Goal: Information Seeking & Learning: Learn about a topic

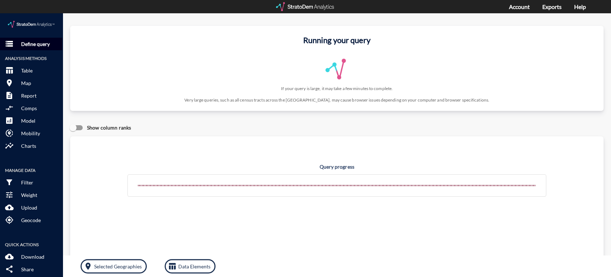
click p "Define query"
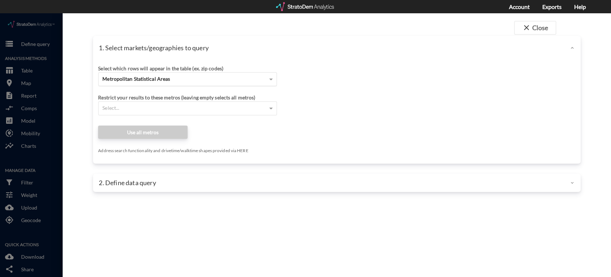
click div "Metropolitan Statistical Areas"
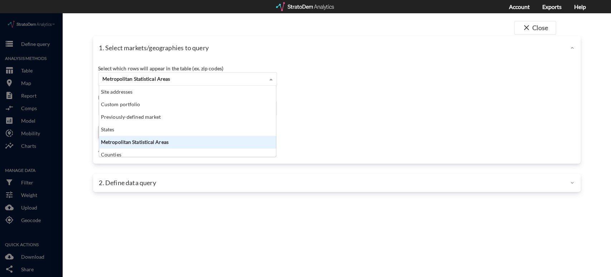
click div "Site addresses"
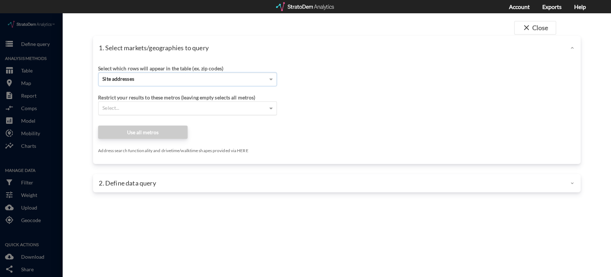
click input "Enter an address"
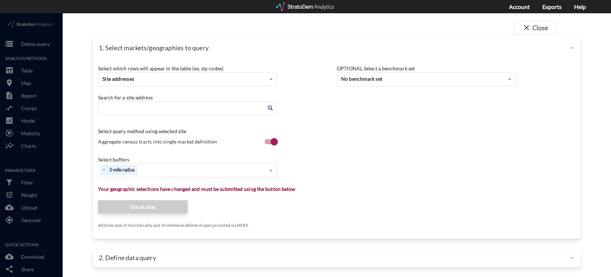
paste input "[STREET_ADDRESS]"
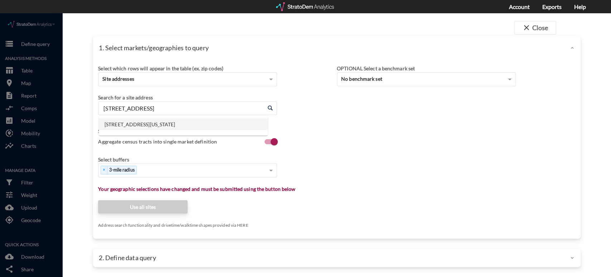
click li "[STREET_ADDRESS][US_STATE]"
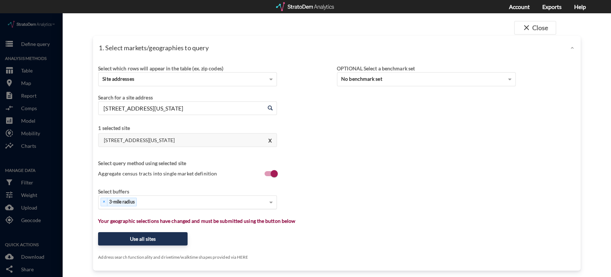
type input "[STREET_ADDRESS][US_STATE]"
click div "× 3-mile radius"
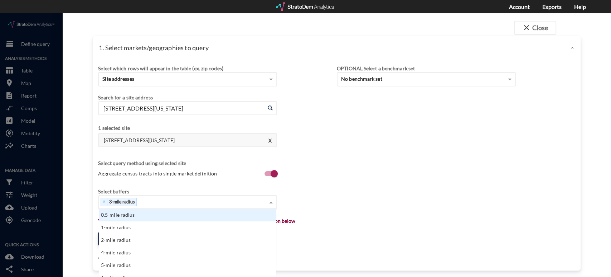
scroll to position [6, 0]
click div "0.5-mile radius"
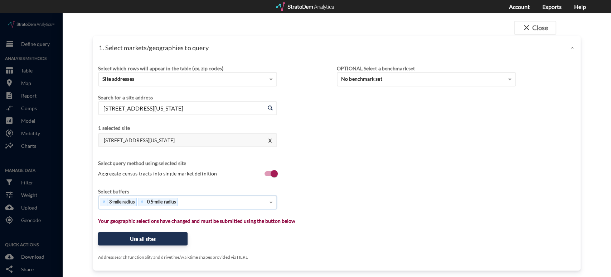
click div "× 3-mile radius × 0.5-mile radius"
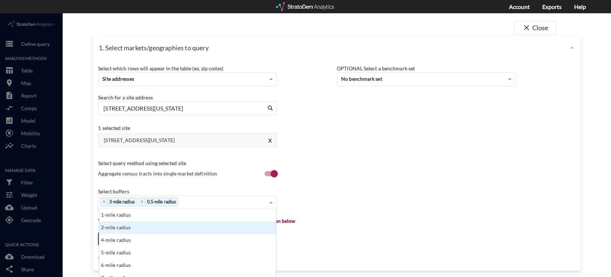
scroll to position [65, 173]
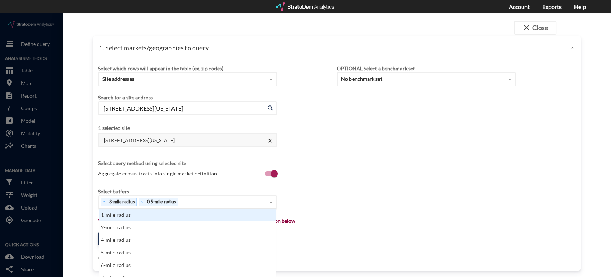
click div "1-mile radius"
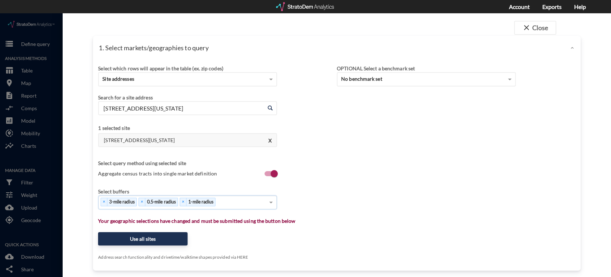
click div "× 3-mile radius × 0.5-mile radius × 1-mile radius"
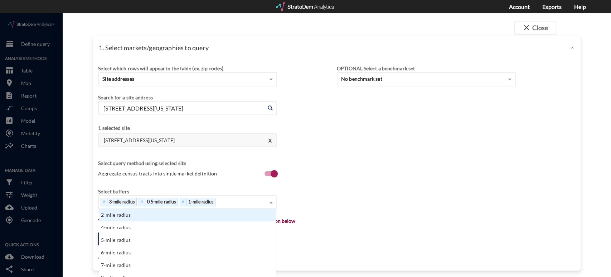
scroll to position [29, 0]
click div "2-mile radius"
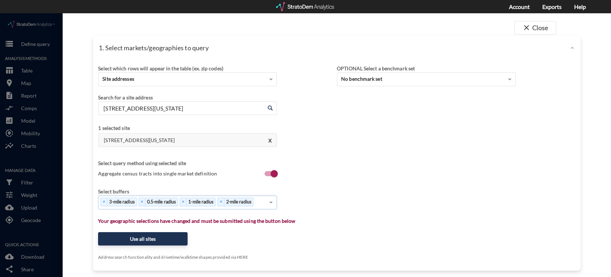
click input
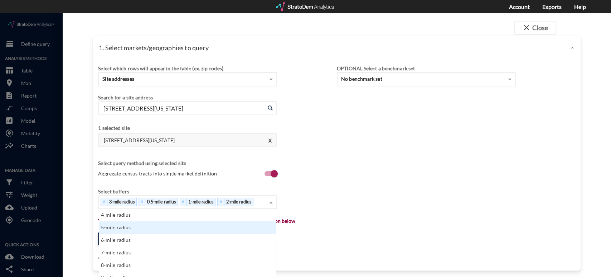
scroll to position [40, 0]
click div "4-mile radius"
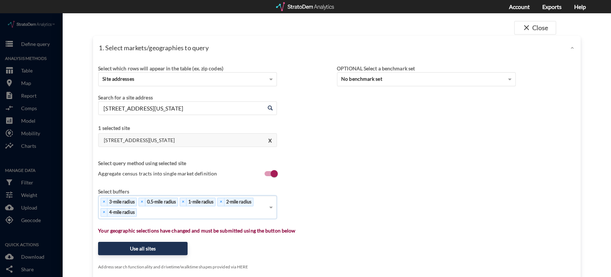
click div "× 3-mile radius × 0.5-mile radius × 1-mile radius × 2-mile radius × 4-mile radi…"
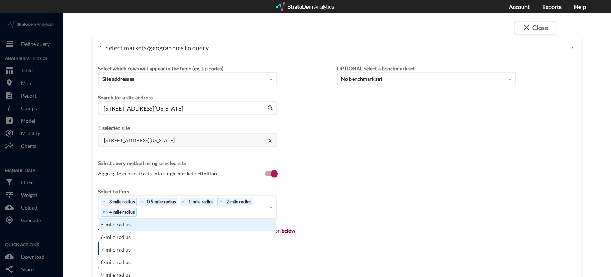
scroll to position [112, 0]
click div "5-mile radius"
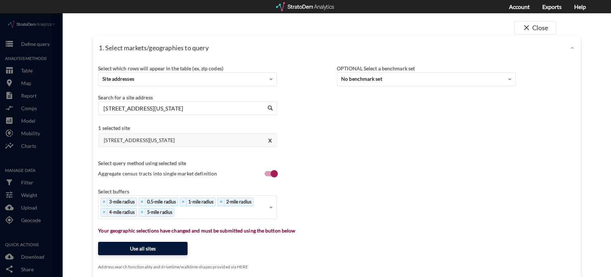
click button "Use all sites"
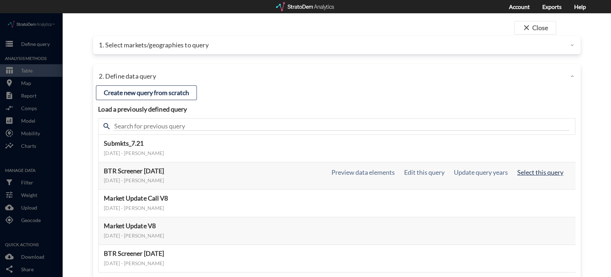
click button "Select this query"
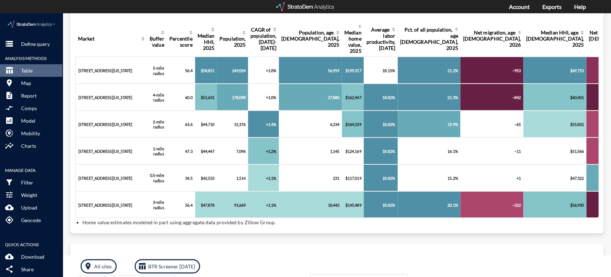
scroll to position [132, 0]
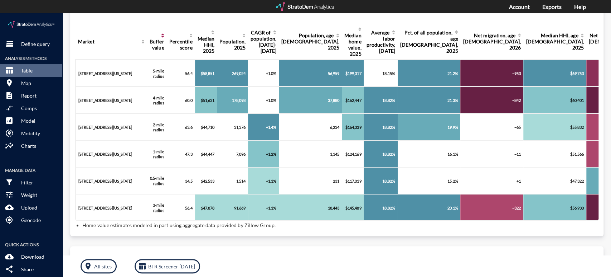
click icon
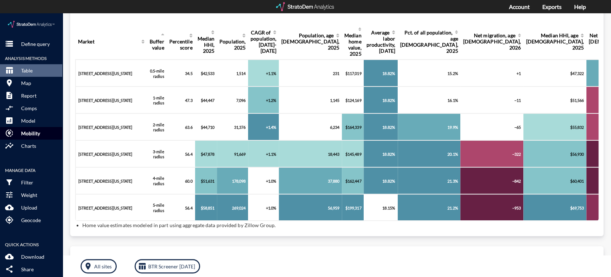
click p "Mobility"
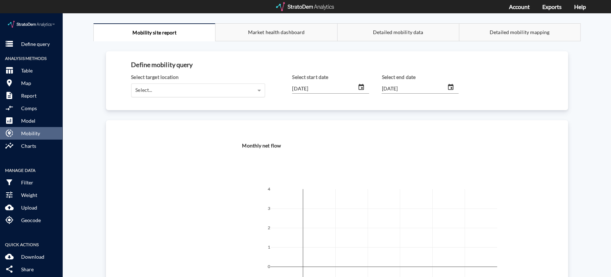
click div "Select..."
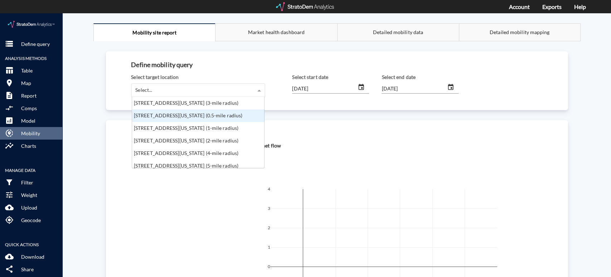
scroll to position [0, 0]
click div "[STREET_ADDRESS][US_STATE] (0.5-mile radius)"
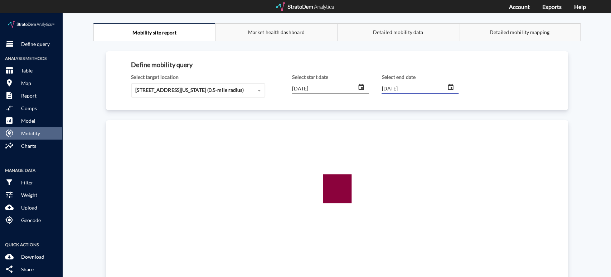
click input "[DATE]"
type input "[DATE]"
click input "[DATE]"
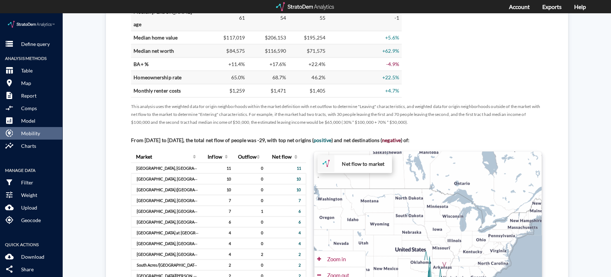
scroll to position [438, 0]
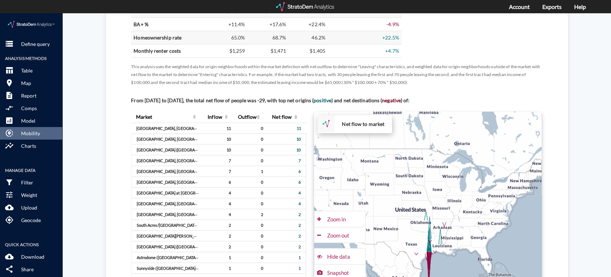
type input "[DATE]"
click div "+ − Net flow to market CUSTOMIZE DATA Draw a polygon Draw a rectangle Draw a ma…"
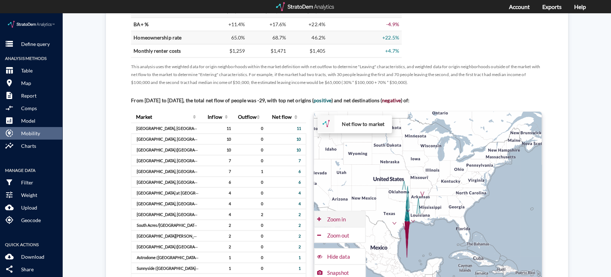
click div "Zoom in"
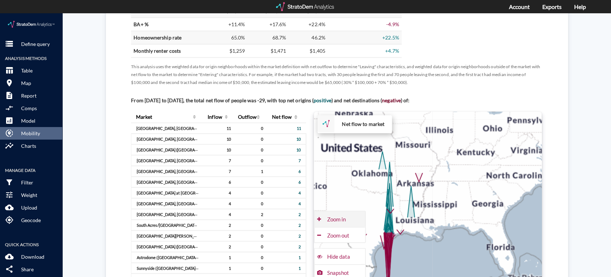
click div "Zoom in"
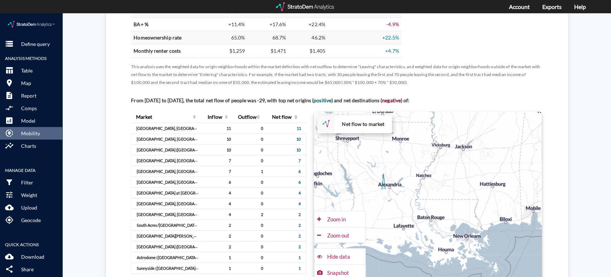
drag, startPoint x: 458, startPoint y: 253, endPoint x: 495, endPoint y: 183, distance: 78.5
click div "+ − Net flow to market CUSTOMIZE DATA Draw a polygon Draw a rectangle Draw a ma…"
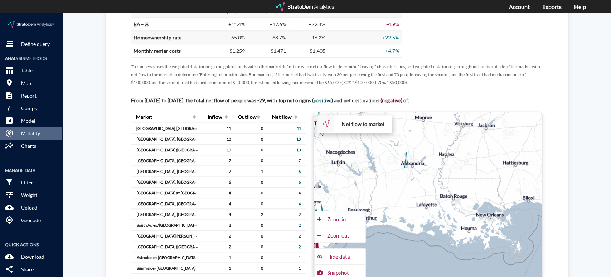
drag, startPoint x: 434, startPoint y: 176, endPoint x: 509, endPoint y: 177, distance: 74.9
click div "+ − Net flow to market CUSTOMIZE DATA Draw a polygon Draw a rectangle Draw a ma…"
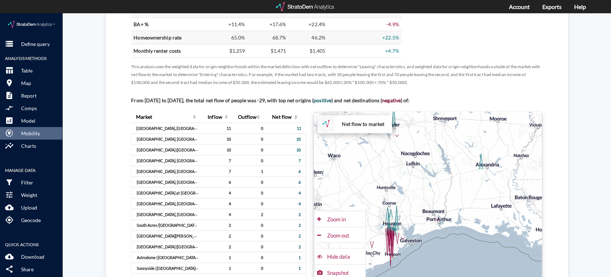
drag, startPoint x: 443, startPoint y: 201, endPoint x: 482, endPoint y: 176, distance: 46.1
click div "+ − Net flow to market CUSTOMIZE DATA Draw a polygon Draw a rectangle Draw a ma…"
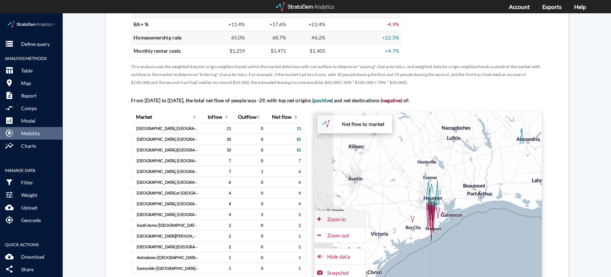
click div "Zoom in"
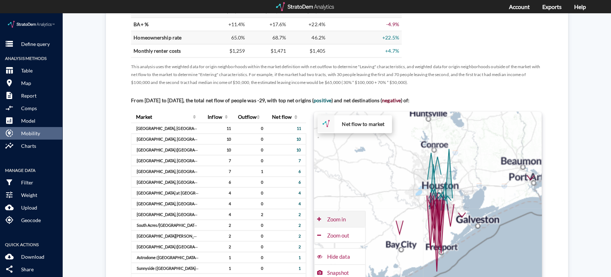
click div "Zoom in"
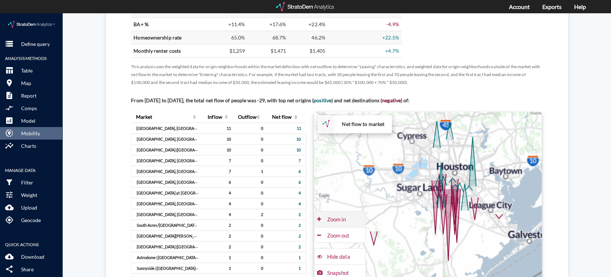
click div "Zoom in"
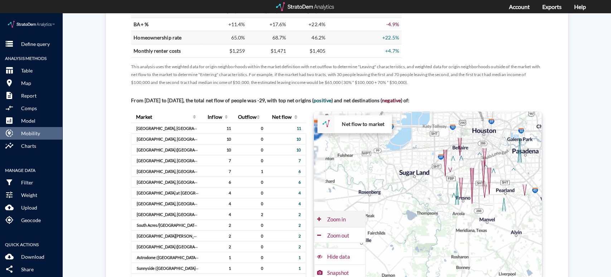
click div "Zoom in"
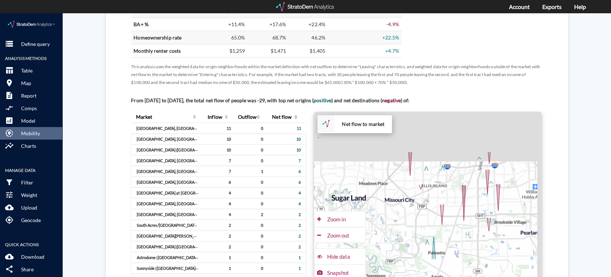
drag, startPoint x: 423, startPoint y: 132, endPoint x: 367, endPoint y: 192, distance: 81.9
click div "+ − Net flow to market CUSTOMIZE DATA Draw a polygon Draw a rectangle Draw a ma…"
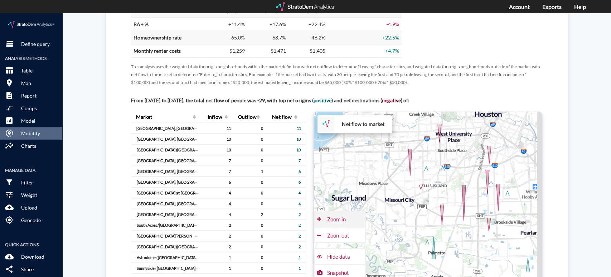
click div "Zoom in"
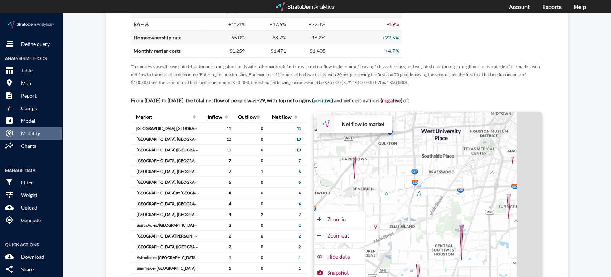
drag, startPoint x: 430, startPoint y: 145, endPoint x: 401, endPoint y: 192, distance: 55.0
click div "+ − Net flow to market CUSTOMIZE DATA Draw a polygon Draw a rectangle Draw a ma…"
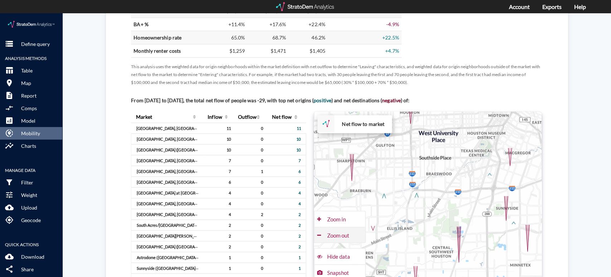
click div "Zoom out"
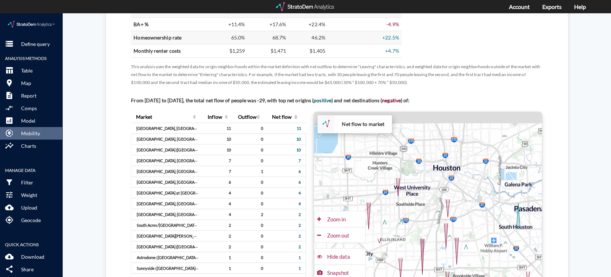
drag, startPoint x: 415, startPoint y: 184, endPoint x: 404, endPoint y: 189, distance: 11.2
click div "+ − Net flow to market CUSTOMIZE DATA Draw a polygon Draw a rectangle Draw a ma…"
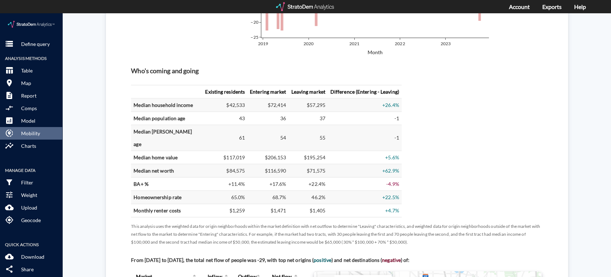
scroll to position [517, 0]
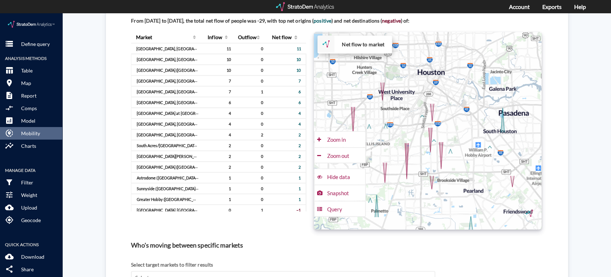
drag, startPoint x: 480, startPoint y: 133, endPoint x: 468, endPoint y: 113, distance: 23.0
click div "+ − Net flow to market CUSTOMIZE DATA Draw a polygon Draw a rectangle Draw a ma…"
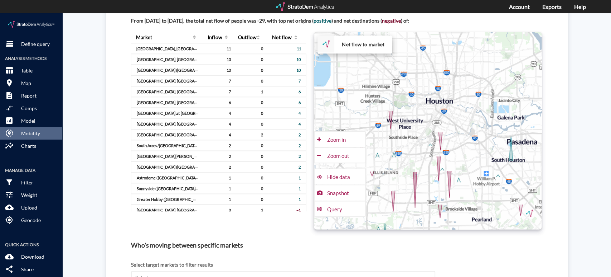
drag, startPoint x: 468, startPoint y: 109, endPoint x: 475, endPoint y: 134, distance: 26.2
click div "+ − Net flow to market CUSTOMIZE DATA Draw a polygon Draw a rectangle Draw a ma…"
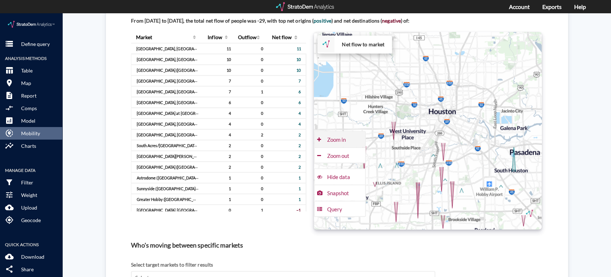
click div "Zoom in"
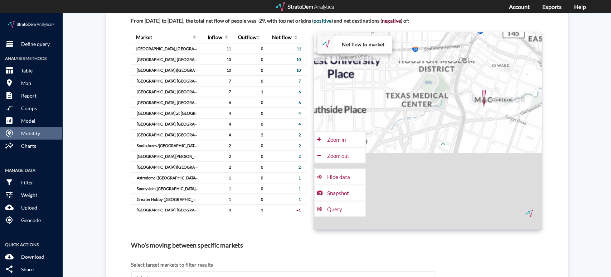
drag, startPoint x: 456, startPoint y: 184, endPoint x: 443, endPoint y: 90, distance: 94.3
click div "+ − Net flow to market CUSTOMIZE DATA Draw a polygon Draw a rectangle Draw a ma…"
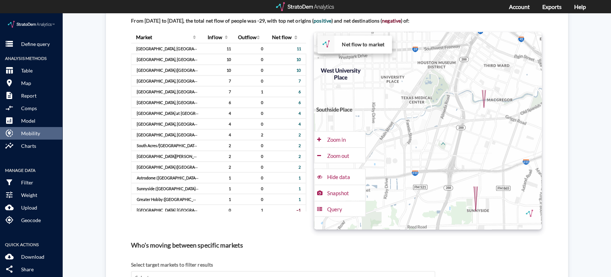
drag, startPoint x: 437, startPoint y: 189, endPoint x: 418, endPoint y: 94, distance: 97.1
click div "+ − Net flow to market CUSTOMIZE DATA Draw a polygon Draw a rectangle Draw a ma…"
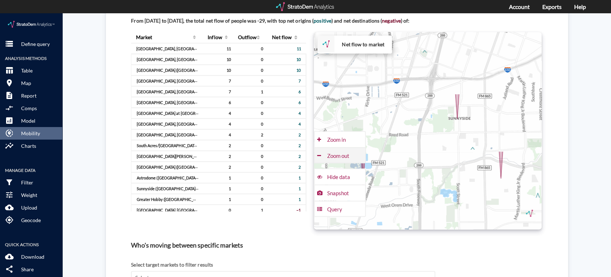
click div "Zoom out"
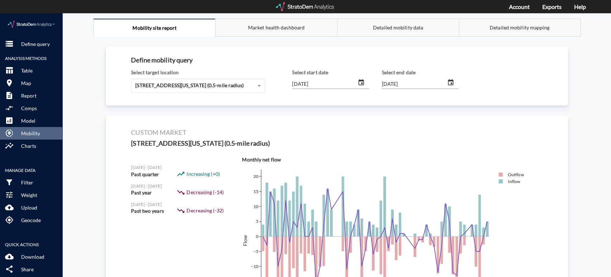
scroll to position [0, 0]
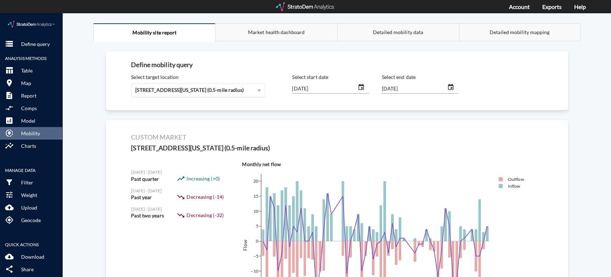
click span "[STREET_ADDRESS][US_STATE] (0.5-mile radius)"
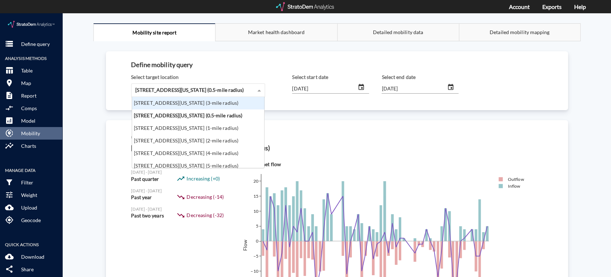
scroll to position [65, 128]
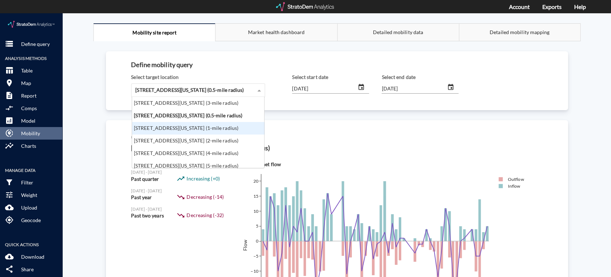
click div "[STREET_ADDRESS][US_STATE] (1-mile radius)"
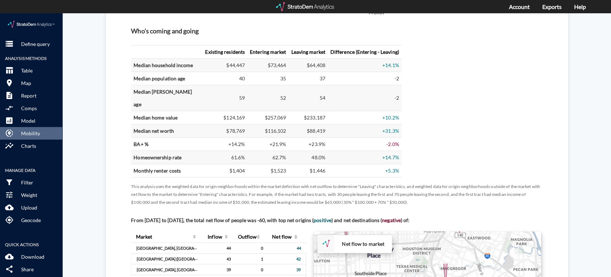
scroll to position [477, 0]
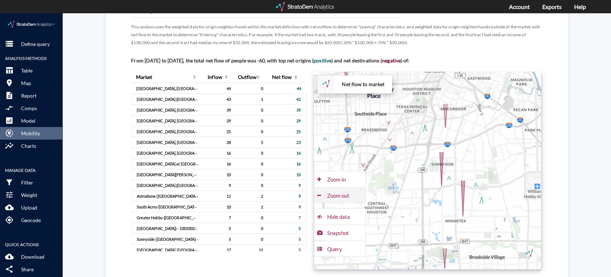
click div "Zoom out"
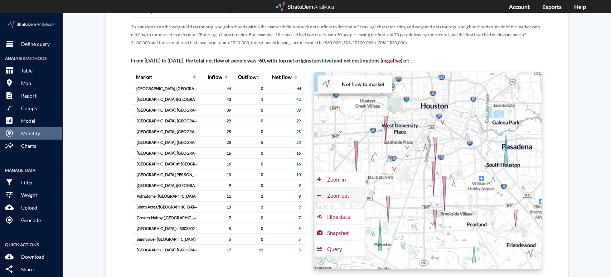
click div "Zoom out"
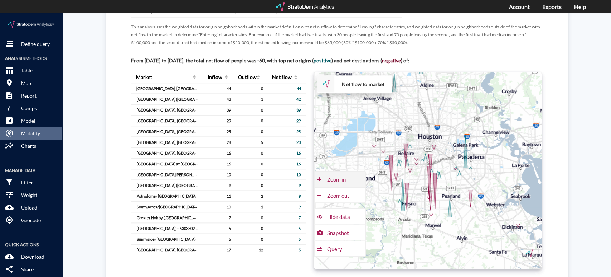
click div "Zoom in"
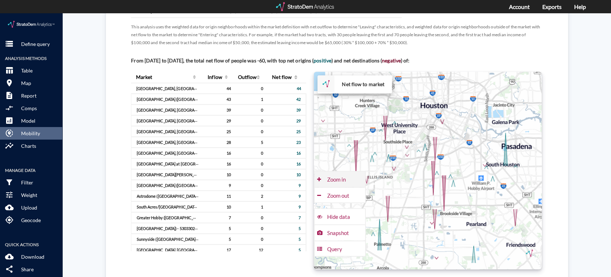
click div "Zoom in"
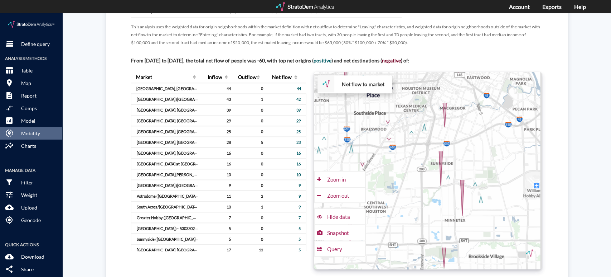
scroll to position [438, 0]
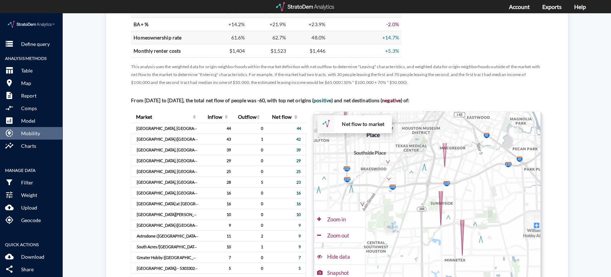
drag, startPoint x: 400, startPoint y: 160, endPoint x: 394, endPoint y: 134, distance: 26.5
click div "+ − Net flow to market CUSTOMIZE DATA Draw a polygon Draw a rectangle Draw a ma…"
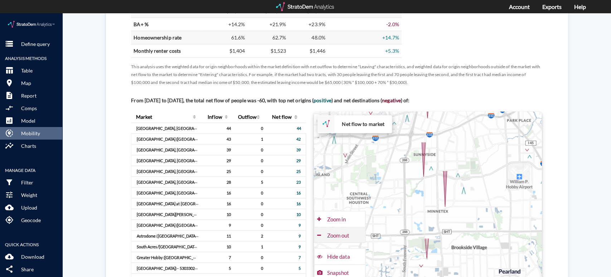
click div "Zoom out"
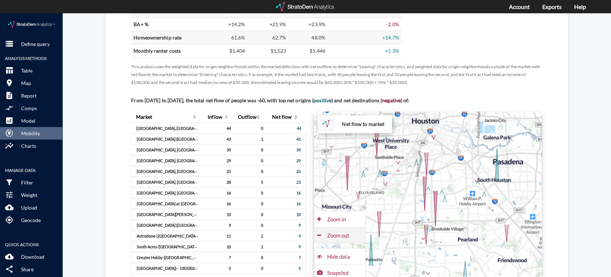
click div "Zoom out"
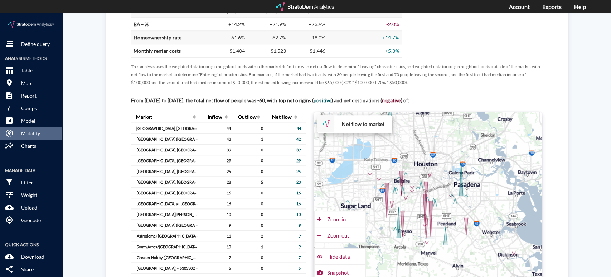
scroll to position [477, 0]
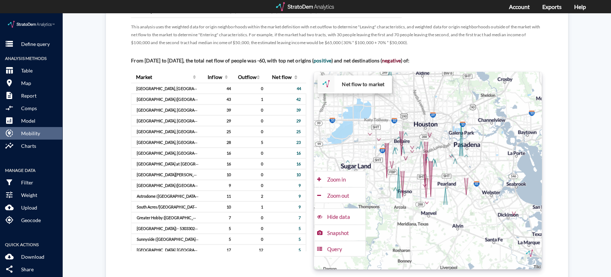
click div "+ − Net flow to market CUSTOMIZE DATA Draw a polygon Draw a rectangle Draw a ma…"
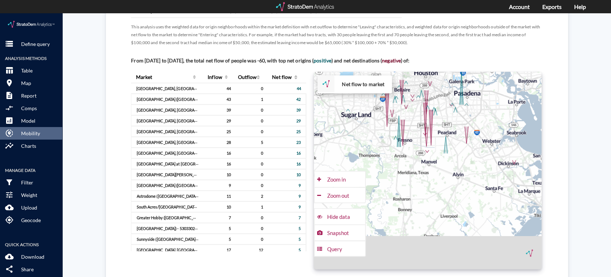
drag, startPoint x: 420, startPoint y: 206, endPoint x: 422, endPoint y: 153, distance: 53.4
click div "+ − Net flow to market CUSTOMIZE DATA Draw a polygon Draw a rectangle Draw a ma…"
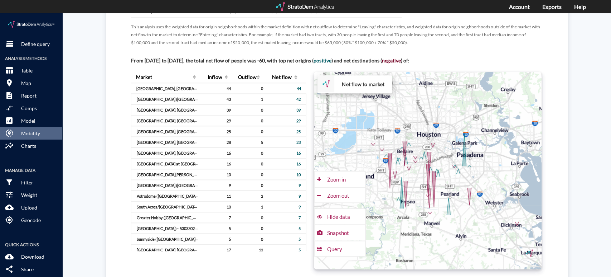
drag, startPoint x: 403, startPoint y: 135, endPoint x: 404, endPoint y: 215, distance: 80.2
click div "+ − Net flow to market CUSTOMIZE DATA Draw a polygon Draw a rectangle Draw a ma…"
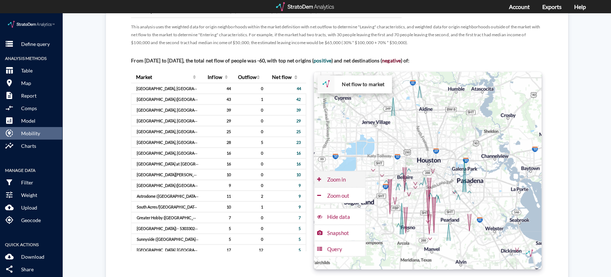
click div "Zoom in"
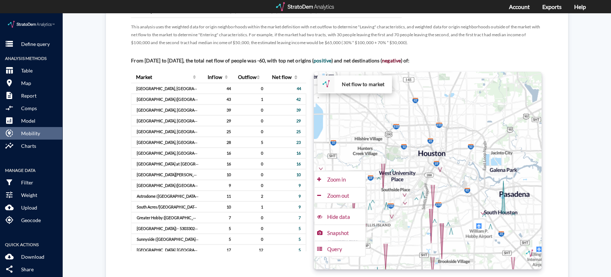
scroll to position [0, 0]
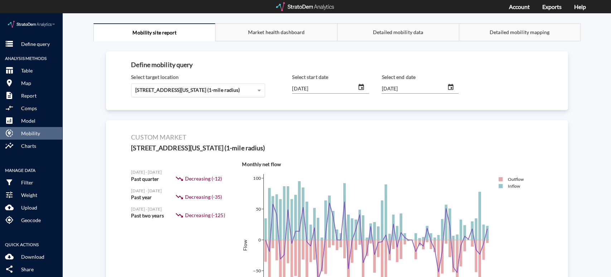
click span "[STREET_ADDRESS][US_STATE] (1-mile radius)"
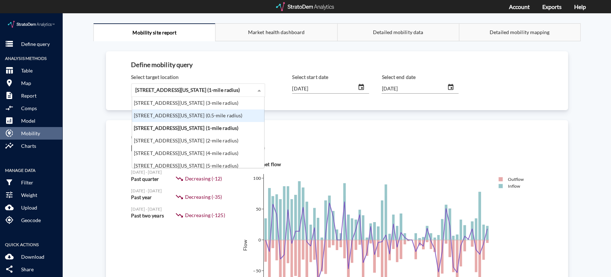
scroll to position [65, 128]
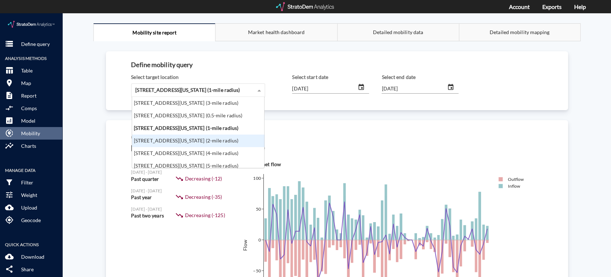
click div "[STREET_ADDRESS][US_STATE] (2-mile radius)"
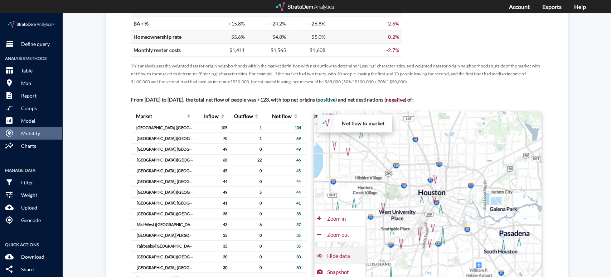
scroll to position [517, 0]
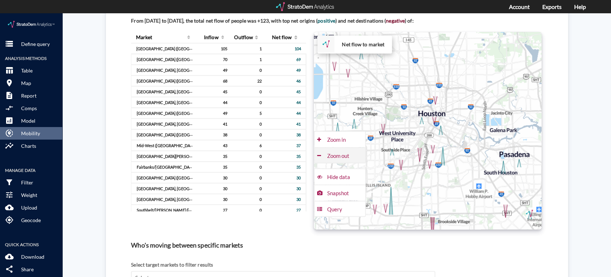
click div "Zoom out"
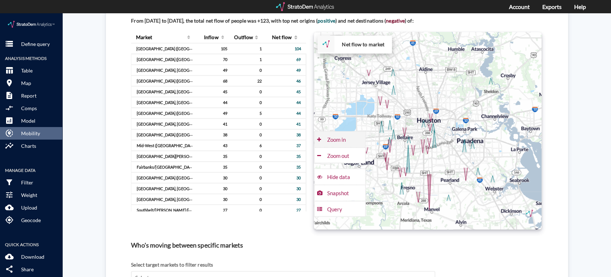
click div "Zoom in"
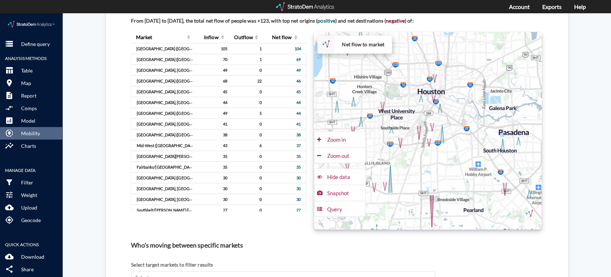
drag, startPoint x: 449, startPoint y: 143, endPoint x: 441, endPoint y: 112, distance: 31.8
click div "+ − Net flow to market CUSTOMIZE DATA Draw a polygon Draw a rectangle Draw a ma…"
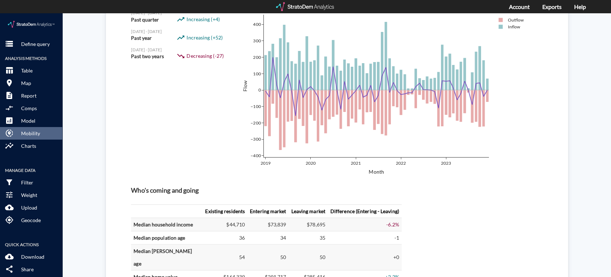
scroll to position [0, 0]
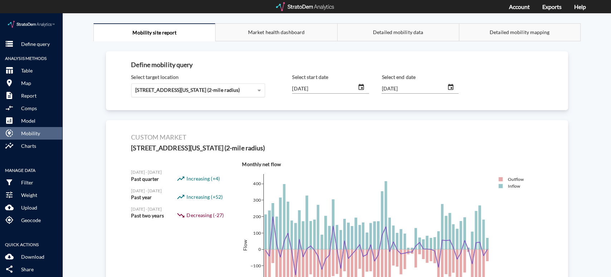
click div "[STREET_ADDRESS][US_STATE] (2-mile radius)"
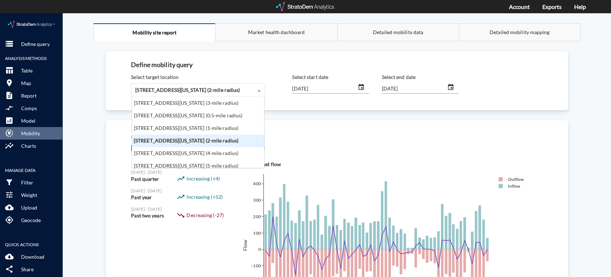
scroll to position [65, 128]
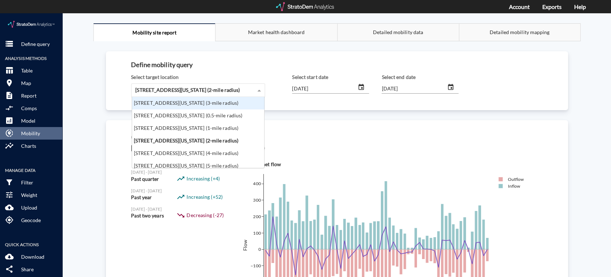
click div "[STREET_ADDRESS][US_STATE] (3-mile radius)"
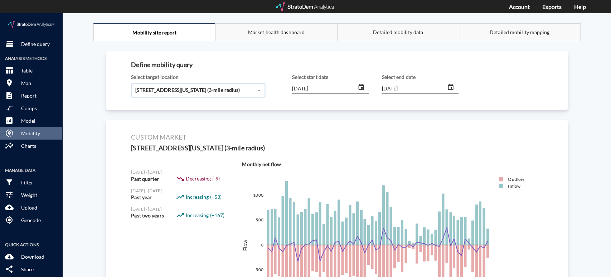
scroll to position [477, 0]
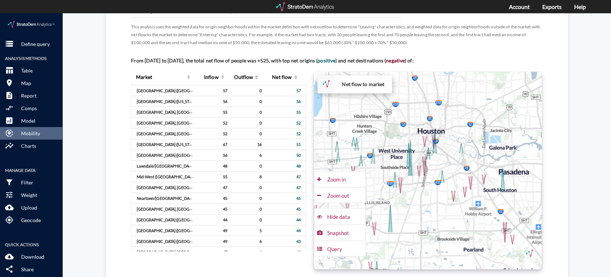
click div "+ − Net flow to market CUSTOMIZE DATA Draw a polygon Draw a rectangle Draw a ma…"
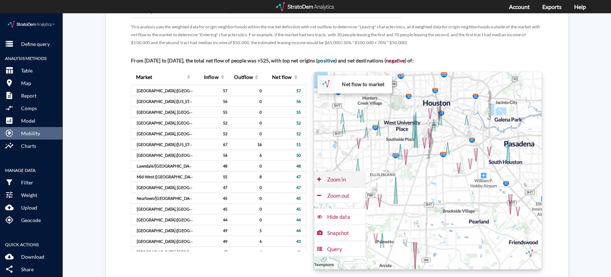
click div "Zoom in"
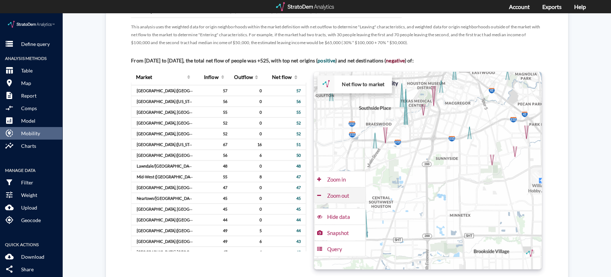
click div "Zoom out"
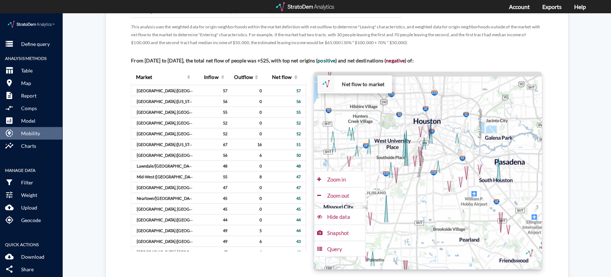
drag, startPoint x: 417, startPoint y: 150, endPoint x: 407, endPoint y: 169, distance: 21.3
click div "+ − Net flow to market CUSTOMIZE DATA Draw a polygon Draw a rectangle Draw a ma…"
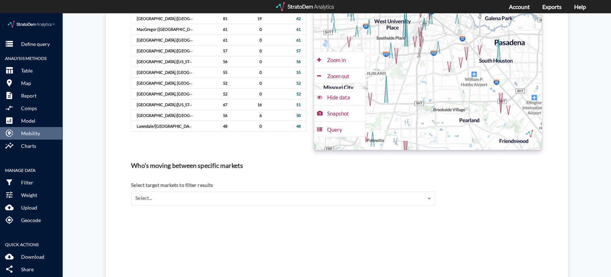
scroll to position [517, 0]
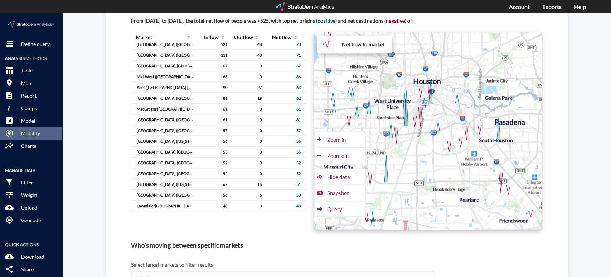
click div "+ − Net flow to market CUSTOMIZE DATA Draw a polygon Draw a rectangle Draw a ma…"
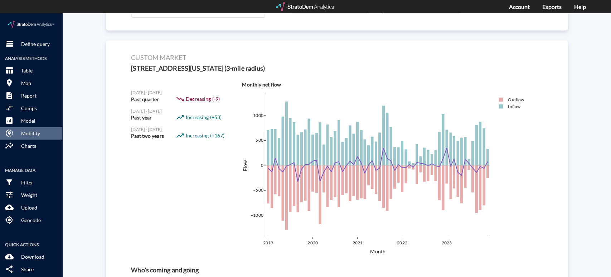
scroll to position [0, 0]
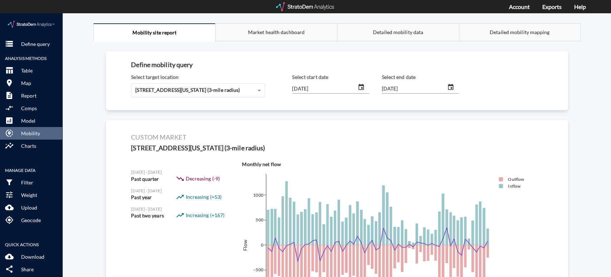
click span "[STREET_ADDRESS][US_STATE] (3-mile radius)"
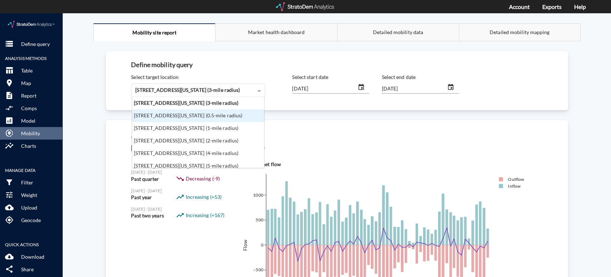
scroll to position [65, 128]
click div "[STREET_ADDRESS][US_STATE] (1-mile radius)"
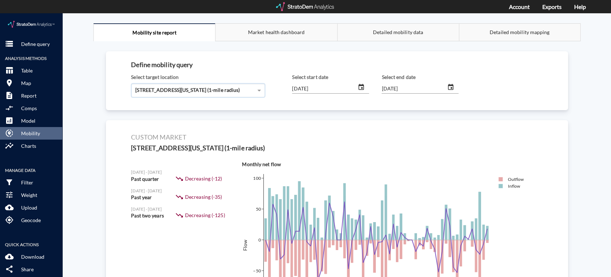
scroll to position [517, 0]
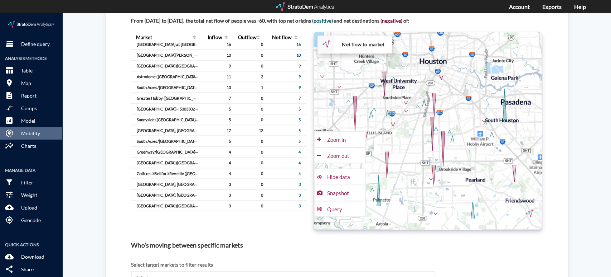
drag, startPoint x: 433, startPoint y: 179, endPoint x: 453, endPoint y: 139, distance: 45.5
click div "+ − Net flow to market CUSTOMIZE DATA Draw a polygon Draw a rectangle Draw a ma…"
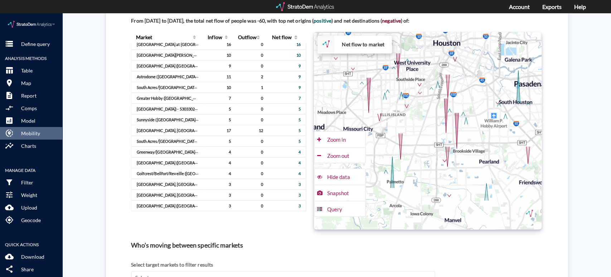
drag, startPoint x: 482, startPoint y: 82, endPoint x: 486, endPoint y: 128, distance: 45.6
click div "+ − Net flow to market CUSTOMIZE DATA Draw a polygon Draw a rectangle Draw a ma…"
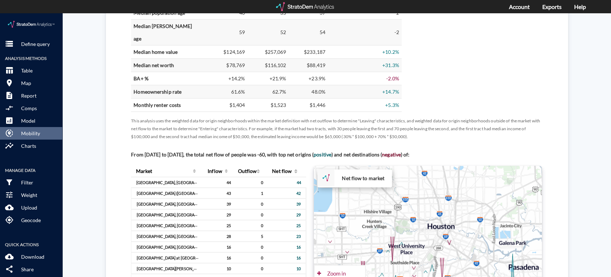
scroll to position [477, 0]
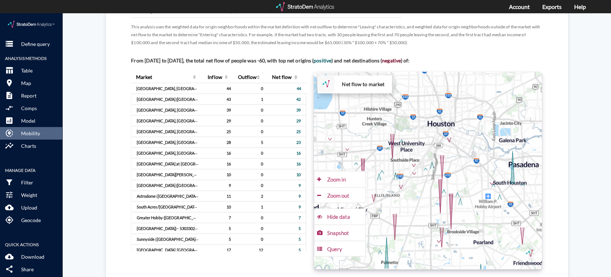
drag, startPoint x: 408, startPoint y: 221, endPoint x: 391, endPoint y: 194, distance: 31.7
click div "+ − Net flow to market CUSTOMIZE DATA Draw a polygon Draw a rectangle Draw a ma…"
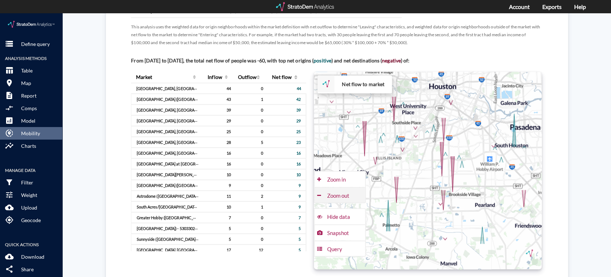
click button "Zoom out"
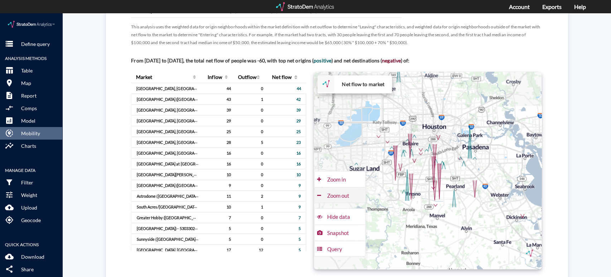
click button "Zoom out"
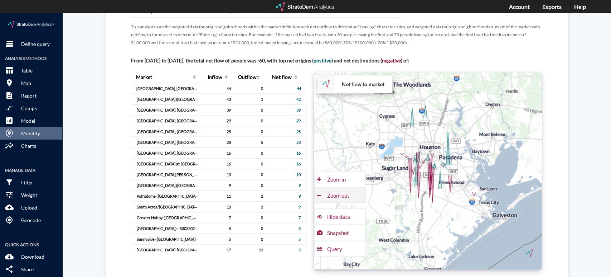
click button "Zoom out"
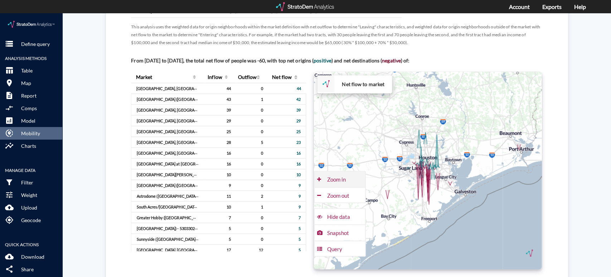
click div "Zoom in"
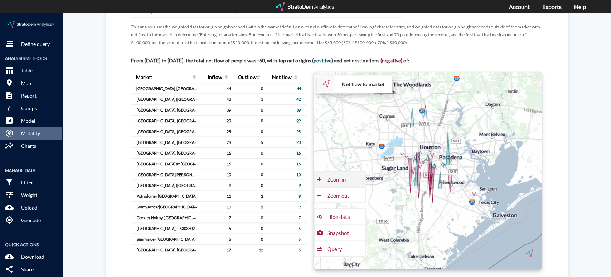
click div "Zoom in"
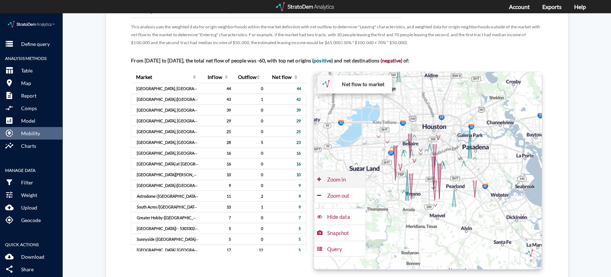
click div "Zoom in"
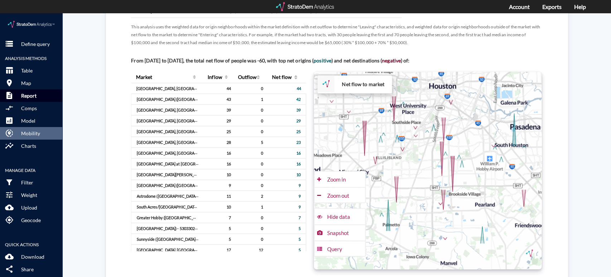
click p "Report"
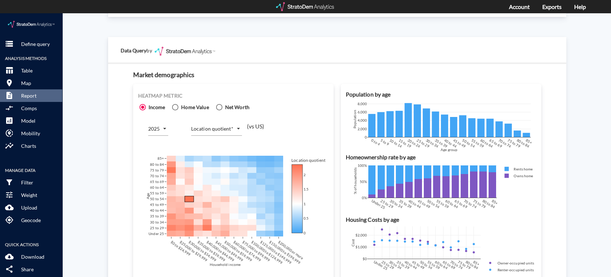
scroll to position [0, 0]
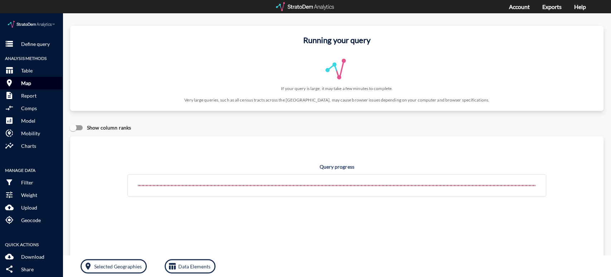
click button "room Map"
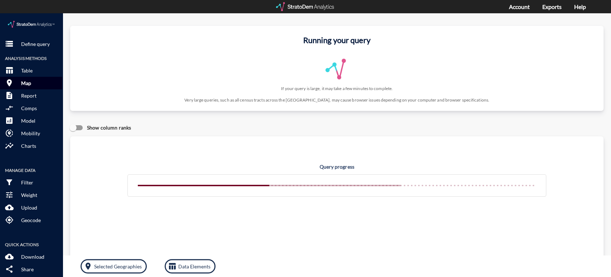
click button "room Map"
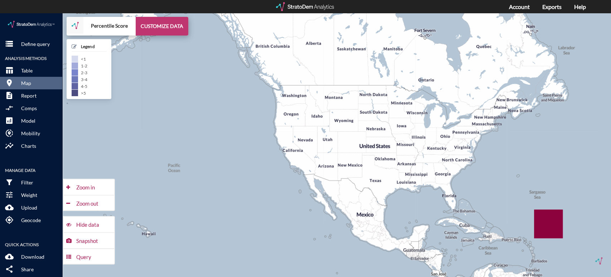
click button "CUSTOMIZE DATA"
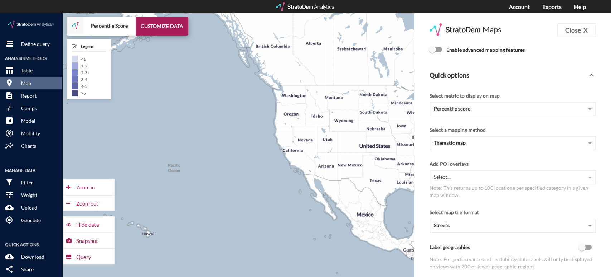
click input "Enable advanced mapping features"
checkbox input "true"
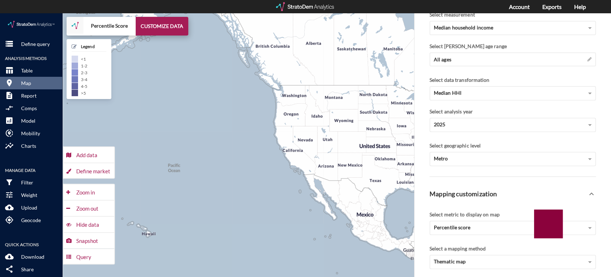
scroll to position [159, 0]
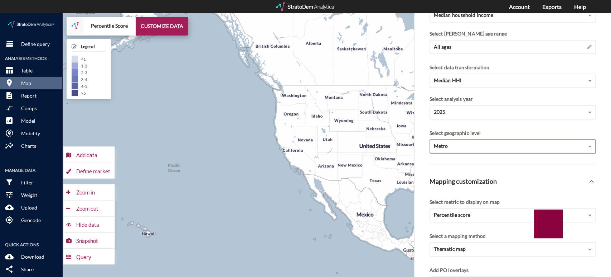
click div "Metro"
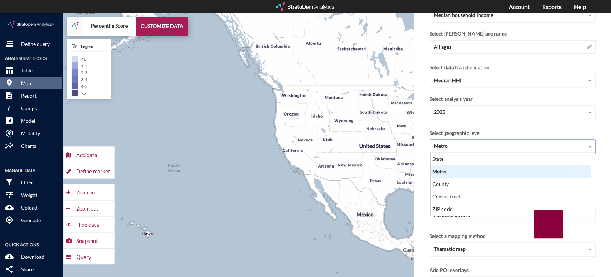
scroll to position [57, 157]
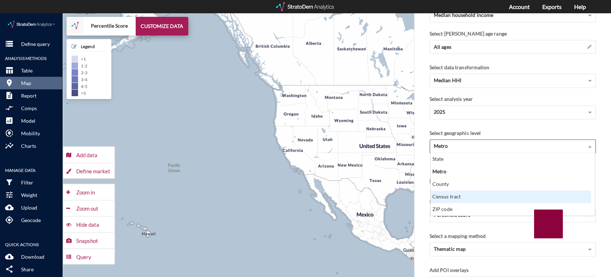
click div "Census tract"
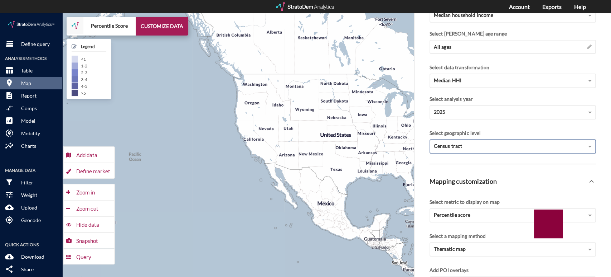
drag, startPoint x: 356, startPoint y: 158, endPoint x: 314, endPoint y: 145, distance: 43.7
click div "+ − Percentile Score CUSTOMIZE DATA Legend < 1 1 - 2 2 - 3 3 - 4 4 - 5 > 5 Draw…"
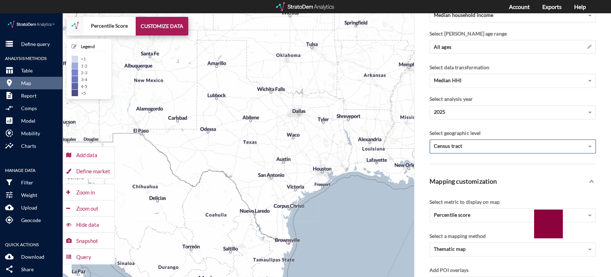
drag, startPoint x: 340, startPoint y: 166, endPoint x: 283, endPoint y: 158, distance: 57.4
click div "+ − Percentile Score CUSTOMIZE DATA Legend < 1 1 - 2 2 - 3 3 - 4 4 - 5 > 5 Draw…"
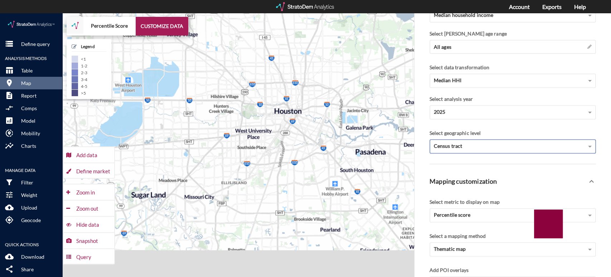
drag, startPoint x: 290, startPoint y: 214, endPoint x: 289, endPoint y: 184, distance: 30.1
click div "+ − Percentile Score CUSTOMIZE DATA Legend < 1 1 - 2 2 - 3 3 - 4 4 - 5 > 5 Draw…"
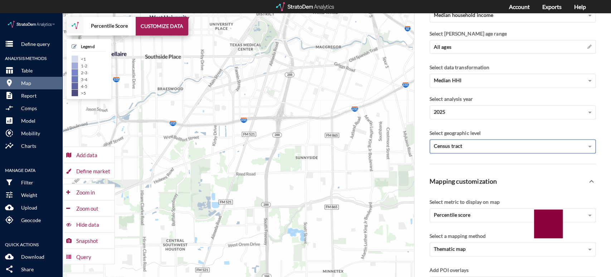
drag, startPoint x: 258, startPoint y: 145, endPoint x: 284, endPoint y: 163, distance: 31.4
click div "+ − Percentile Score CUSTOMIZE DATA Legend < 1 1 - 2 2 - 3 3 - 4 4 - 5 > 5 Draw…"
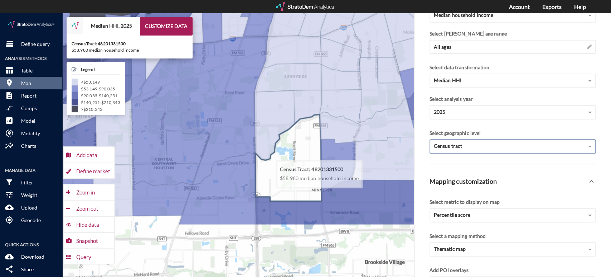
drag, startPoint x: 283, startPoint y: 233, endPoint x: 270, endPoint y: 149, distance: 84.8
click icon
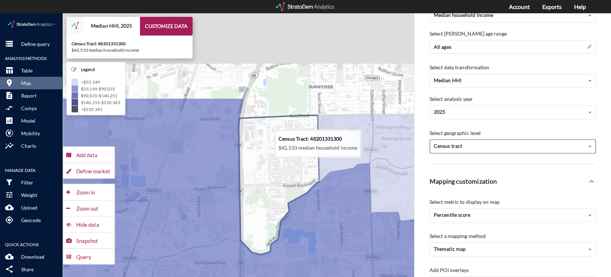
drag, startPoint x: 264, startPoint y: 52, endPoint x: 263, endPoint y: 171, distance: 118.9
click icon
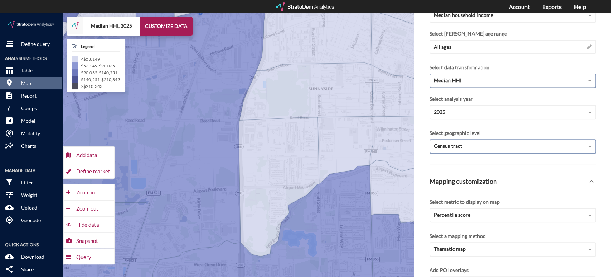
click div "Median HHI"
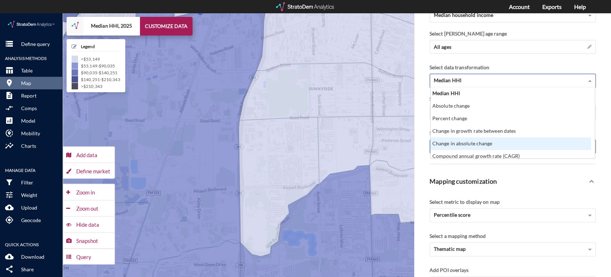
scroll to position [3, 0]
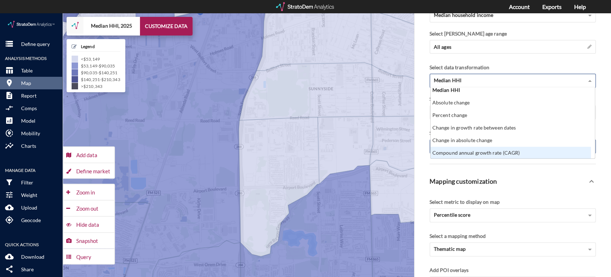
click div "Compound annual growth rate (CAGR)"
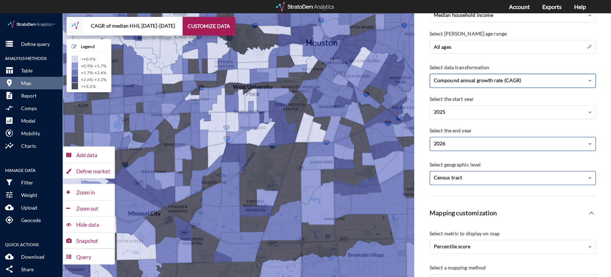
click div "2026"
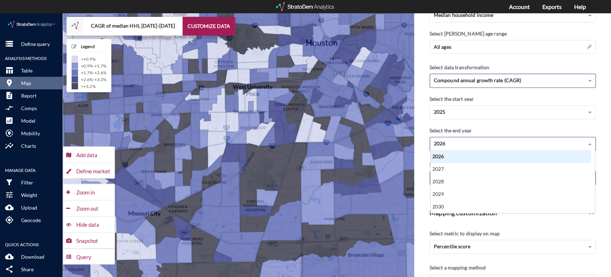
scroll to position [57, 157]
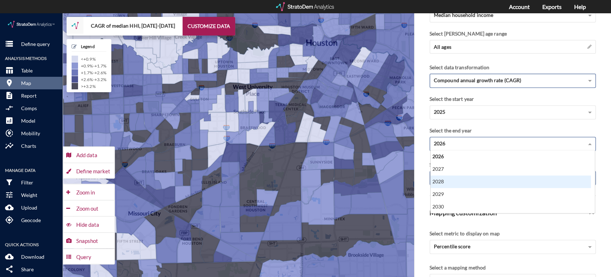
click div "2028"
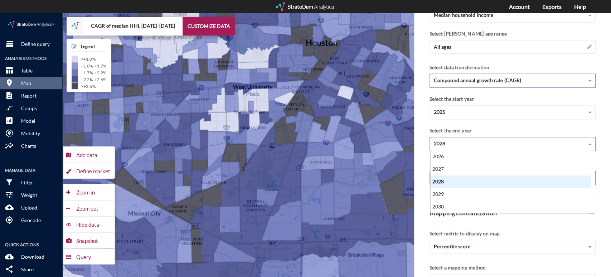
click div "2028"
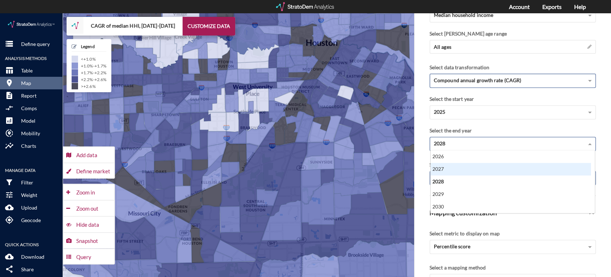
click div "2027"
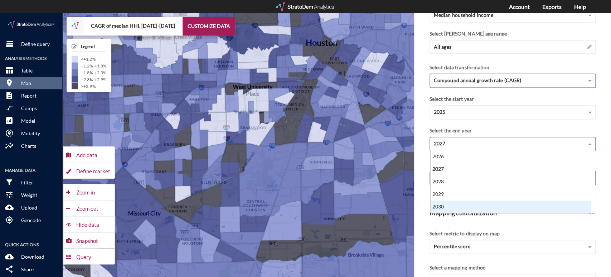
click div "2030"
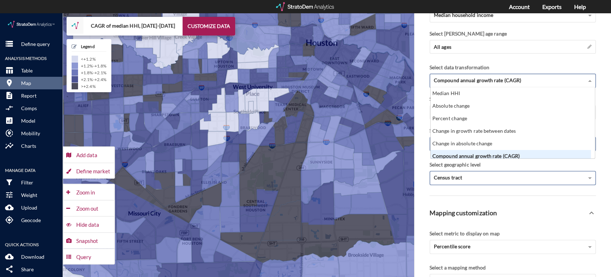
click span "Compound annual growth rate (CAGR)"
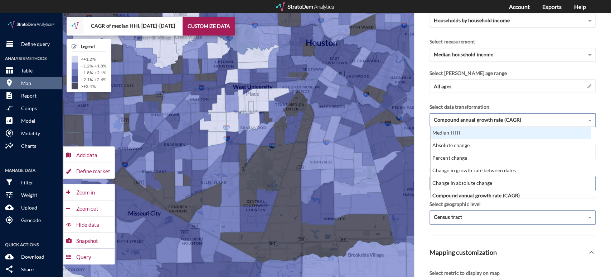
scroll to position [119, 0]
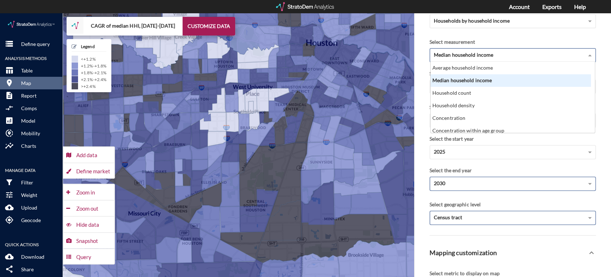
click span "Median household income"
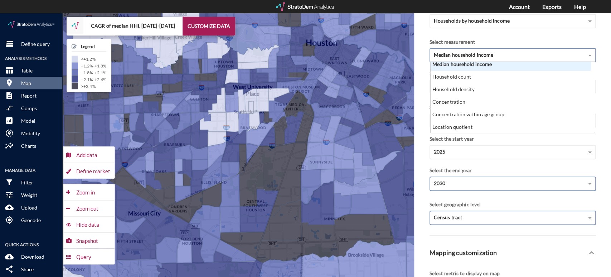
scroll to position [12, 0]
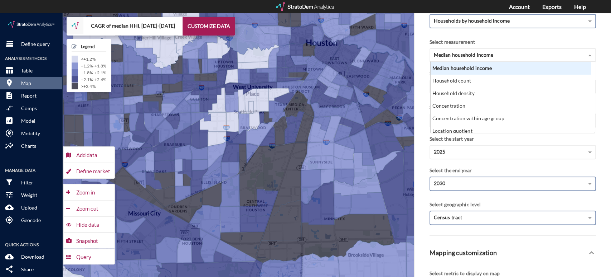
click span "Households by household income"
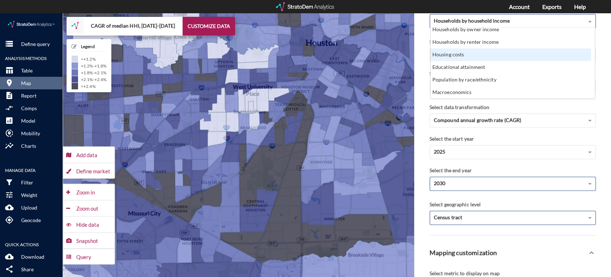
scroll to position [119, 0]
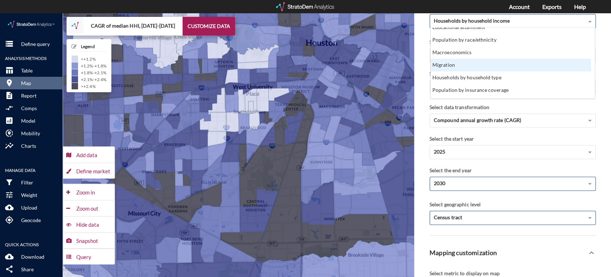
click div "Migration"
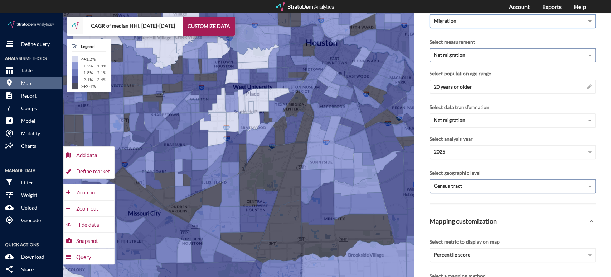
click div "Net migration"
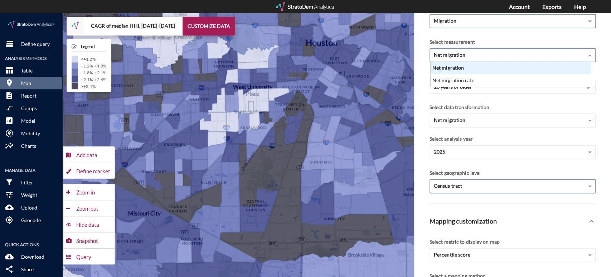
scroll to position [19, 157]
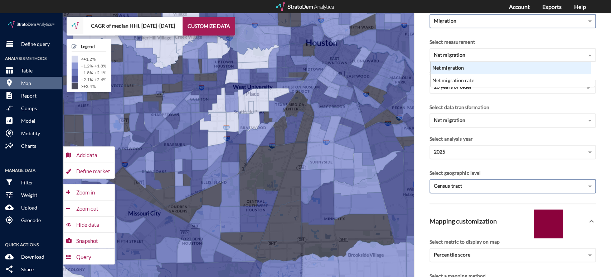
click div "Select measurement"
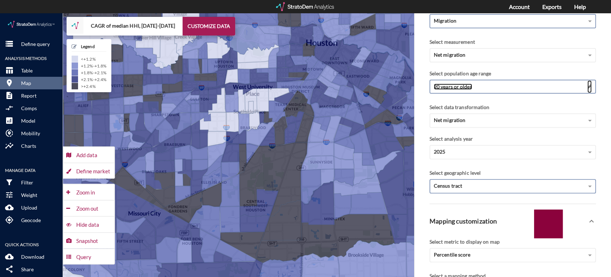
click span
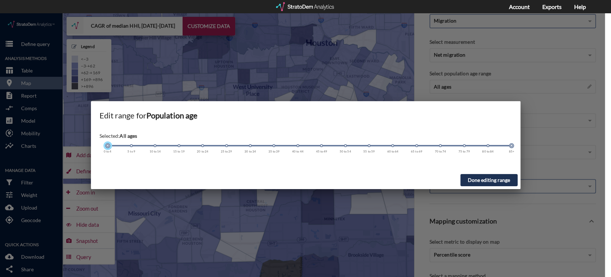
drag, startPoint x: 201, startPoint y: 133, endPoint x: 165, endPoint y: 134, distance: 35.1
click div "Selected: All ages 0 to 4 5 to 9 10 to 14 15 to 19 20 to 24 25 to 29 30 to 34 3…"
click button "Done editing range"
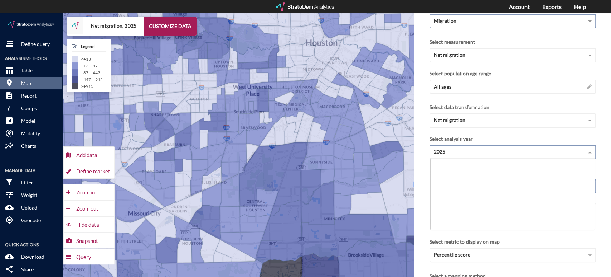
click div "2025"
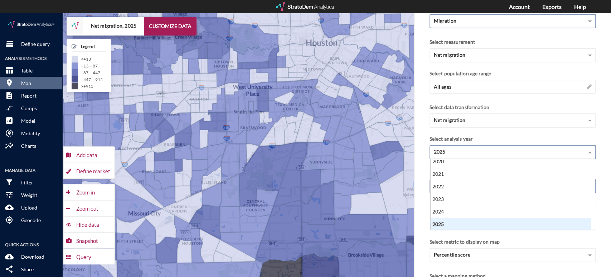
click div "2025"
click div "Net migration"
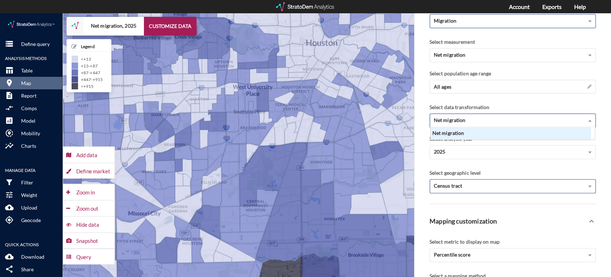
scroll to position [6, 157]
click div "Net migration"
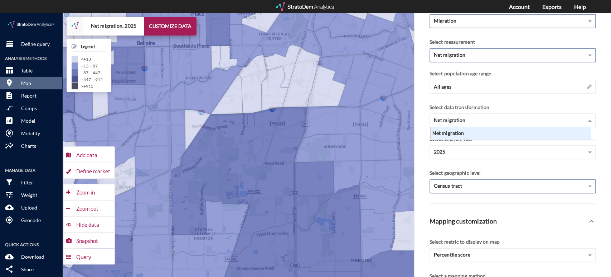
click div "Net migration"
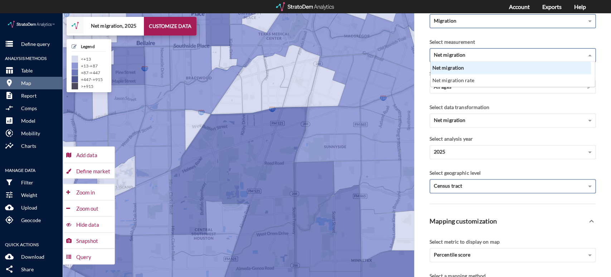
scroll to position [19, 157]
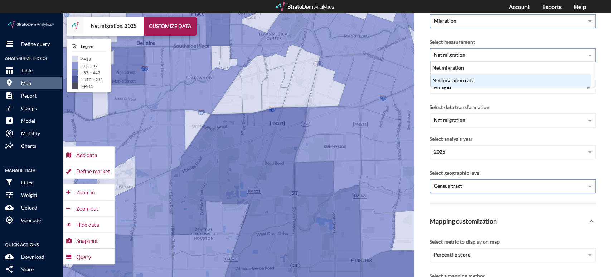
click div "Net migration rate"
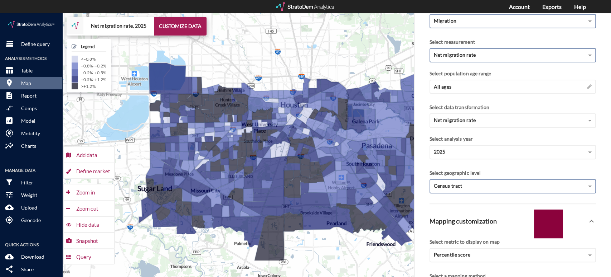
click div "+ − Net migration rate, 2025 CUSTOMIZE DATA Legend < −0.8% −0.8% - −0.2% −0.2% …"
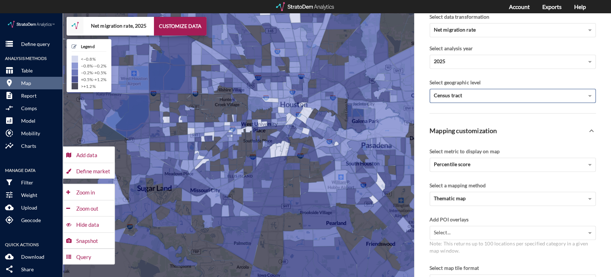
scroll to position [199, 0]
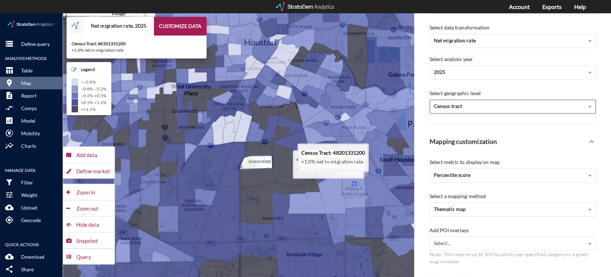
drag, startPoint x: 292, startPoint y: 140, endPoint x: 251, endPoint y: 148, distance: 41.7
click icon
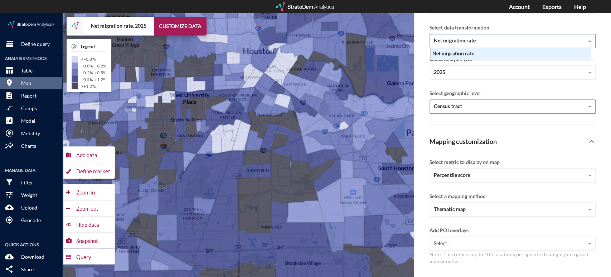
click span "Net migration rate"
click div "Define market"
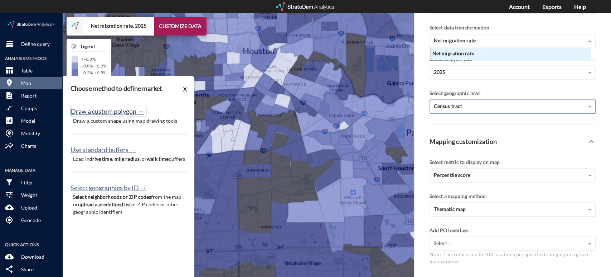
click button "Draw a custom polygon →"
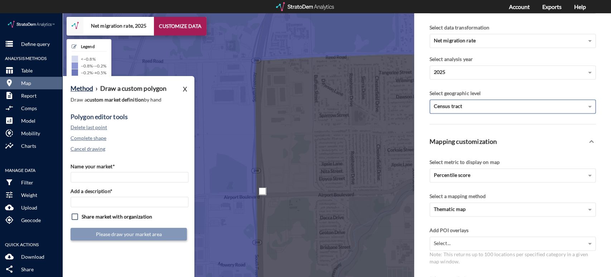
click div
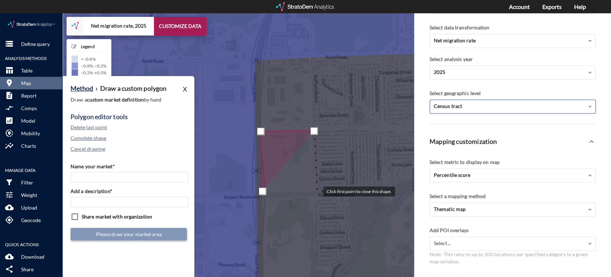
click div
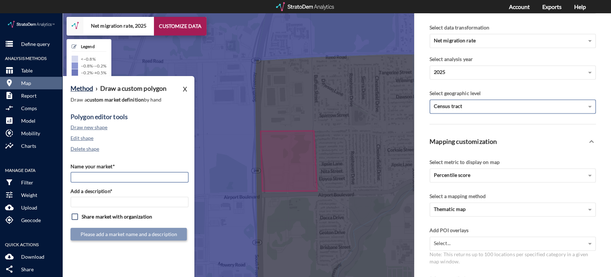
click input "Name your market*"
type input "Oaks at Grand West"
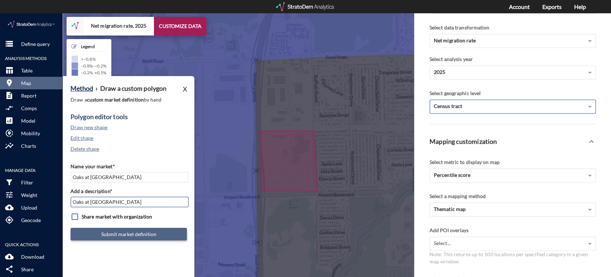
type input "Oaks at Grand West"
click button "Submit market definition"
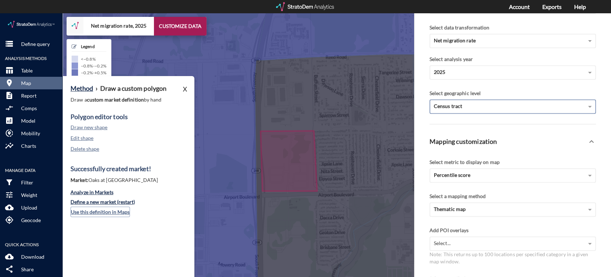
click button "Use this definition in Maps"
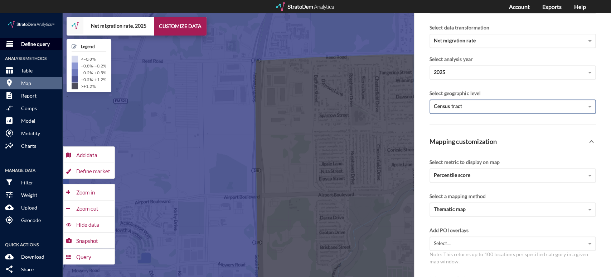
click p "Define query"
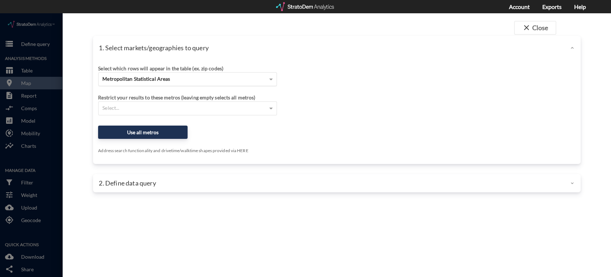
click span "Metropolitan Statistical Areas"
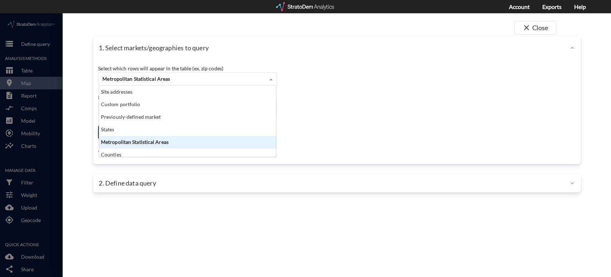
scroll to position [65, 173]
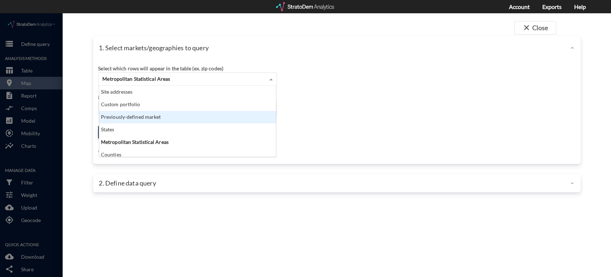
click div "Previously-defined market"
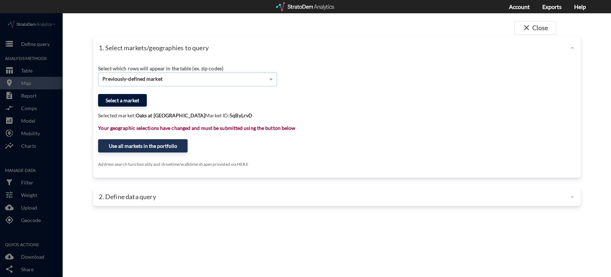
click button "Select a market"
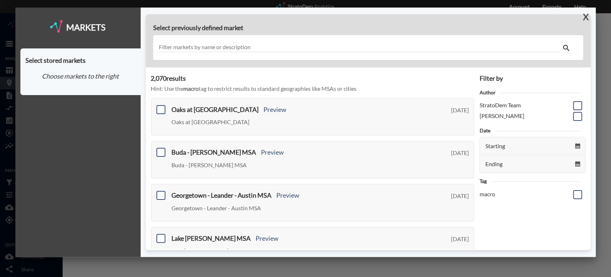
click at [587, 15] on button "X" at bounding box center [584, 17] width 13 height 19
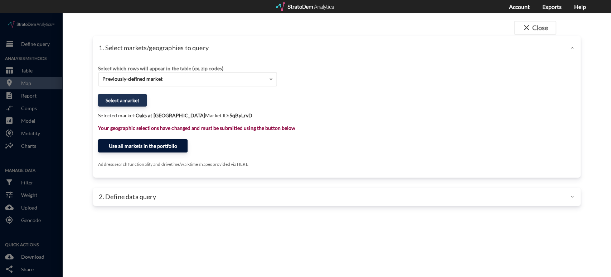
click button "Use all markets in the portfolio"
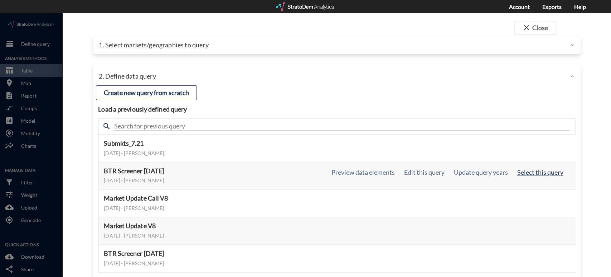
click button "Select this query"
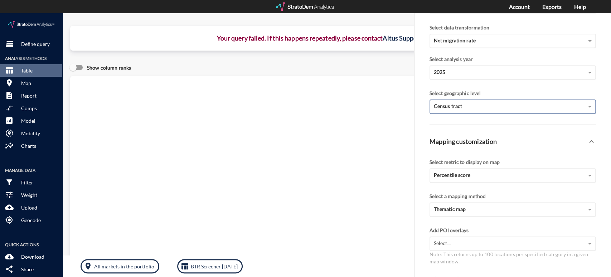
click div "Query progress Home value estimates modeled in part using aggregate data provid…"
click icon
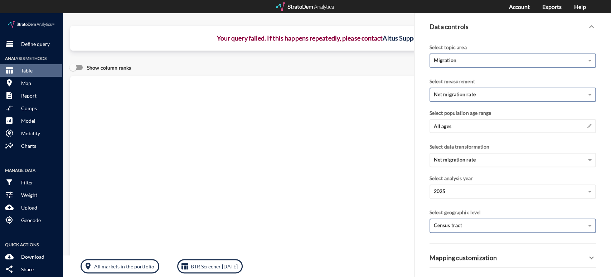
scroll to position [79, 0]
click div "Show column ranks"
click button "room Map"
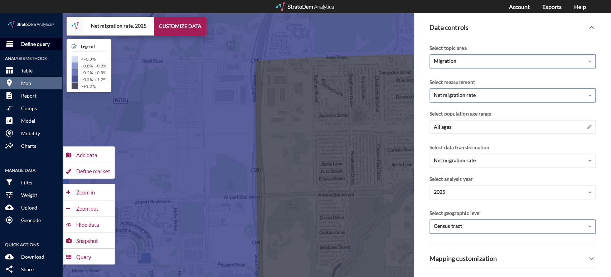
click p "Define query"
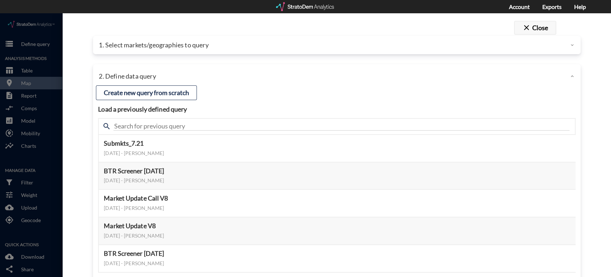
click button "close Close"
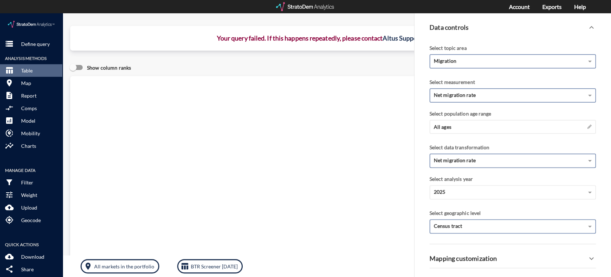
scroll to position [0, 0]
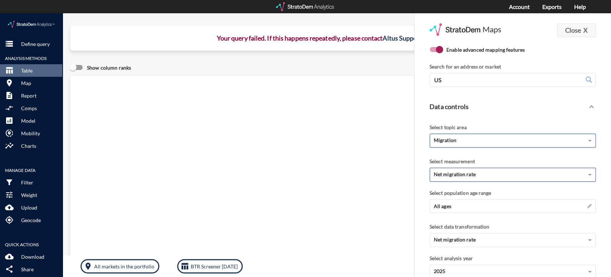
click button "Close X"
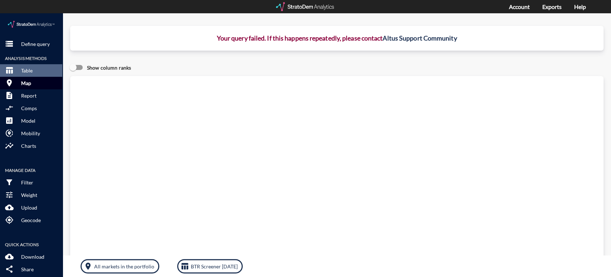
click p "Map"
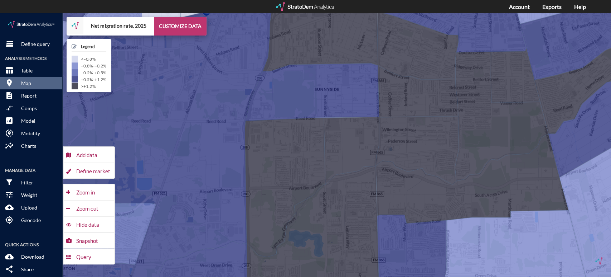
click button "CUSTOMIZE DATA"
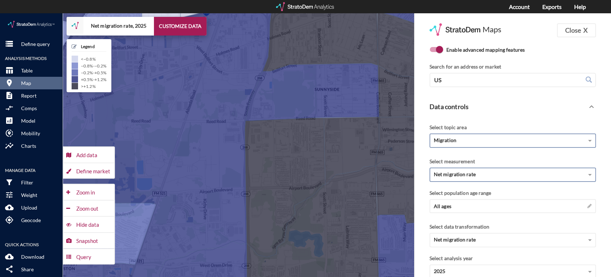
click input "Enable advanced mapping features"
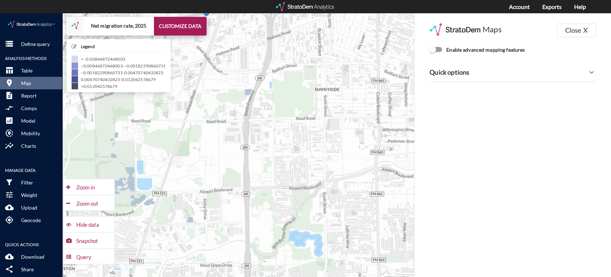
click input "Enable advanced mapping features"
checkbox input "true"
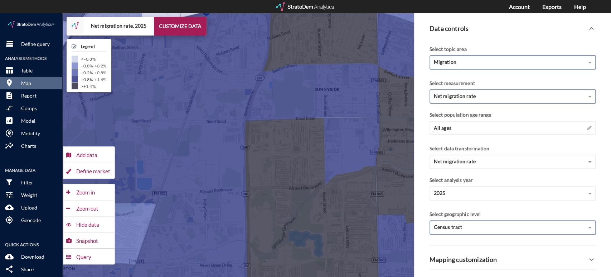
scroll to position [79, 0]
click div "Select geographic level"
click div "Census tract"
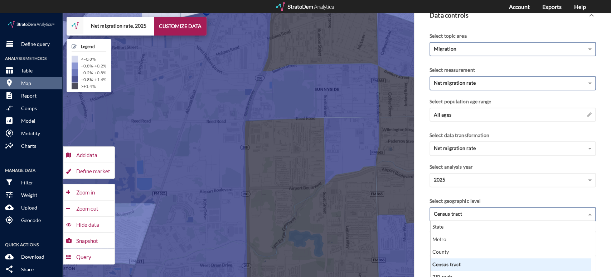
scroll to position [73, 0]
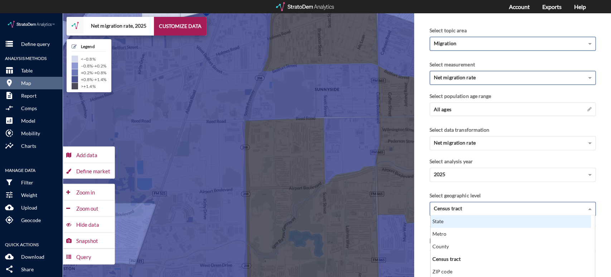
click div "State"
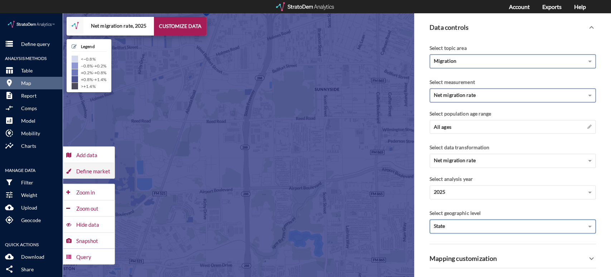
click div "Define market"
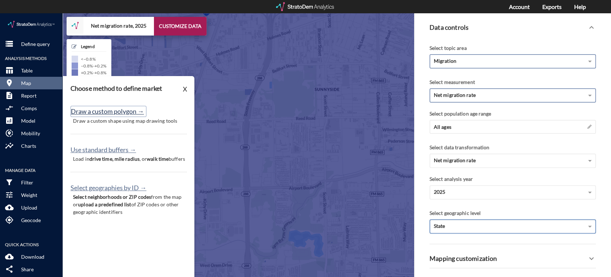
click button "Draw a custom polygon →"
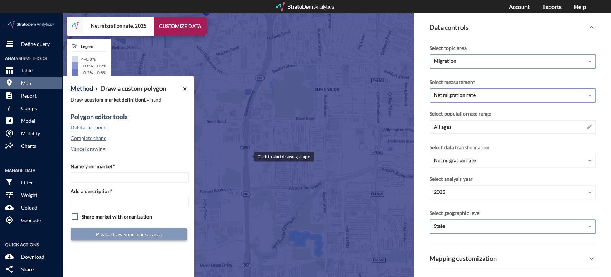
click div
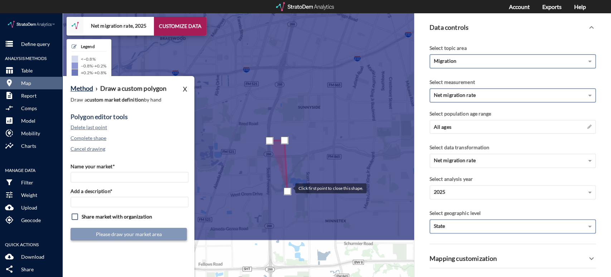
drag, startPoint x: 284, startPoint y: 241, endPoint x: 288, endPoint y: 174, distance: 66.8
click div
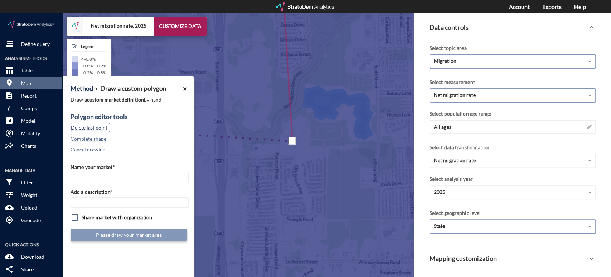
click button "Delete last point"
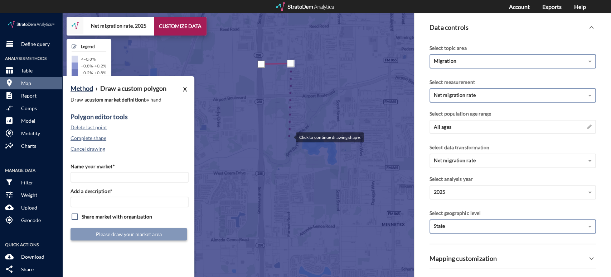
click div
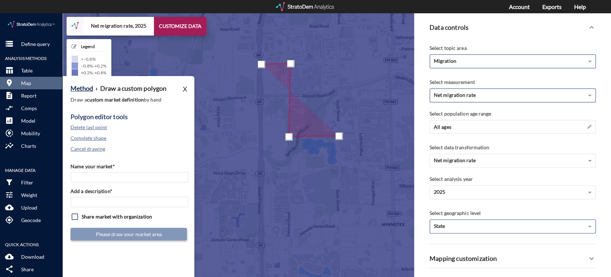
click div
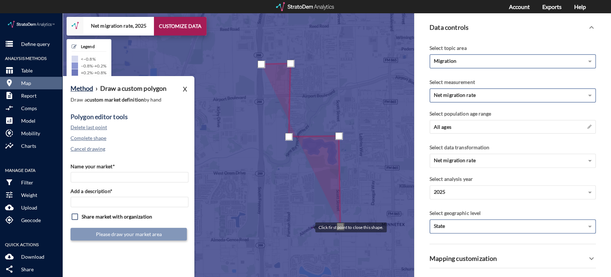
click div
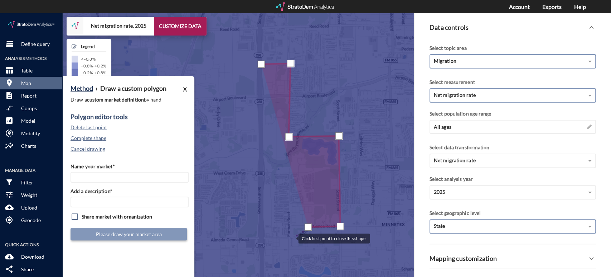
click div
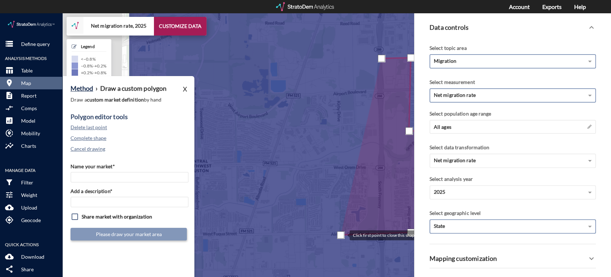
drag, startPoint x: 220, startPoint y: 227, endPoint x: 342, endPoint y: 221, distance: 121.9
click div
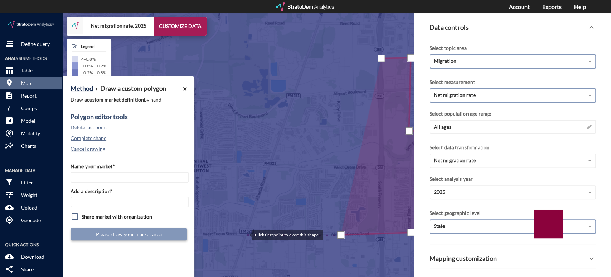
click div
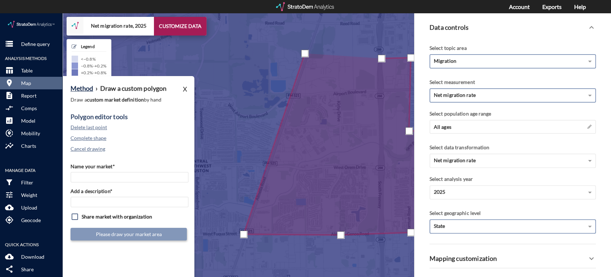
click div
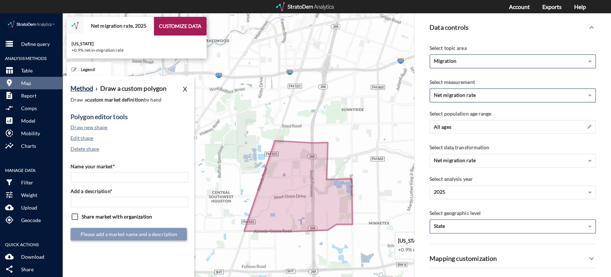
drag, startPoint x: 374, startPoint y: 248, endPoint x: 306, endPoint y: 238, distance: 68.1
click icon
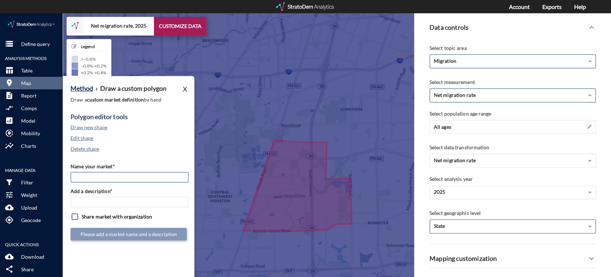
drag, startPoint x: 118, startPoint y: 164, endPoint x: 122, endPoint y: 161, distance: 4.9
click input "Name your market*"
type input "Oaks at Grand West V2"
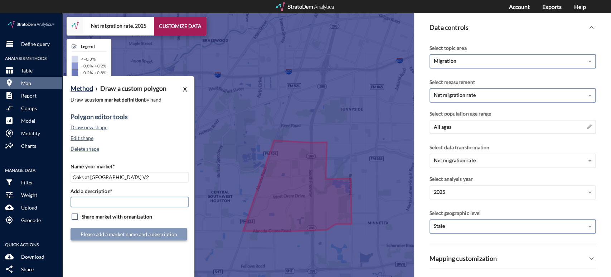
paste input "Oaks at Grand West V2"
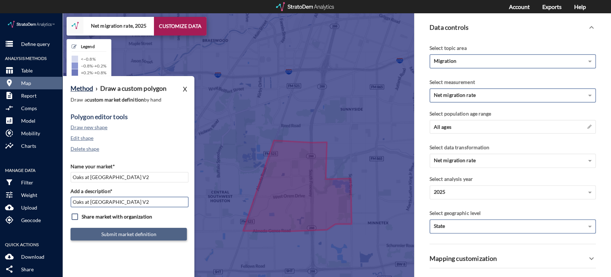
type input "Oaks at Grand West V2"
click button "Submit market definition"
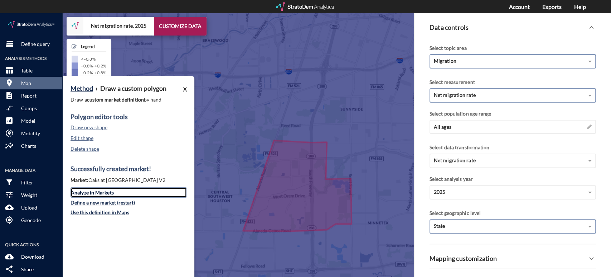
click link "Analyze in Markets"
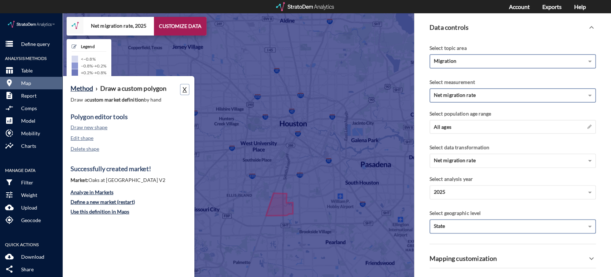
click button "X"
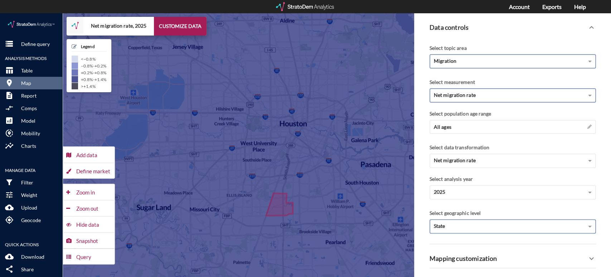
click icon
click button "CUSTOMIZE DATA"
click div "Define market"
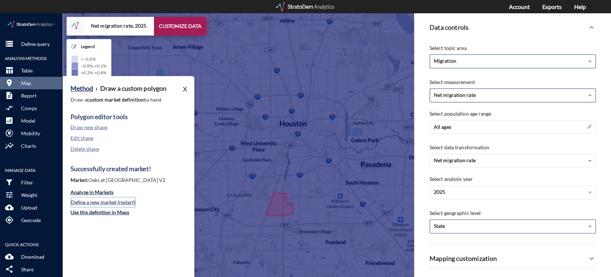
click button "Define a new market (restart)"
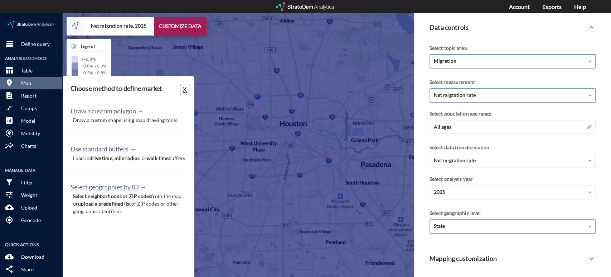
click button "X"
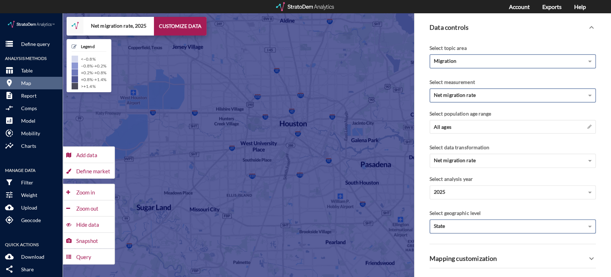
scroll to position [91, 0]
click div "State"
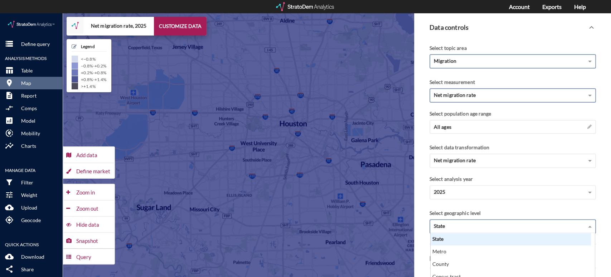
scroll to position [160, 0]
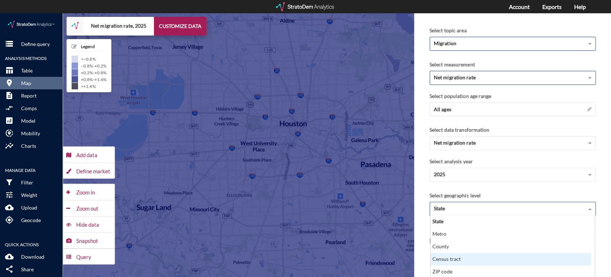
click div "Census tract"
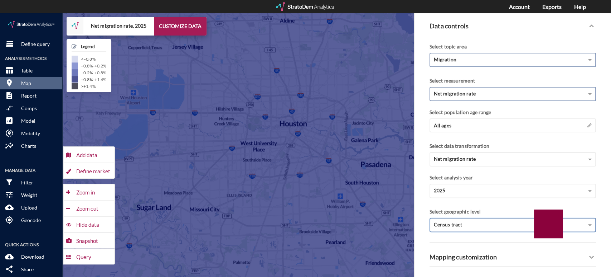
scroll to position [79, 0]
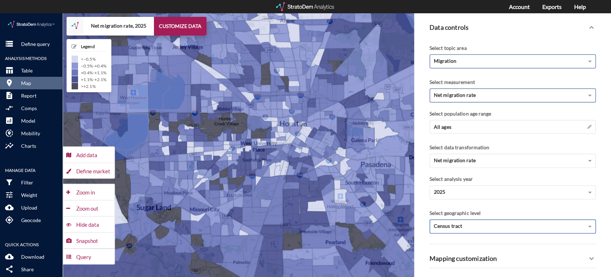
click span "Net migration rate"
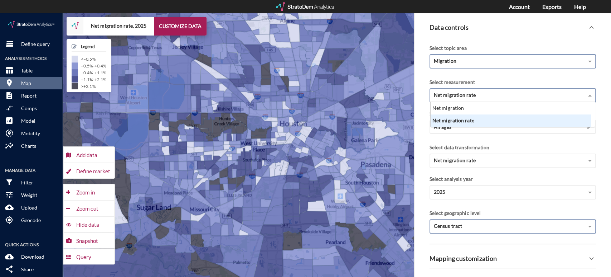
scroll to position [19, 157]
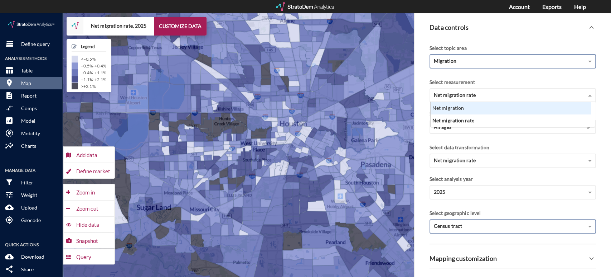
click div "Migration"
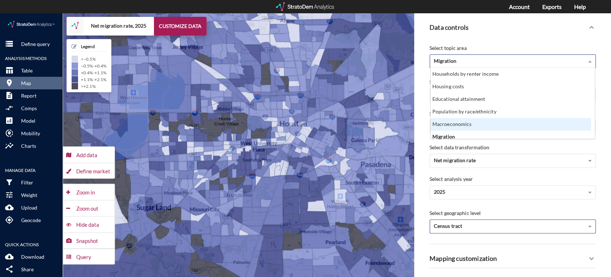
scroll to position [91, 0]
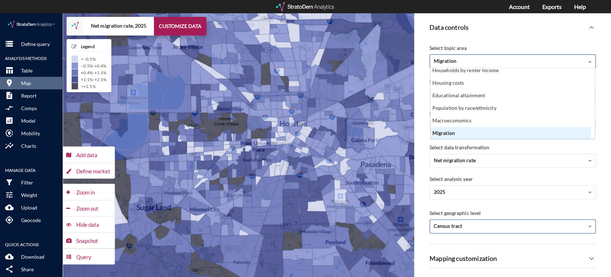
click div "Macroeconomics"
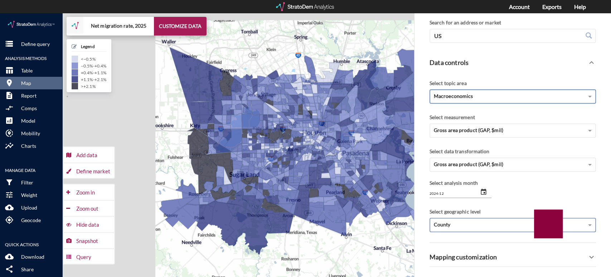
scroll to position [43, 0]
click span "Macroeconomics"
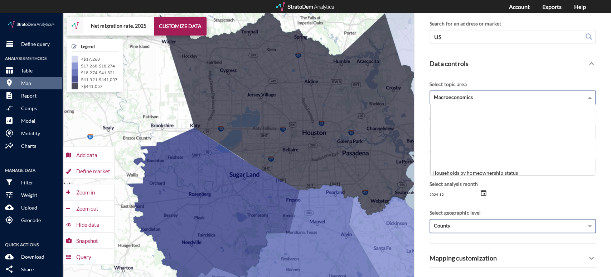
scroll to position [65, 157]
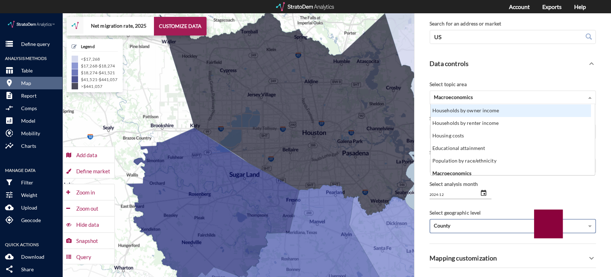
click div "Data controls"
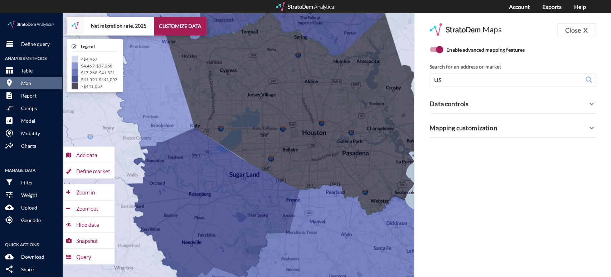
click div "Data controls"
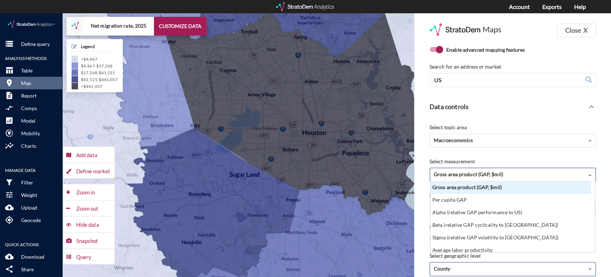
click span "Gross area product (GAP, $mil)"
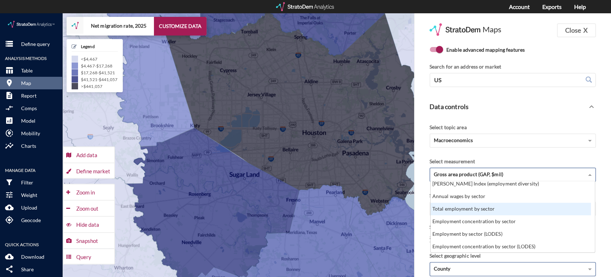
scroll to position [159, 0]
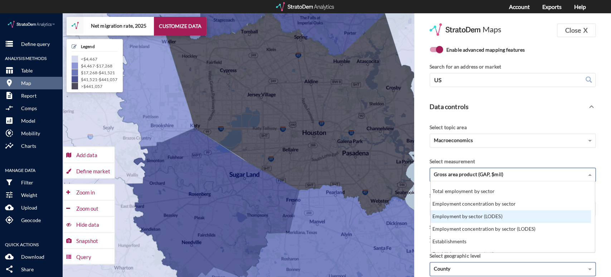
click div "Employment by sector (LODES)"
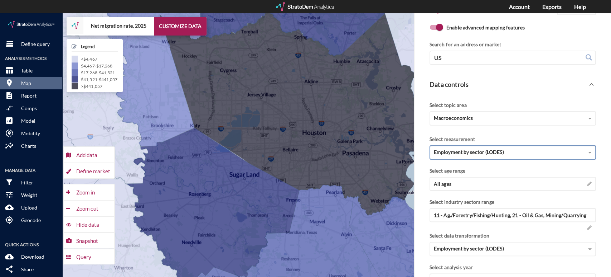
scroll to position [40, 0]
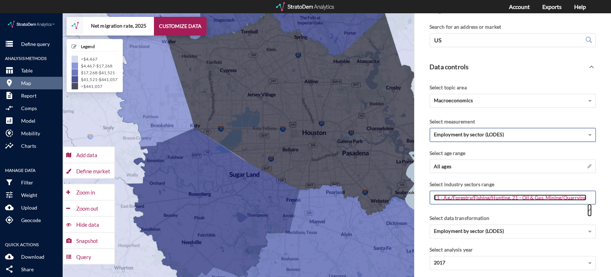
click span "11 - Ag./Forestry/Fishing/Hunting, 21 - Oil & Gas, Mining/Quarrying"
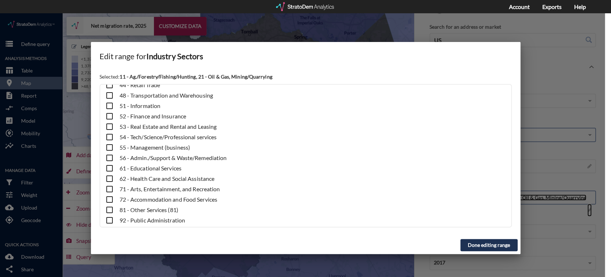
scroll to position [80, 0]
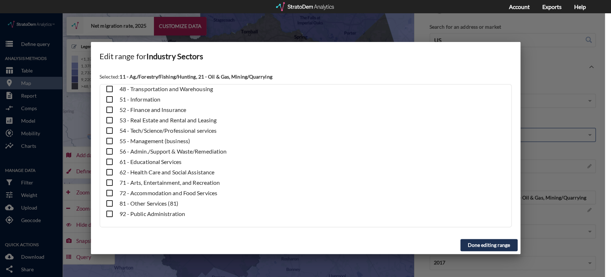
drag, startPoint x: 510, startPoint y: 217, endPoint x: 527, endPoint y: 237, distance: 26.5
click div "Edit range for Industry Sectors Selected: 11 - Ag./Forestry/Fishing/Hunting, 21…"
drag, startPoint x: 524, startPoint y: 63, endPoint x: 534, endPoint y: 62, distance: 9.4
click div "Edit range for Industry Sectors Selected: 11 - Ag./Forestry/Fishing/Hunting, 21…"
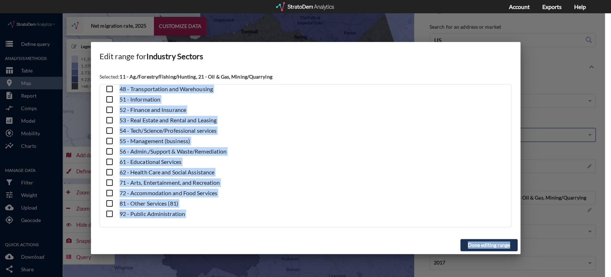
click div
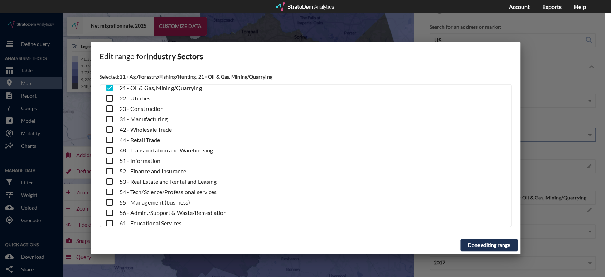
scroll to position [0, 0]
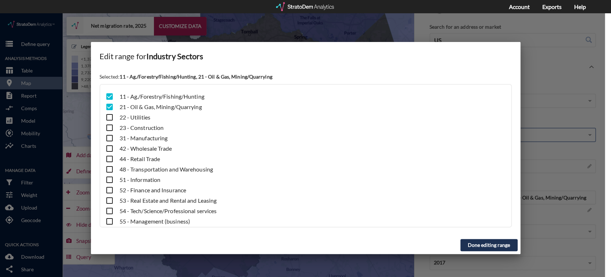
click button "Done editing range"
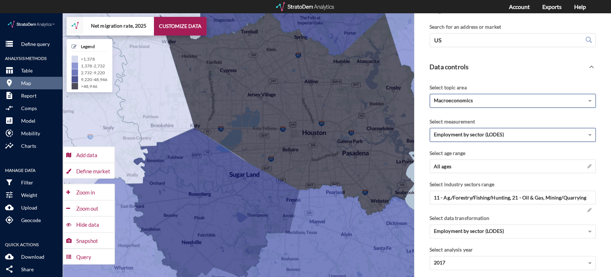
click div "Macroeconomics"
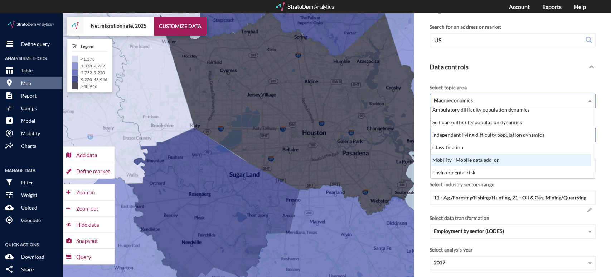
click div "Mobility - Mobile data add-on"
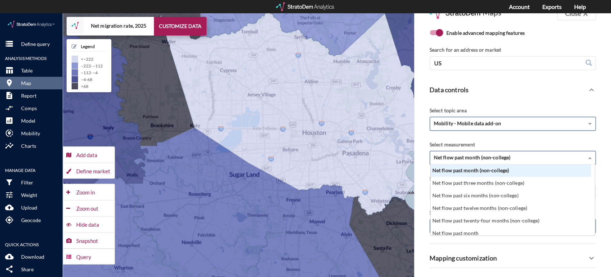
click span "Net flow past month (non-college)"
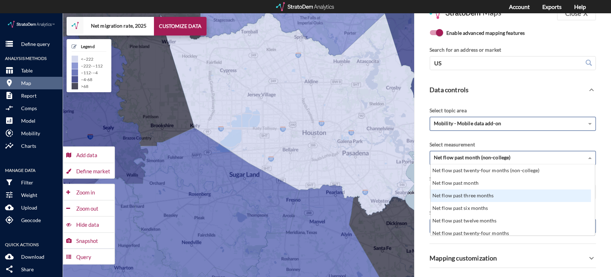
click div "Net flow past three months"
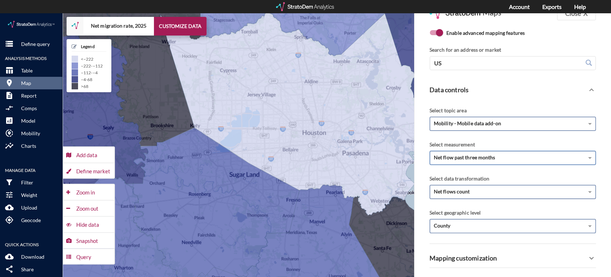
click div "Net flows count"
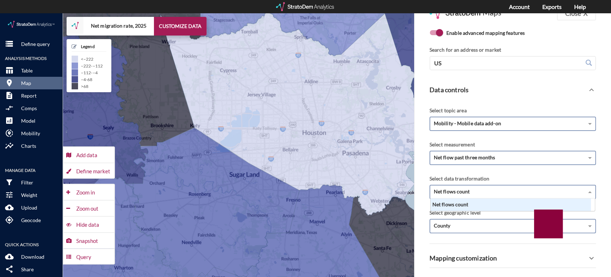
click div "Net flows count"
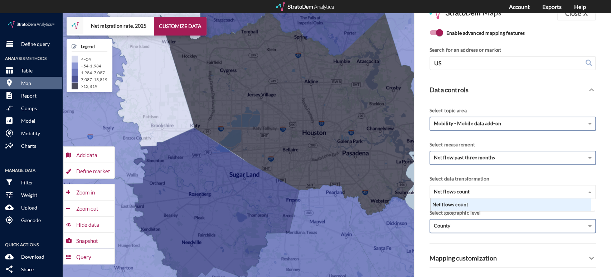
drag, startPoint x: 469, startPoint y: 160, endPoint x: 470, endPoint y: 164, distance: 4.1
click div "Select data transformation"
click div "County"
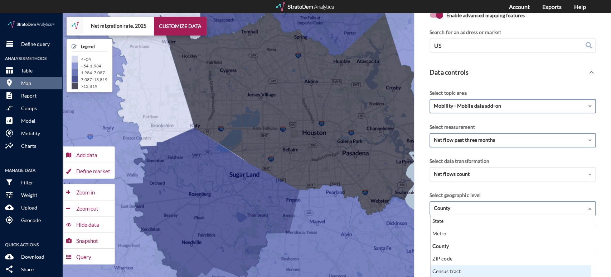
click div "Census tract"
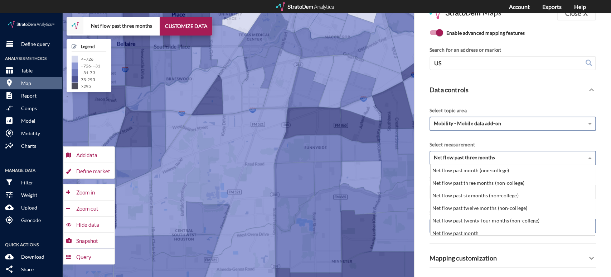
click span "Net flow past three months"
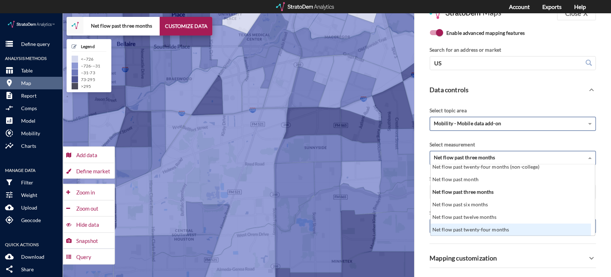
click div "Net flow past twenty-four months"
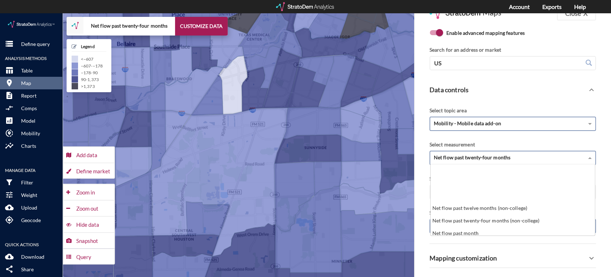
click div "Net flow past twenty-four months"
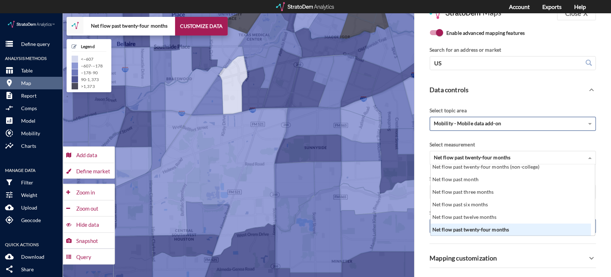
click div "Select measurement Net flow past twenty-four months Net flow past twelve months…"
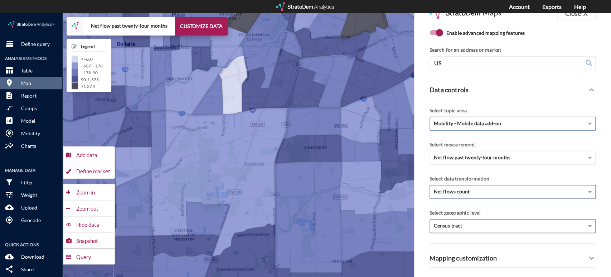
click div "Net flows count"
click span "Net flows count"
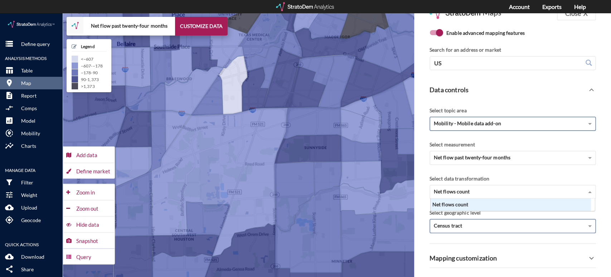
click div "Mobility - Mobile data add-on"
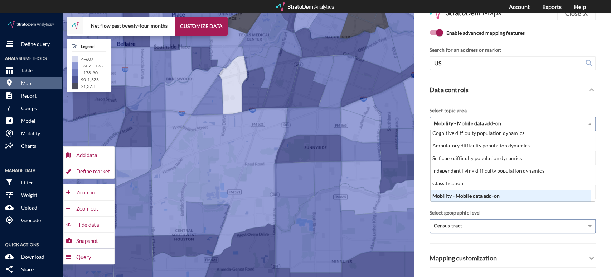
click span "Mobility - Mobile data add-on"
click div "Select topic area"
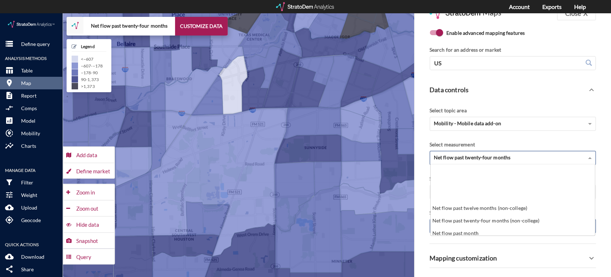
click span "Net flow past twenty-four months"
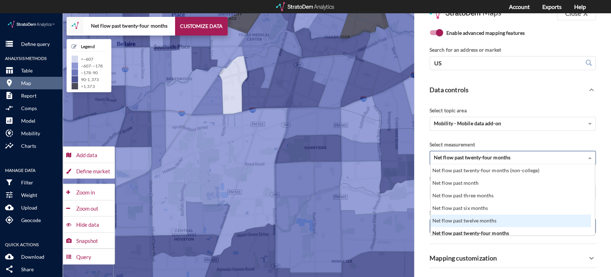
click div "Net flow past twelve months"
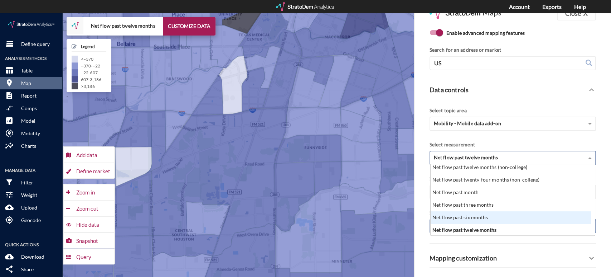
click div "Net flow past six months"
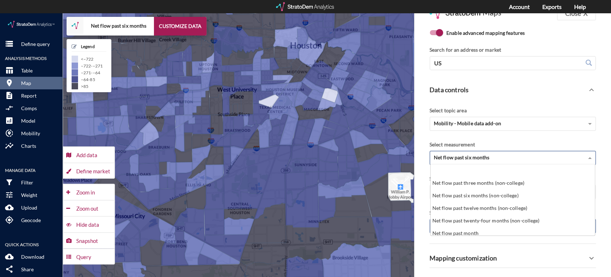
scroll to position [65, 157]
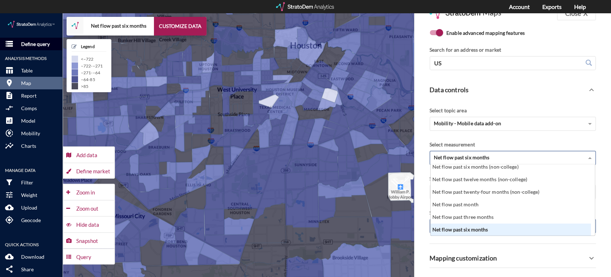
click p "Define query"
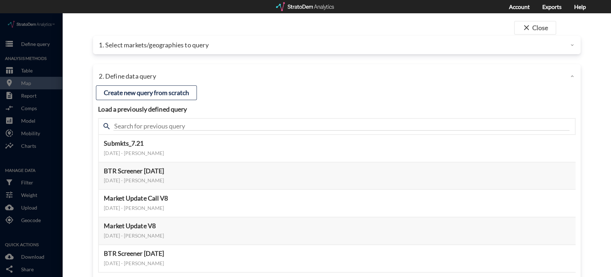
click p "1. Select markets/geographies to query"
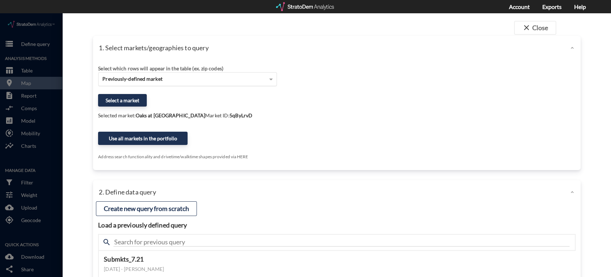
click div "Previously-defined market"
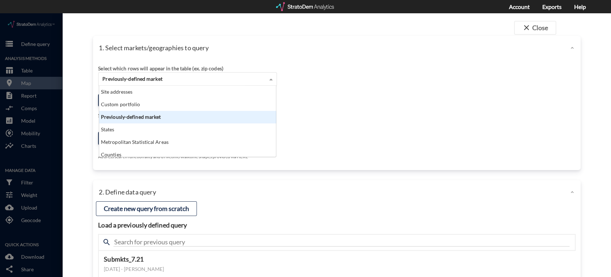
scroll to position [65, 173]
click div "Previously-defined market"
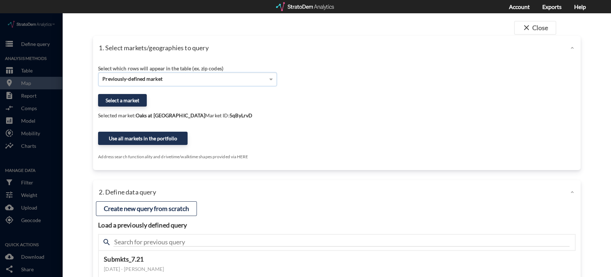
click div "Select a market"
click div "Select which rows will appear in the table (ex. zip codes) Previously-defined m…"
click button "Select a market"
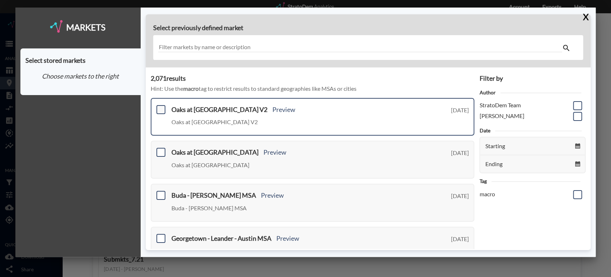
click at [162, 111] on span at bounding box center [161, 109] width 9 height 9
click at [160, 106] on input "checkbox" at bounding box center [160, 106] width 0 height 0
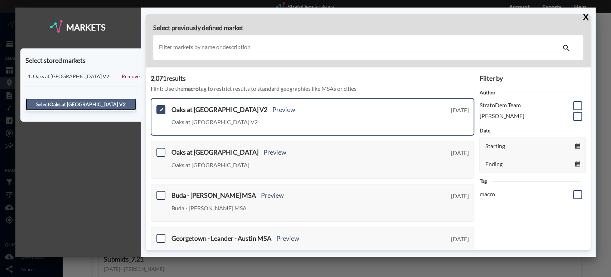
click at [106, 102] on button "Select Oaks at Grand West V2" at bounding box center [81, 104] width 110 height 12
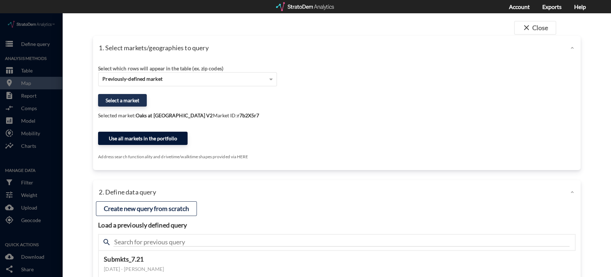
click button "Use all markets in the portfolio"
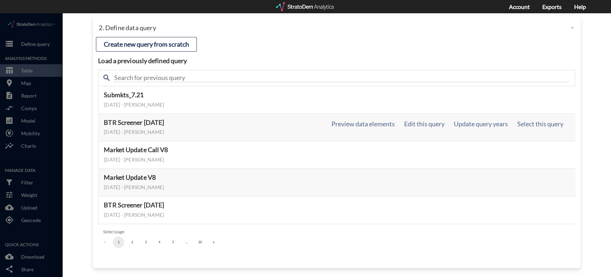
scroll to position [49, 0]
click button "Select this query"
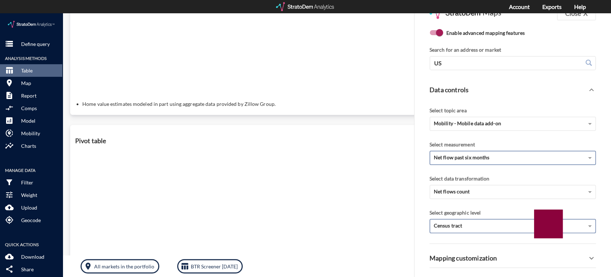
scroll to position [297, 0]
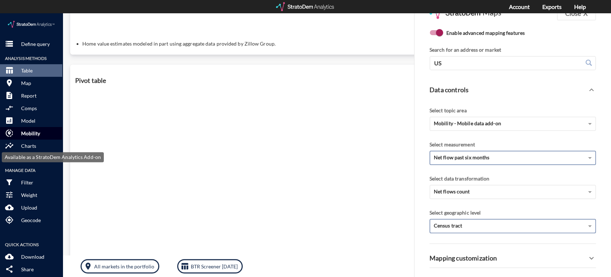
click p "Mobility"
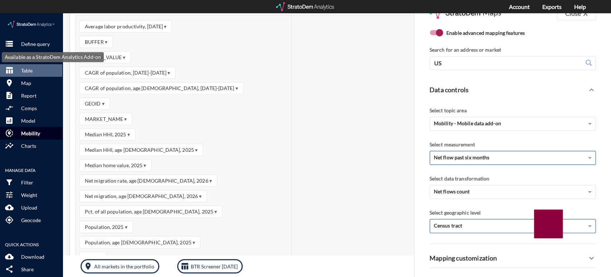
scroll to position [197, 0]
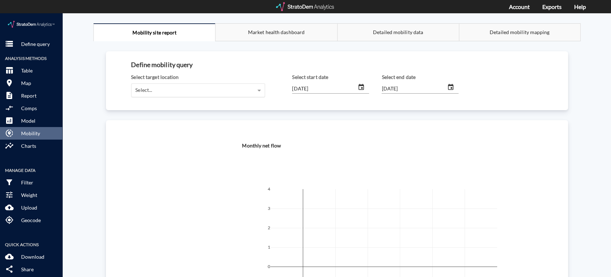
click div "Select..."
click div "Oaks at Grand West V2"
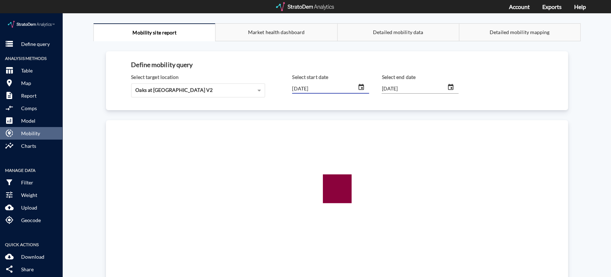
click input "[DATE]"
type input "2020/01/01"
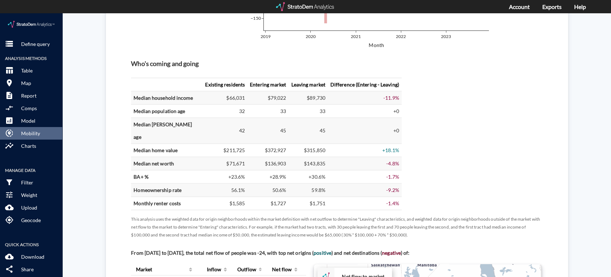
scroll to position [239, 0]
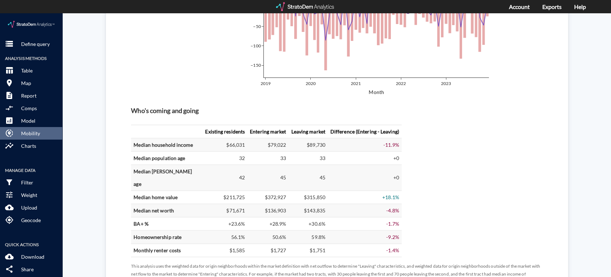
type input "2025/06/01"
drag, startPoint x: 301, startPoint y: 114, endPoint x: 302, endPoint y: 120, distance: 6.2
click th "Leaving market"
click td "$89,730"
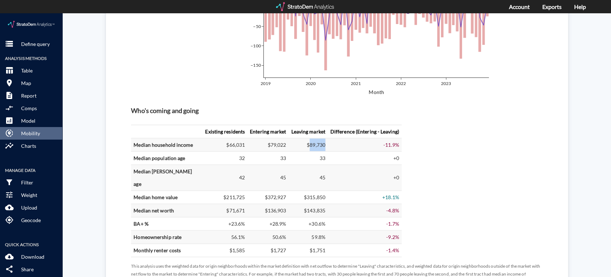
click td "$89,730"
click td "$315,850"
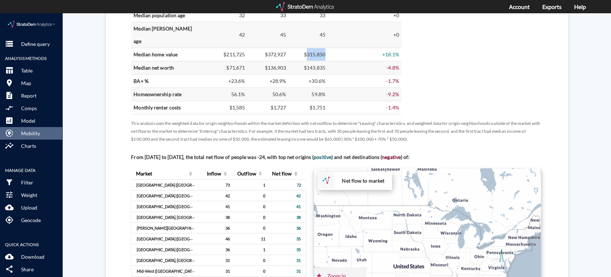
scroll to position [438, 0]
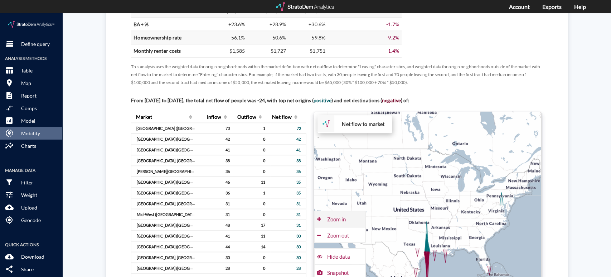
click div "Zoom in"
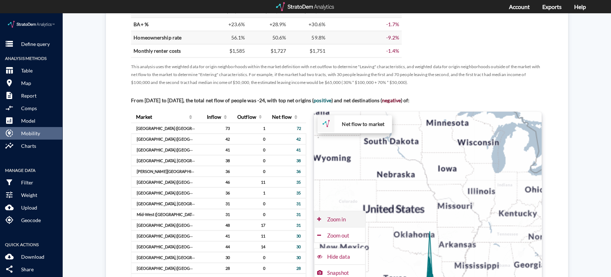
click div "Zoom in"
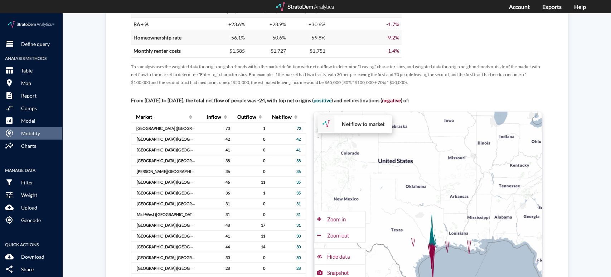
drag, startPoint x: 404, startPoint y: 221, endPoint x: 402, endPoint y: 160, distance: 61.3
click div "+ − Net flow to market CUSTOMIZE DATA Draw a polygon Draw a rectangle Draw a ma…"
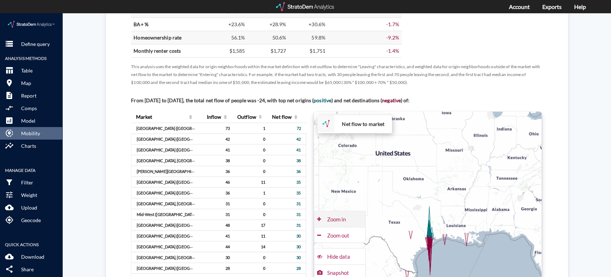
click div "Zoom in"
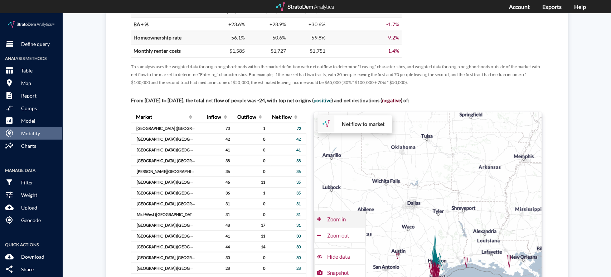
click div "Zoom in"
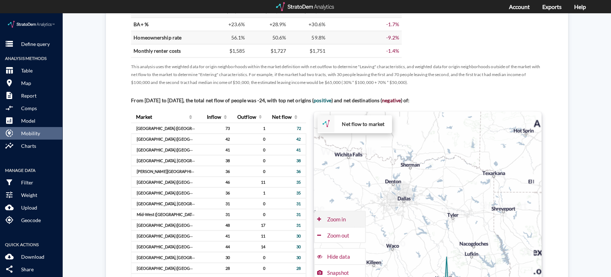
drag, startPoint x: 337, startPoint y: 191, endPoint x: 347, endPoint y: 196, distance: 11.4
click div "Zoom in"
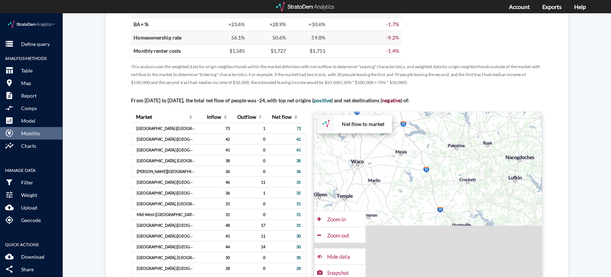
drag, startPoint x: 427, startPoint y: 224, endPoint x: 422, endPoint y: 83, distance: 140.5
click div "From January 2020 to June 2025, the total net flow of people was -24, with top …"
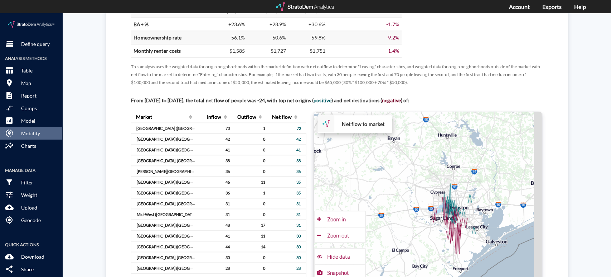
drag, startPoint x: 421, startPoint y: 168, endPoint x: 406, endPoint y: 86, distance: 83.4
click div "+ − Net flow to market CUSTOMIZE DATA Draw a polygon Draw a rectangle Draw a ma…"
click div "Zoom in"
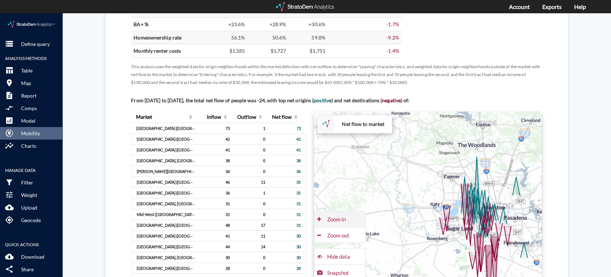
click div "Zoom in"
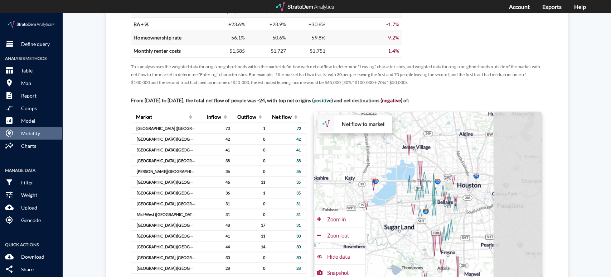
drag, startPoint x: 457, startPoint y: 188, endPoint x: 353, endPoint y: 163, distance: 106.3
click div "+ − Net flow to market CUSTOMIZE DATA Draw a polygon Draw a rectangle Draw a ma…"
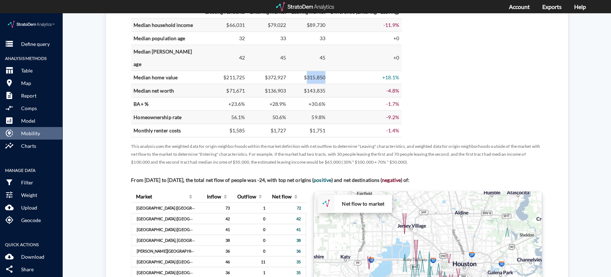
scroll to position [517, 0]
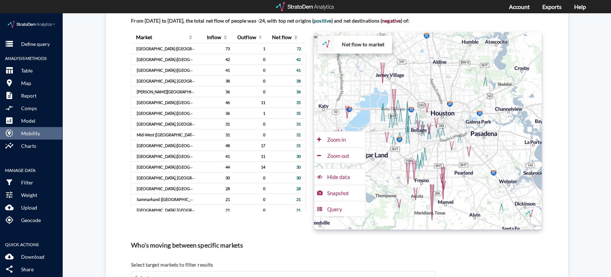
drag, startPoint x: 455, startPoint y: 114, endPoint x: 432, endPoint y: 122, distance: 24.7
click div "+ − Net flow to market CUSTOMIZE DATA Draw a polygon Draw a rectangle Draw a ma…"
click div "Zoom in"
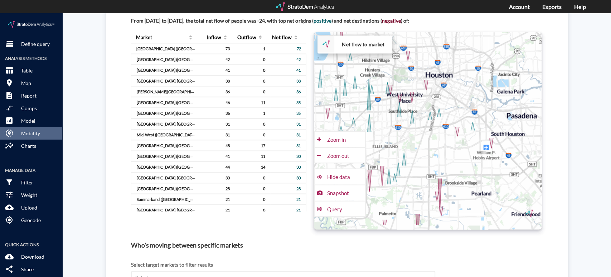
drag, startPoint x: 424, startPoint y: 134, endPoint x: 400, endPoint y: 109, distance: 35.0
click div "+ − Net flow to market CUSTOMIZE DATA Draw a polygon Draw a rectangle Draw a ma…"
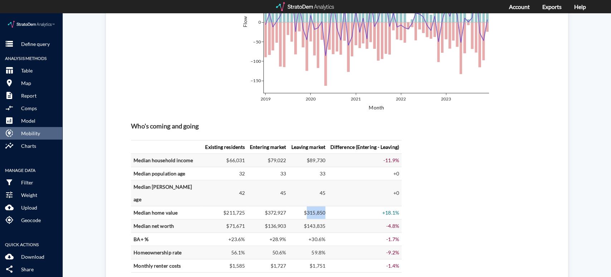
scroll to position [278, 0]
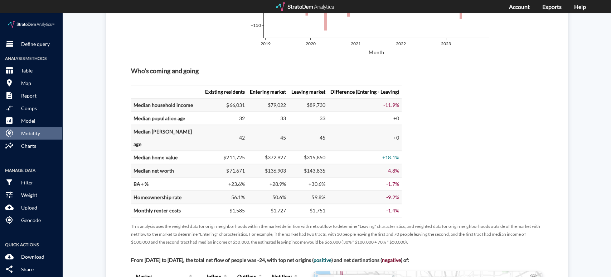
click div "Custom market Oaks at Grand West V2 Oct 2023 - Dec 2023 Past quarter trending_d…"
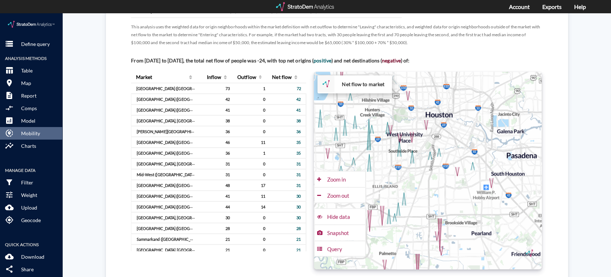
scroll to position [557, 0]
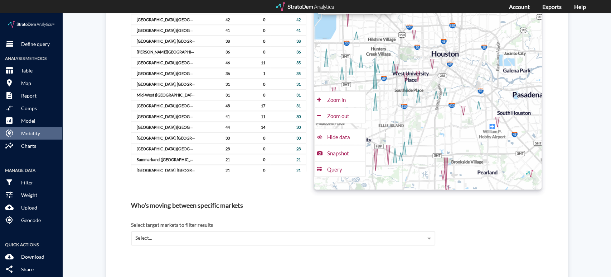
drag, startPoint x: 430, startPoint y: 81, endPoint x: 435, endPoint y: 101, distance: 21.5
click div "+ − Net flow to market CUSTOMIZE DATA Draw a polygon Draw a rectangle Draw a ma…"
click div "Zoom in"
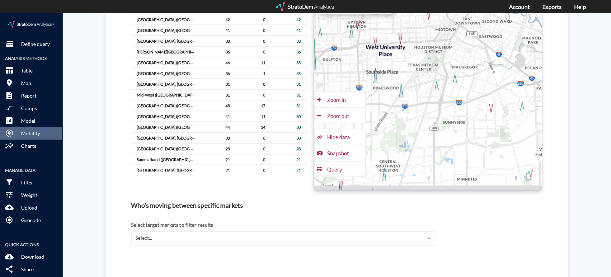
drag, startPoint x: 421, startPoint y: 124, endPoint x: 404, endPoint y: 100, distance: 29.2
click div "+ − Net flow to market CUSTOMIZE DATA Draw a polygon Draw a rectangle Draw a ma…"
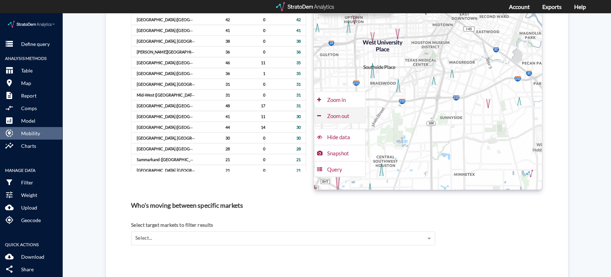
click div "Zoom out"
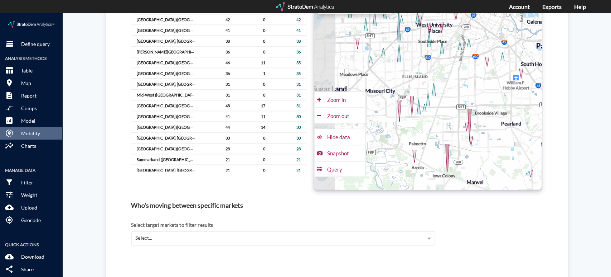
drag, startPoint x: 410, startPoint y: 143, endPoint x: 440, endPoint y: 105, distance: 49.2
click div "+ − Net flow to market CUSTOMIZE DATA Draw a polygon Draw a rectangle Draw a ma…"
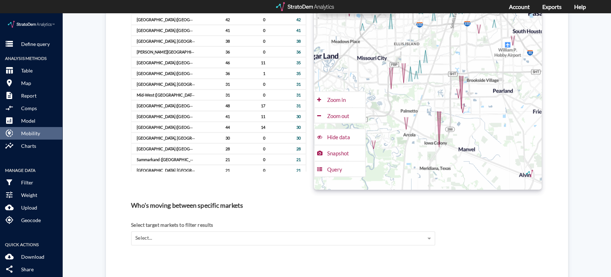
drag, startPoint x: 441, startPoint y: 114, endPoint x: 431, endPoint y: 79, distance: 36.2
click div "+ − Net flow to market CUSTOMIZE DATA Draw a polygon Draw a rectangle Draw a ma…"
click div "Zoom out"
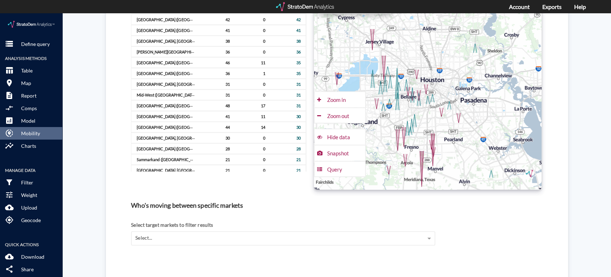
drag, startPoint x: 433, startPoint y: 63, endPoint x: 423, endPoint y: 117, distance: 54.5
click div "+ − Net flow to market CUSTOMIZE DATA Draw a polygon Draw a rectangle Draw a ma…"
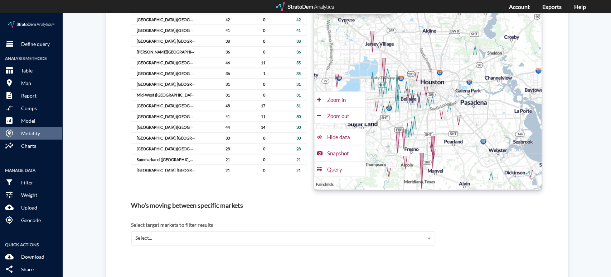
scroll to position [517, 0]
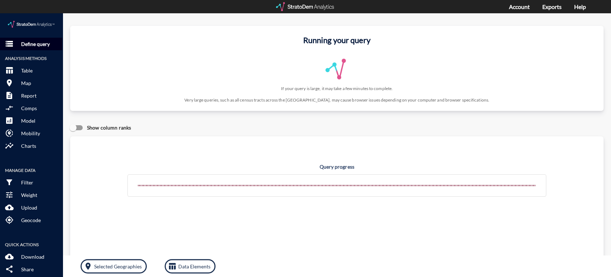
click p "Define query"
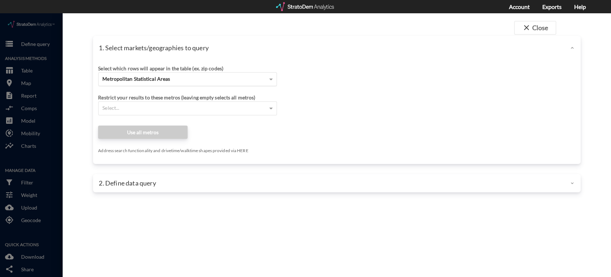
click span "Metropolitan Statistical Areas"
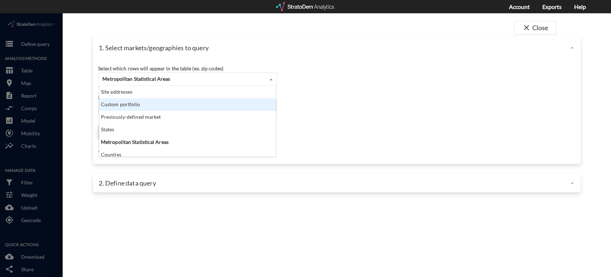
scroll to position [65, 173]
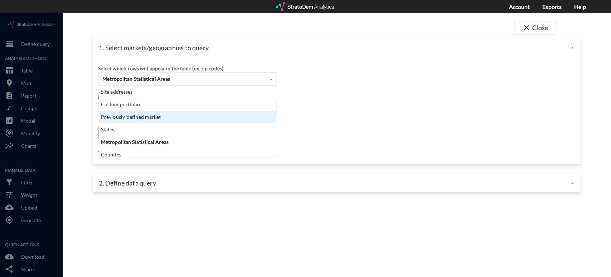
click div "Previously-defined market"
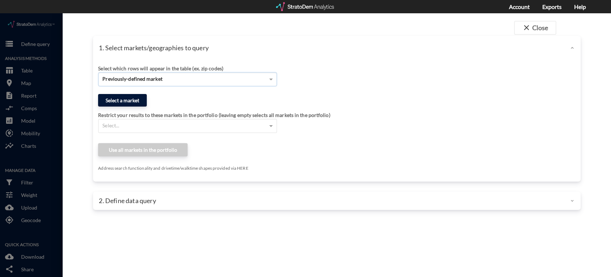
click button "Select a market"
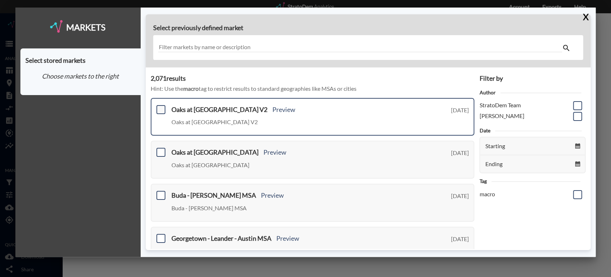
click at [159, 108] on span at bounding box center [161, 109] width 9 height 9
click at [160, 106] on input "checkbox" at bounding box center [160, 106] width 0 height 0
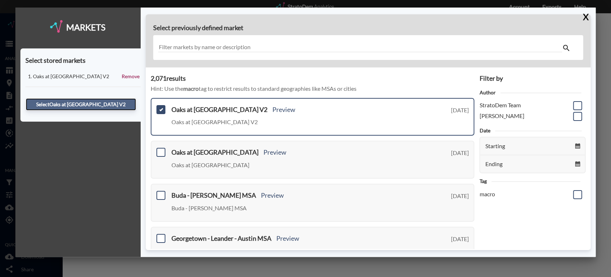
click at [93, 101] on button "Select Oaks at [GEOGRAPHIC_DATA] V2" at bounding box center [81, 104] width 110 height 12
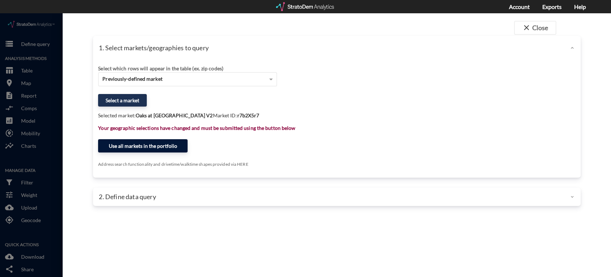
click button "Use all markets in the portfolio"
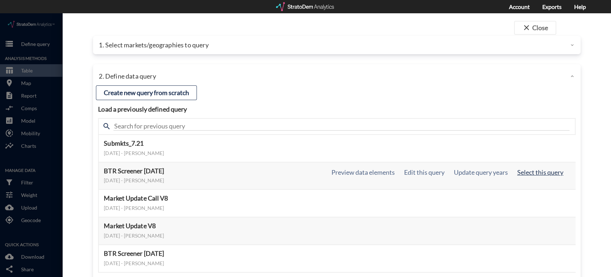
click button "Select this query"
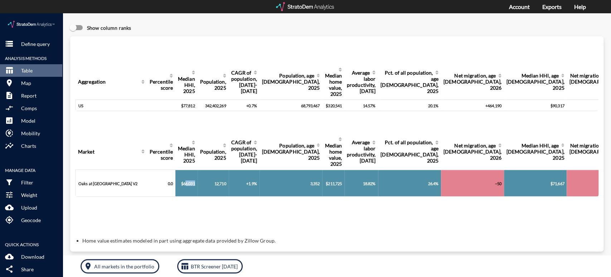
drag, startPoint x: 186, startPoint y: 173, endPoint x: 198, endPoint y: 173, distance: 11.8
click tr "Oaks at Grand West V2 0.0 $66,031 12,710 +1.9% 3,352 $211,725 18.82% 26.4% −50 …"
click p "Define query"
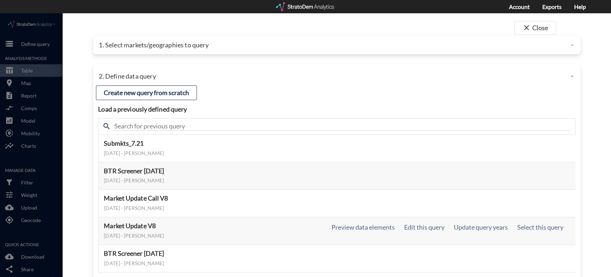
scroll to position [40, 0]
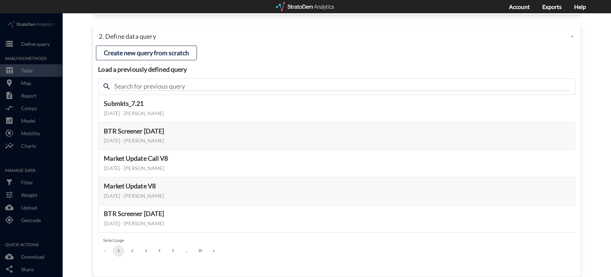
click button "2"
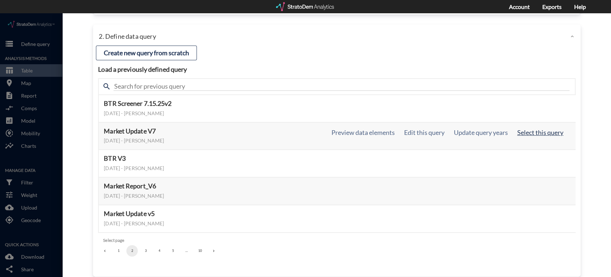
click button "Select this query"
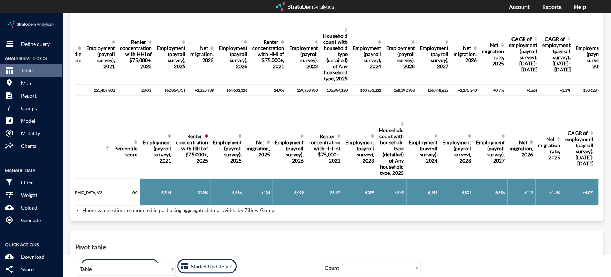
scroll to position [0, 35]
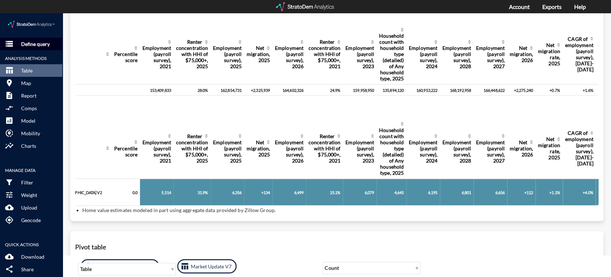
click p "Define query"
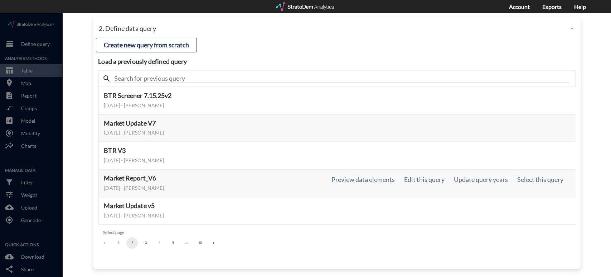
scroll to position [49, 0]
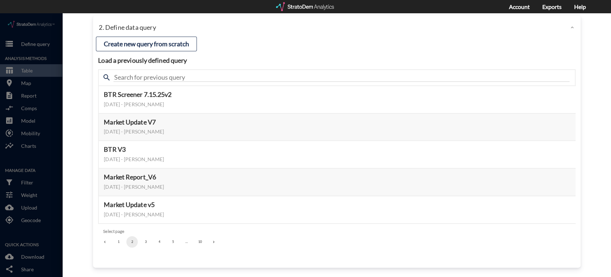
click button "3"
click button "4"
click button "5"
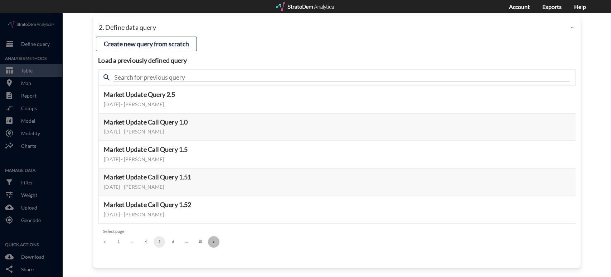
click icon "Go to next page"
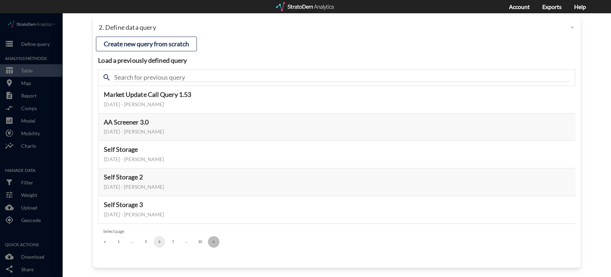
click icon "Go to next page"
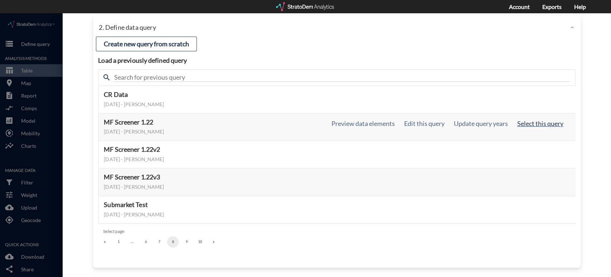
click button "Select this query"
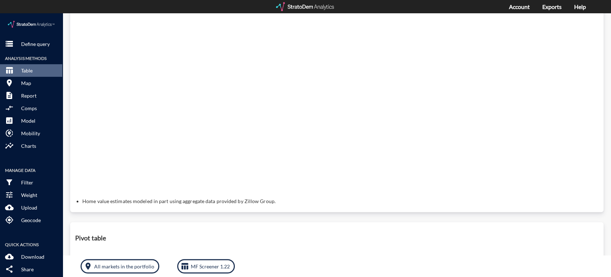
scroll to position [40, 0]
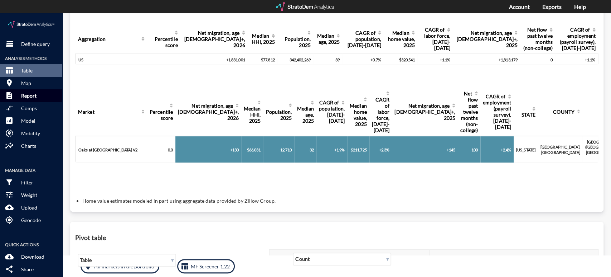
click button "description Report"
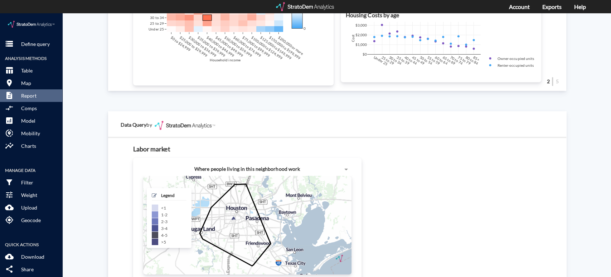
scroll to position [716, 0]
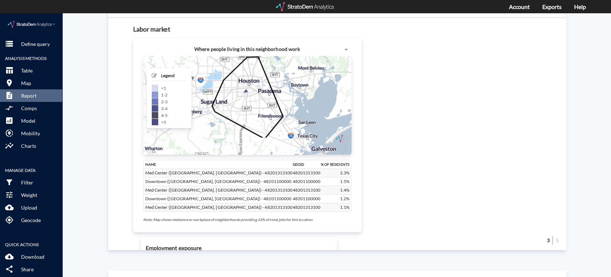
drag, startPoint x: 213, startPoint y: 127, endPoint x: 200, endPoint y: 98, distance: 31.6
click div "+ − CUSTOMIZE DATA Legend < 1 1 - 2 2 - 3 3 - 4 4 - 5 > 5 Draw a polygon Draw a…"
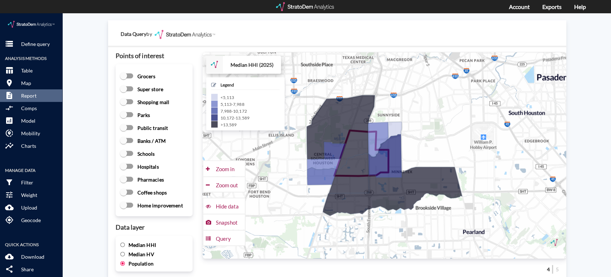
scroll to position [995, 0]
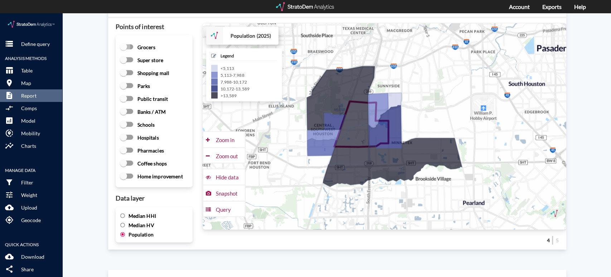
click input "Grocers"
checkbox input "true"
click input "Shopping mall"
checkbox input "true"
click input "Parks"
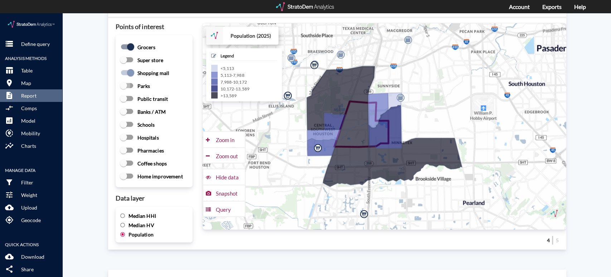
checkbox input "true"
click input "Hospitals"
checkbox input "true"
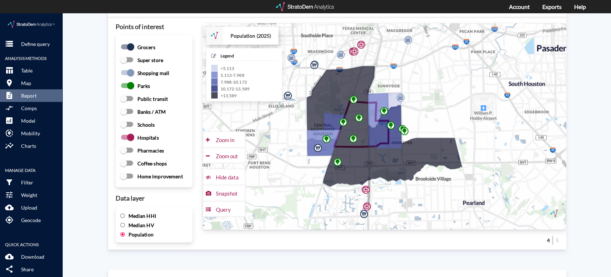
click input "Coffee shops"
checkbox input "false"
click span "Median HV"
click input "Median HV"
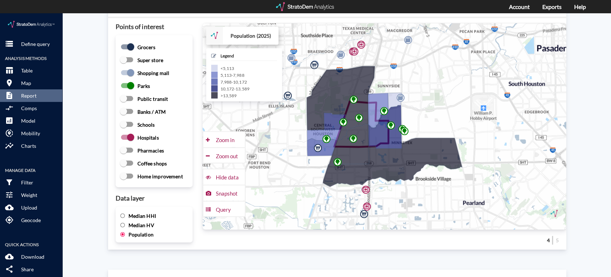
radio input "true"
radio input "false"
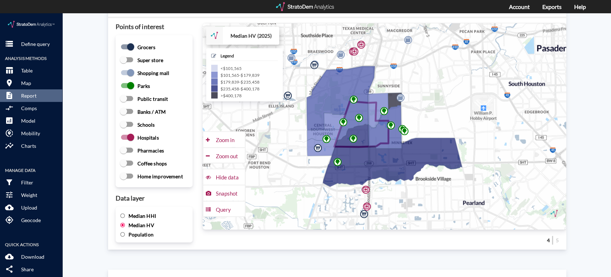
click span "Median HHI"
click input "Median HHI"
radio input "true"
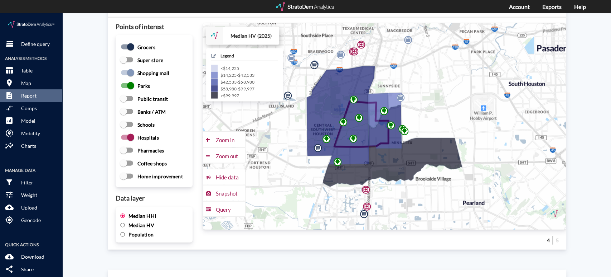
click span "Median HV"
click input "Median HV"
radio input "true"
radio input "false"
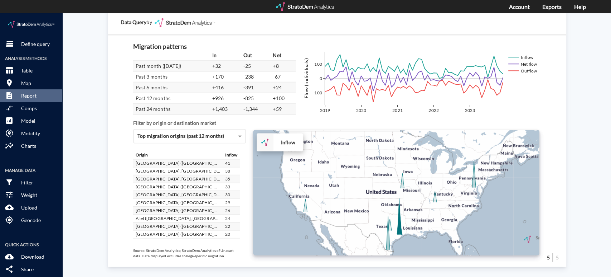
scroll to position [80, 0]
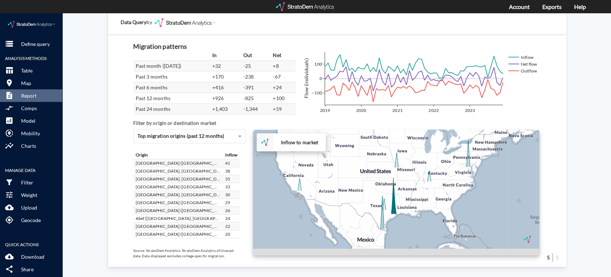
drag, startPoint x: 425, startPoint y: 218, endPoint x: 417, endPoint y: 187, distance: 32.1
click div "+ − Inflow to market CUSTOMIZE DATA Draw a polygon Draw a rectangle Draw a mark…"
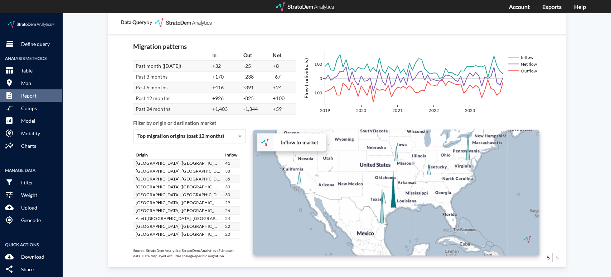
click div "+ − Inflow to market CUSTOMIZE DATA Draw a polygon Draw a rectangle Draw a mark…"
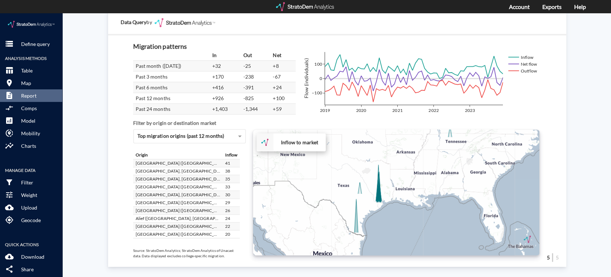
click div "+ − Inflow to market CUSTOMIZE DATA Draw a polygon Draw a rectangle Draw a mark…"
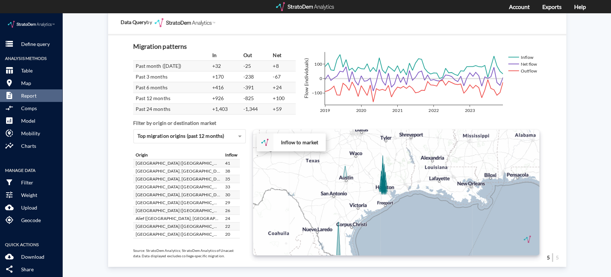
click div "+ − Inflow to market CUSTOMIZE DATA Draw a polygon Draw a rectangle Draw a mark…"
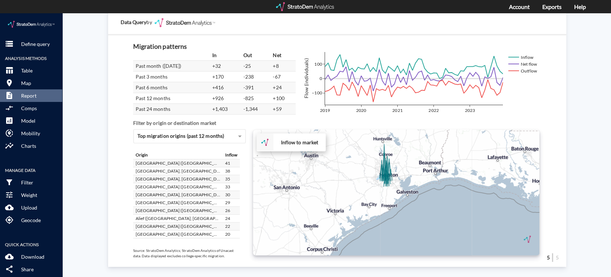
click div "+ − Inflow to market CUSTOMIZE DATA Draw a polygon Draw a rectangle Draw a mark…"
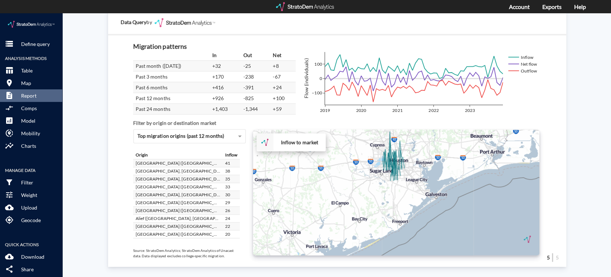
click div "+ − Inflow to market CUSTOMIZE DATA Draw a polygon Draw a rectangle Draw a mark…"
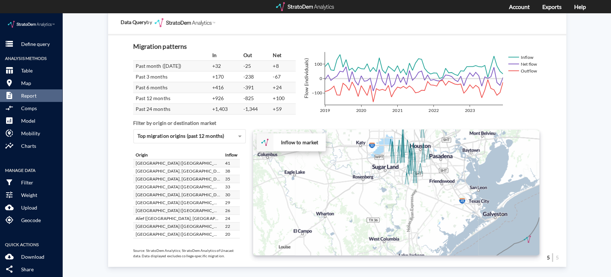
click div "+ − Inflow to market CUSTOMIZE DATA Draw a polygon Draw a rectangle Draw a mark…"
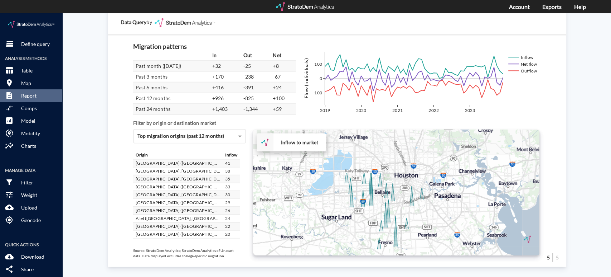
drag, startPoint x: 405, startPoint y: 149, endPoint x: 356, endPoint y: 206, distance: 74.9
click div "+ − Inflow to market CUSTOMIZE DATA Draw a polygon Draw a rectangle Draw a mark…"
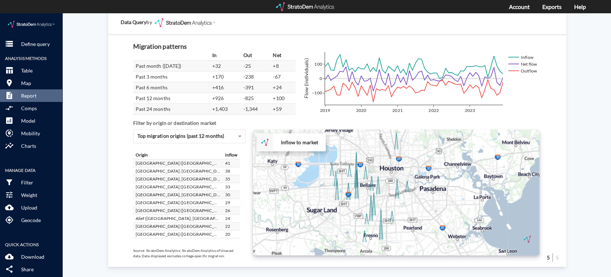
drag, startPoint x: 433, startPoint y: 195, endPoint x: 417, endPoint y: 187, distance: 18.3
click div "+ − Inflow to market CUSTOMIZE DATA Draw a polygon Draw a rectangle Draw a mark…"
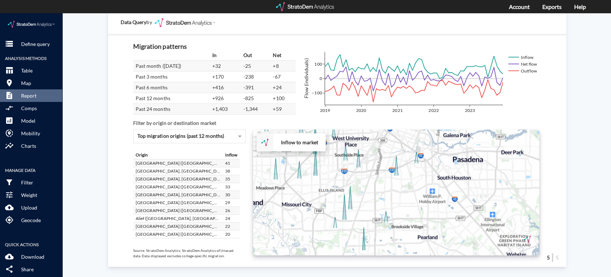
drag, startPoint x: 387, startPoint y: 195, endPoint x: 376, endPoint y: 174, distance: 23.7
click div "+ − Inflow to market CUSTOMIZE DATA Draw a polygon Draw a rectangle Draw a mark…"
click span "Top migration origins (past 12 months)"
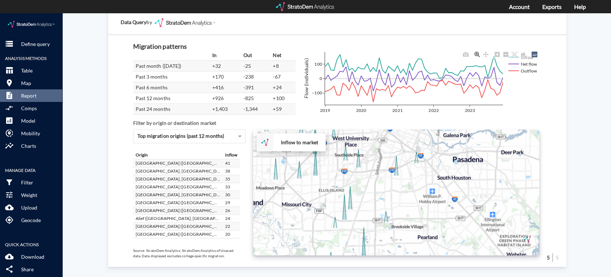
click div "2019 2020 2021 2022 2023 −100 0 100 Inflow Net flow Outflow Flow (individuals) …"
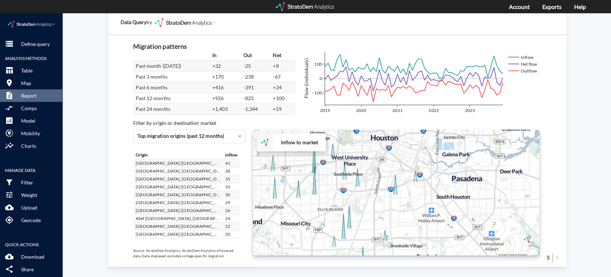
drag, startPoint x: 380, startPoint y: 162, endPoint x: 379, endPoint y: 188, distance: 25.5
click div "+ − Inflow to market CUSTOMIZE DATA Draw a polygon Draw a rectangle Draw a mark…"
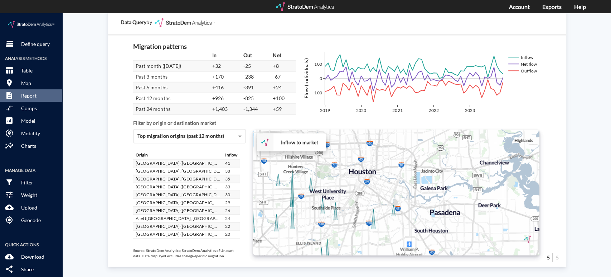
drag, startPoint x: 408, startPoint y: 176, endPoint x: 371, endPoint y: 217, distance: 55.8
click div "+ − Inflow to market CUSTOMIZE DATA Draw a polygon Draw a rectangle Draw a mark…"
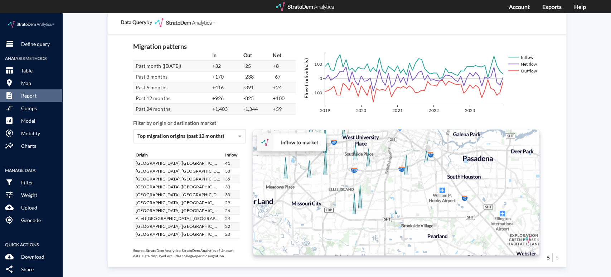
drag, startPoint x: 370, startPoint y: 225, endPoint x: 402, endPoint y: 169, distance: 64.5
click div "+ − Inflow to market CUSTOMIZE DATA Draw a polygon Draw a rectangle Draw a mark…"
click span "Top migration origins (past 12 months)"
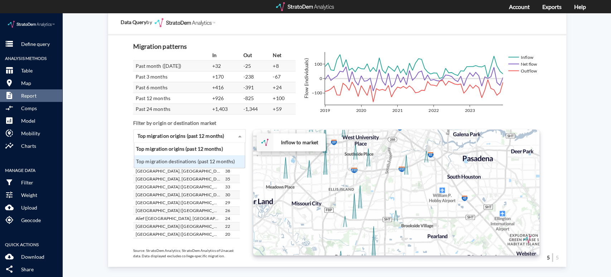
click div "Top migration destinations (past 12 months)"
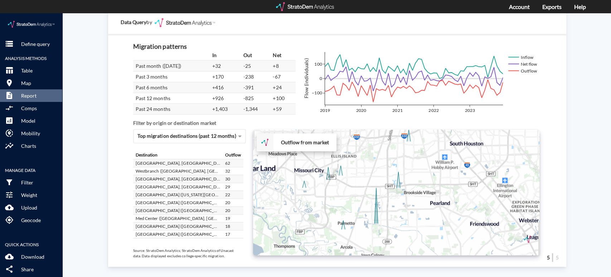
drag, startPoint x: 385, startPoint y: 222, endPoint x: 387, endPoint y: 165, distance: 56.3
click div "+ − Outflow from market CUSTOMIZE DATA Draw a polygon Draw a rectangle Draw a m…"
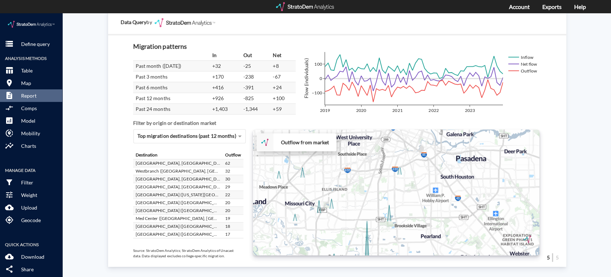
drag, startPoint x: 394, startPoint y: 160, endPoint x: 388, endPoint y: 213, distance: 53.1
click div "+ − Outflow from market CUSTOMIZE DATA Draw a polygon Draw a rectangle Draw a m…"
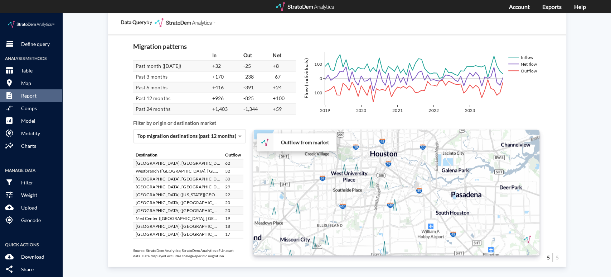
drag, startPoint x: 387, startPoint y: 162, endPoint x: 382, endPoint y: 203, distance: 40.8
click div "+ − Outflow from market CUSTOMIZE DATA Draw a polygon Draw a rectangle Draw a m…"
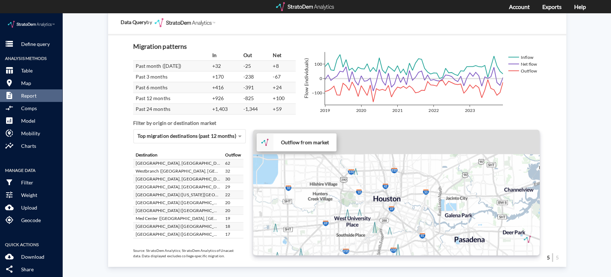
drag, startPoint x: 381, startPoint y: 147, endPoint x: 384, endPoint y: 192, distance: 45.3
click div "+ − Outflow from market CUSTOMIZE DATA Draw a polygon Draw a rectangle Draw a m…"
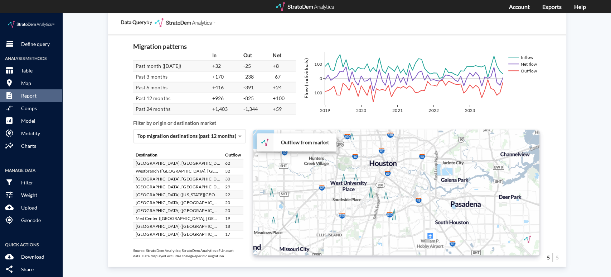
drag, startPoint x: 383, startPoint y: 187, endPoint x: 375, endPoint y: 155, distance: 32.8
click div "+ − Outflow from market CUSTOMIZE DATA Draw a polygon Draw a rectangle Draw a m…"
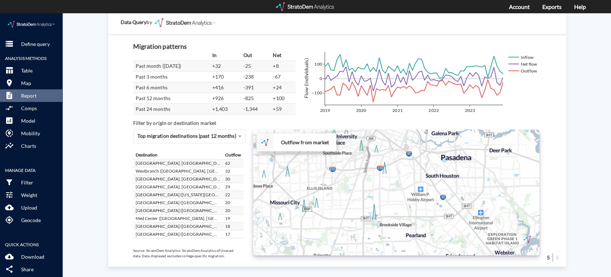
drag, startPoint x: 361, startPoint y: 215, endPoint x: 350, endPoint y: 155, distance: 60.5
click div "+ − Outflow from market CUSTOMIZE DATA Draw a polygon Draw a rectangle Draw a m…"
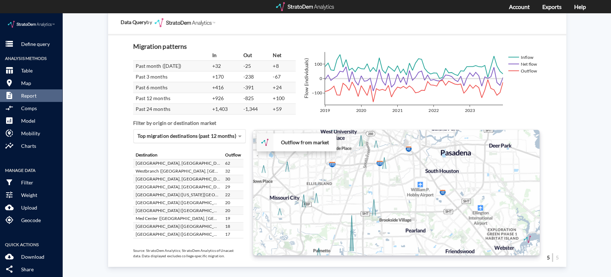
click div "Top migration destinations (past 12 months)"
click div "Top migration origins (past 12 months)"
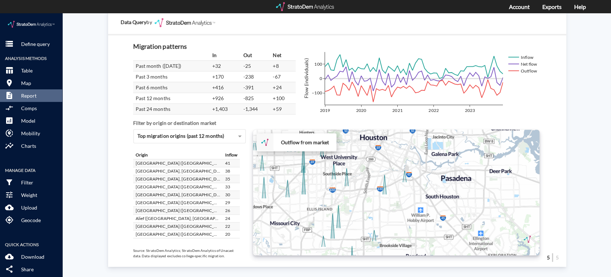
drag, startPoint x: 370, startPoint y: 159, endPoint x: 371, endPoint y: 187, distance: 28.0
click div "+ − Outflow from market CUSTOMIZE DATA Draw a polygon Draw a rectangle Draw a m…"
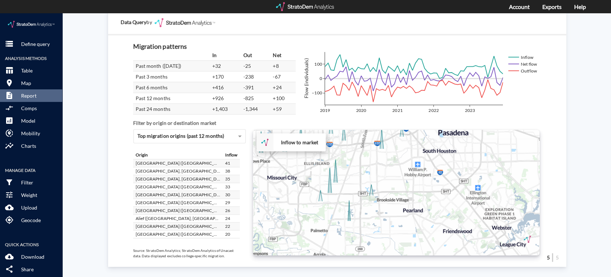
drag, startPoint x: 373, startPoint y: 193, endPoint x: 370, endPoint y: 144, distance: 49.5
click div "+ − Inflow to market CUSTOMIZE DATA Draw a polygon Draw a rectangle Draw a mark…"
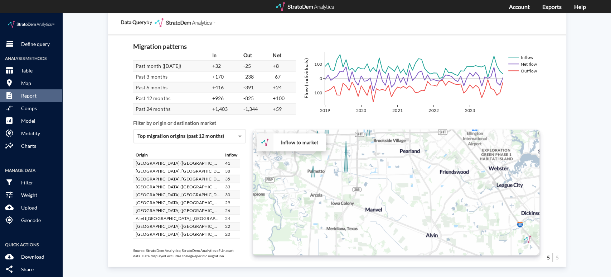
drag, startPoint x: 375, startPoint y: 212, endPoint x: 372, endPoint y: 153, distance: 59.5
click div "+ − Inflow to market CUSTOMIZE DATA Draw a polygon Draw a rectangle Draw a mark…"
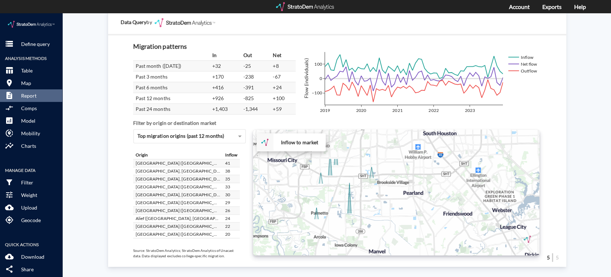
drag, startPoint x: 372, startPoint y: 153, endPoint x: 375, endPoint y: 198, distance: 45.6
click div "+ − Inflow to market CUSTOMIZE DATA Draw a polygon Draw a rectangle Draw a mark…"
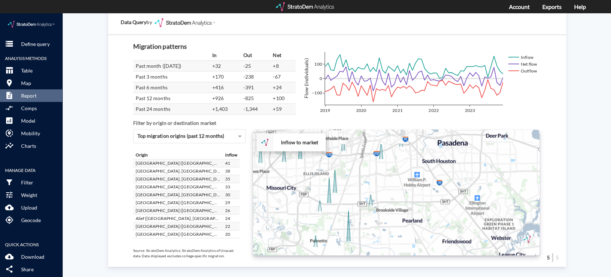
drag, startPoint x: 385, startPoint y: 129, endPoint x: 385, endPoint y: 167, distance: 37.3
click div "+ − Inflow to market CUSTOMIZE DATA Draw a polygon Draw a rectangle Draw a mark…"
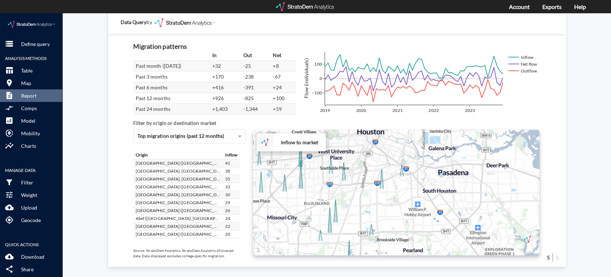
drag, startPoint x: 365, startPoint y: 140, endPoint x: 365, endPoint y: 163, distance: 22.2
click div "+ − Inflow to market CUSTOMIZE DATA Draw a polygon Draw a rectangle Draw a mark…"
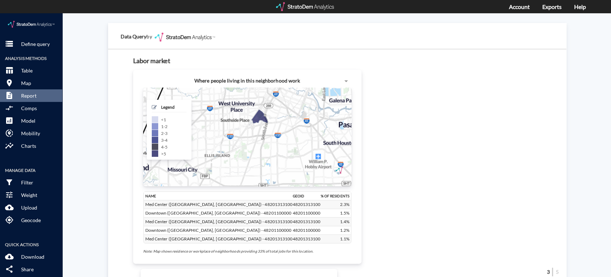
scroll to position [704, 0]
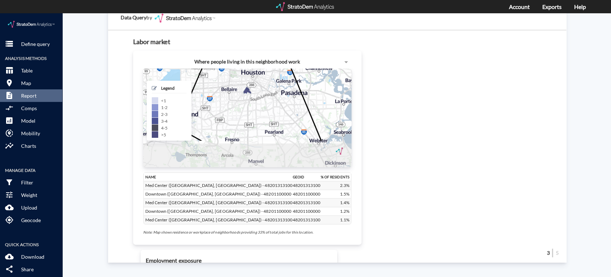
drag, startPoint x: 269, startPoint y: 122, endPoint x: 252, endPoint y: 82, distance: 44.2
click icon
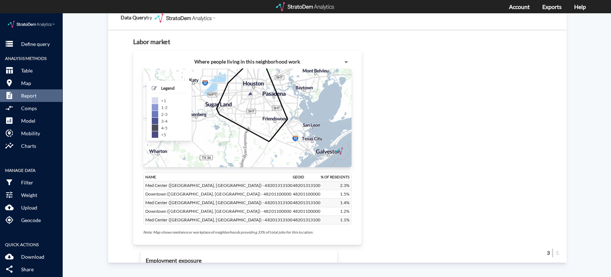
click span
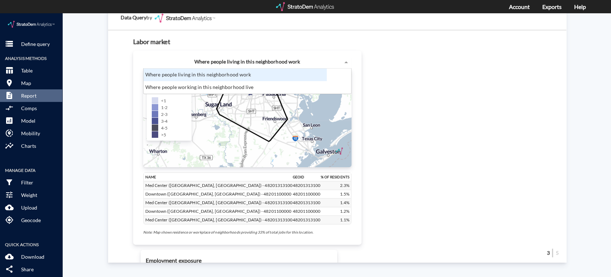
scroll to position [19, 179]
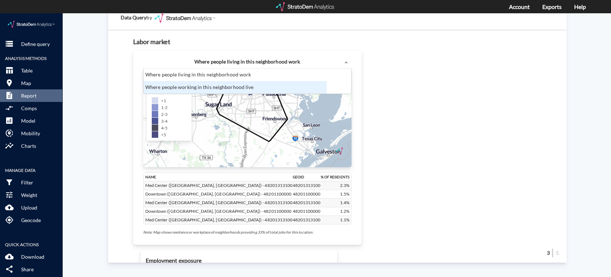
click div "Where people working in this neighborhood live"
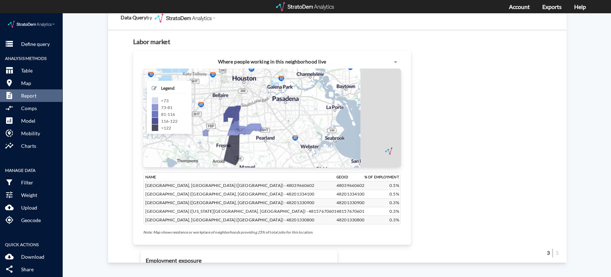
drag, startPoint x: 252, startPoint y: 92, endPoint x: 261, endPoint y: 135, distance: 44.0
click icon
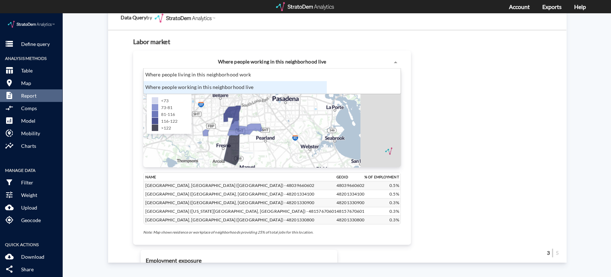
click div "Where people working in this neighborhood live"
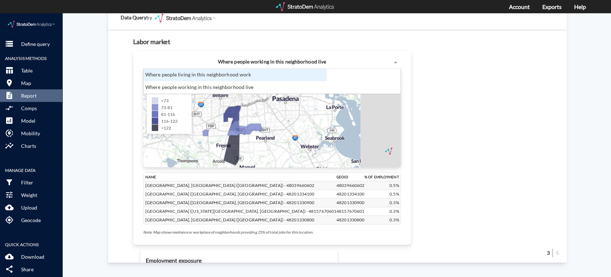
click div "Where people living in this neighborhood work"
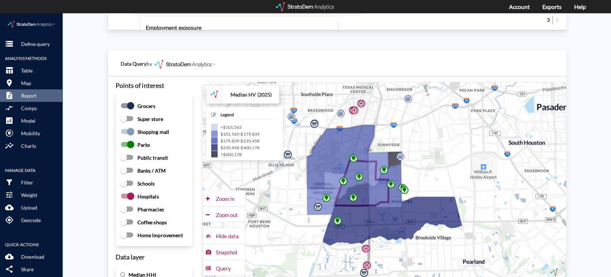
scroll to position [982, 0]
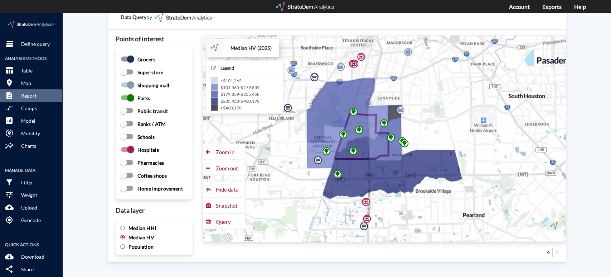
click strong "Median HV (2025)"
click img
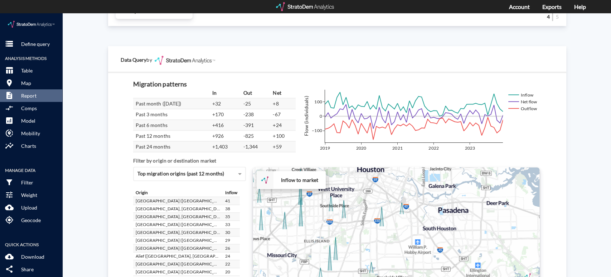
scroll to position [1261, 0]
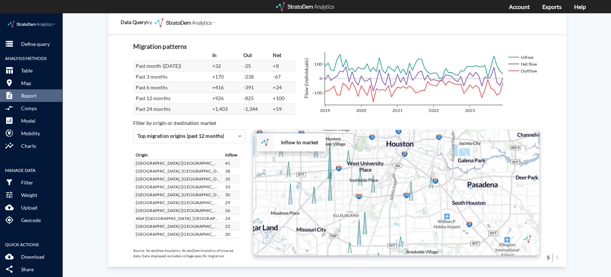
drag, startPoint x: 355, startPoint y: 175, endPoint x: 385, endPoint y: 187, distance: 32.6
click div "+ − Inflow to market CUSTOMIZE DATA Draw a polygon Draw a rectangle Draw a mark…"
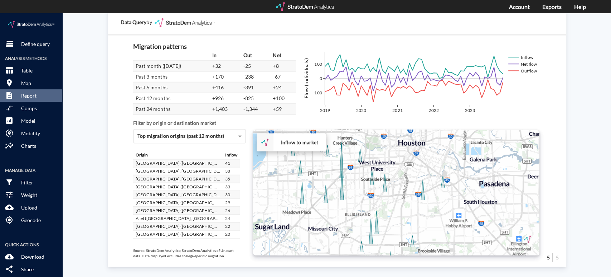
drag, startPoint x: 391, startPoint y: 185, endPoint x: 404, endPoint y: 184, distance: 12.6
click div "+ − Inflow to market CUSTOMIZE DATA Draw a polygon Draw a rectangle Draw a mark…"
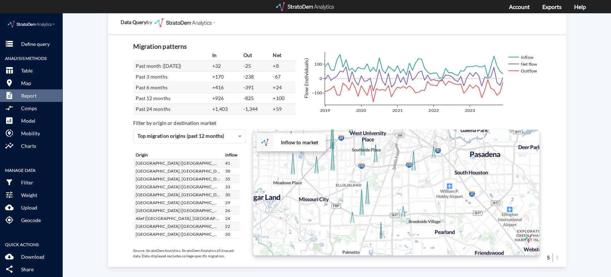
drag, startPoint x: 410, startPoint y: 207, endPoint x: 394, endPoint y: 152, distance: 57.0
click div "+ − Inflow to market CUSTOMIZE DATA Draw a polygon Draw a rectangle Draw a mark…"
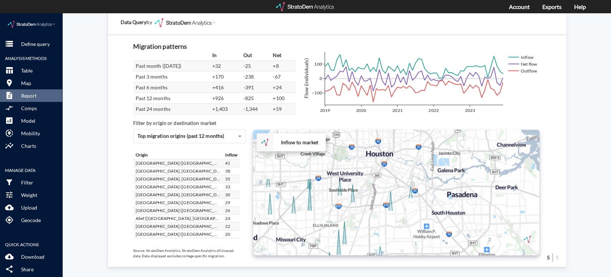
drag, startPoint x: 396, startPoint y: 162, endPoint x: 380, endPoint y: 213, distance: 53.6
click div "+ − Inflow to market CUSTOMIZE DATA Draw a polygon Draw a rectangle Draw a mark…"
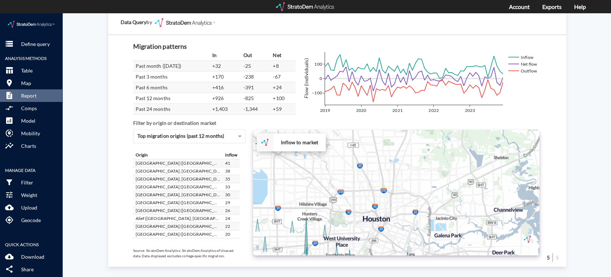
drag, startPoint x: 379, startPoint y: 145, endPoint x: 377, endPoint y: 211, distance: 65.6
click div "+ − Inflow to market CUSTOMIZE DATA Draw a polygon Draw a rectangle Draw a mark…"
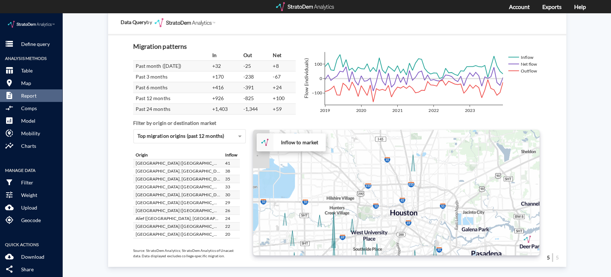
drag, startPoint x: 343, startPoint y: 182, endPoint x: 376, endPoint y: 190, distance: 34.3
click div "+ − Inflow to market CUSTOMIZE DATA Draw a polygon Draw a rectangle Draw a mark…"
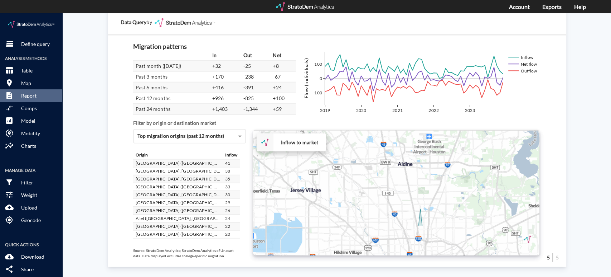
drag, startPoint x: 375, startPoint y: 144, endPoint x: 378, endPoint y: 184, distance: 39.9
click div "+ − Inflow to market CUSTOMIZE DATA Draw a polygon Draw a rectangle Draw a mark…"
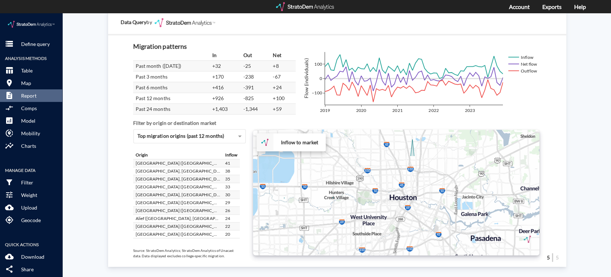
drag, startPoint x: 375, startPoint y: 207, endPoint x: 366, endPoint y: 134, distance: 73.3
click div "+ − Inflow to market CUSTOMIZE DATA Draw a polygon Draw a rectangle Draw a mark…"
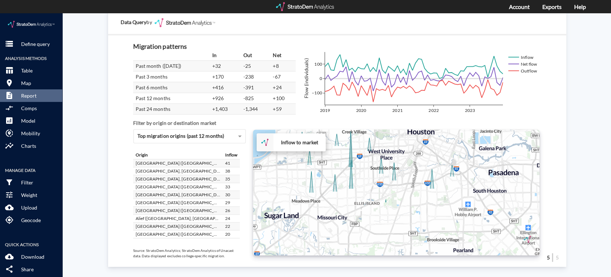
drag, startPoint x: 357, startPoint y: 201, endPoint x: 376, endPoint y: 125, distance: 78.3
click div "+ − Inflow to market CUSTOMIZE DATA Draw a polygon Draw a rectangle Draw a mark…"
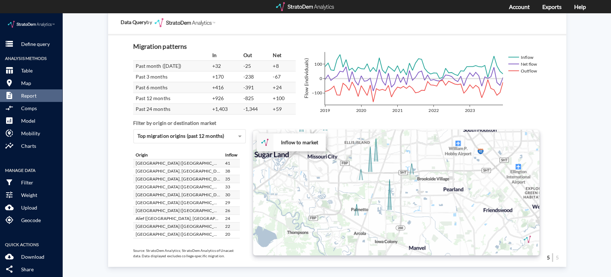
drag, startPoint x: 370, startPoint y: 187, endPoint x: 358, endPoint y: 133, distance: 55.0
click div "+ − Inflow to market CUSTOMIZE DATA Draw a polygon Draw a rectangle Draw a mark…"
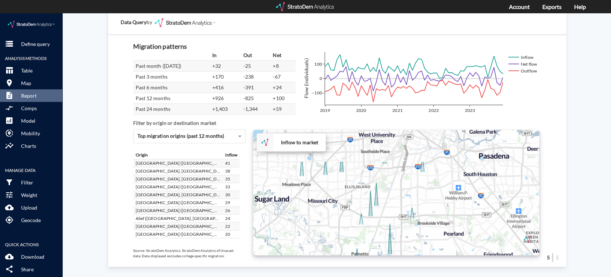
drag, startPoint x: 405, startPoint y: 166, endPoint x: 405, endPoint y: 211, distance: 44.4
click div "+ − Inflow to market CUSTOMIZE DATA Draw a polygon Draw a rectangle Draw a mark…"
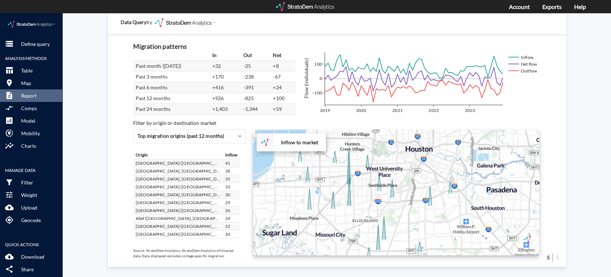
drag, startPoint x: 404, startPoint y: 178, endPoint x: 412, endPoint y: 208, distance: 31.0
click div "+ − Inflow to market CUSTOMIZE DATA Draw a polygon Draw a rectangle Draw a mark…"
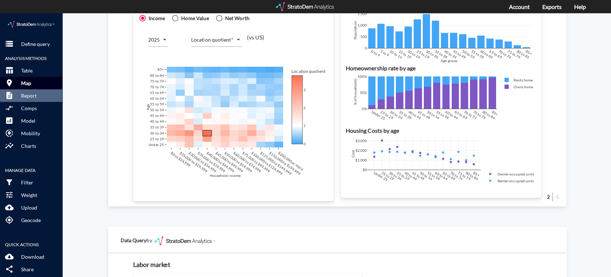
scroll to position [465, 0]
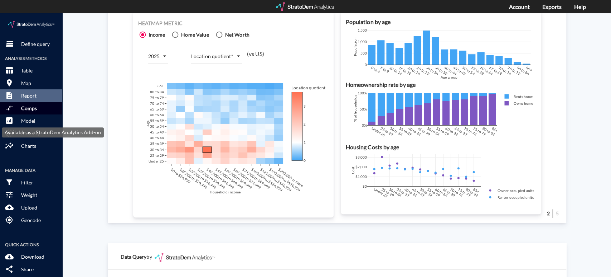
click button "compare_arrows Comps"
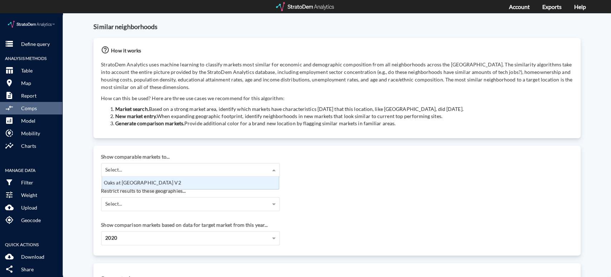
click div "Select..."
click div "Oaks at Grand West V2"
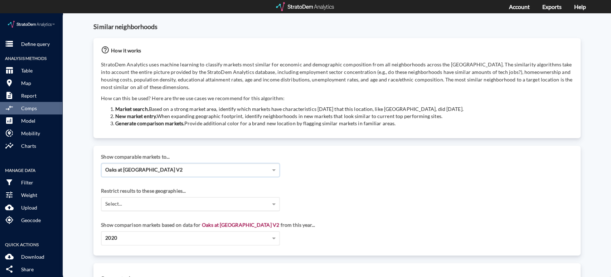
click div "Select..."
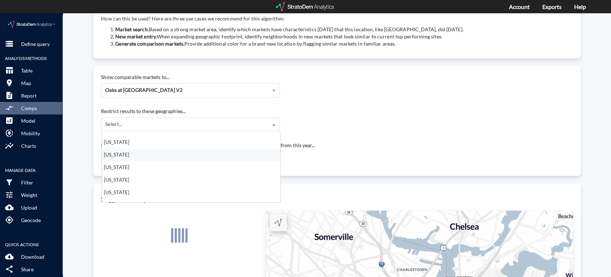
scroll to position [477, 0]
click div "South Carolina"
click div "× South Carolina"
click div "Georgia"
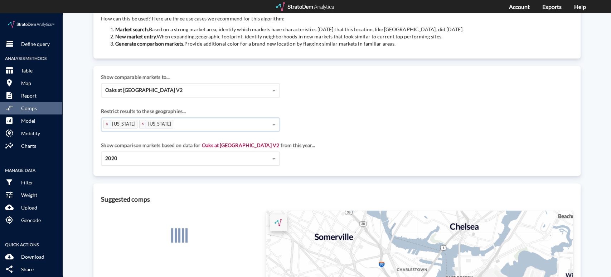
click div "2020"
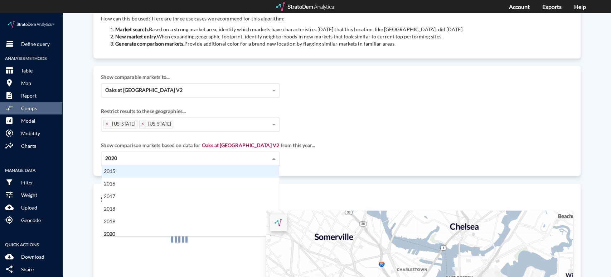
scroll to position [66, 0]
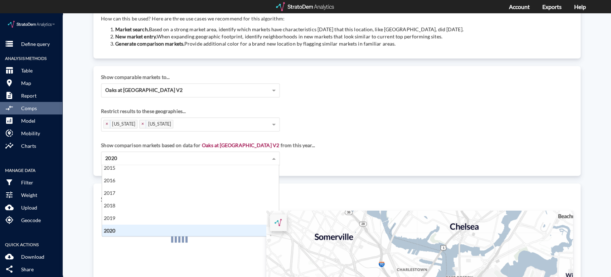
click div "2020"
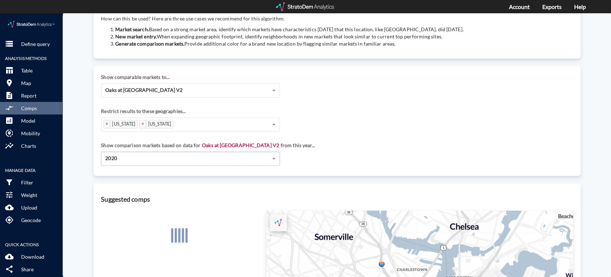
click div "Restrict results to these geographies..."
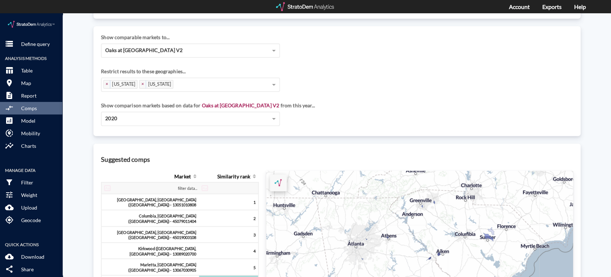
scroll to position [159, 0]
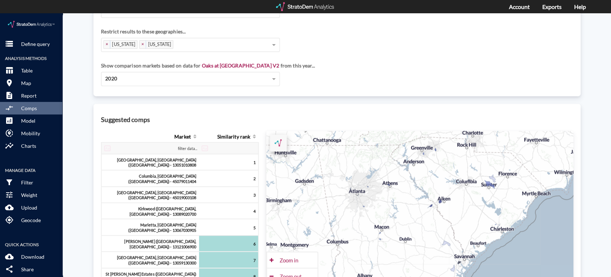
drag, startPoint x: 348, startPoint y: 204, endPoint x: 298, endPoint y: 185, distance: 53.3
click div "+ − CUSTOMIZE DATA Legend < −20 −20 - −15 −15 - −10 −10 - −5 > −5 Draw a polygo…"
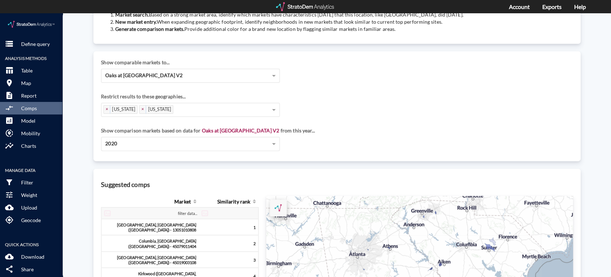
scroll to position [199, 0]
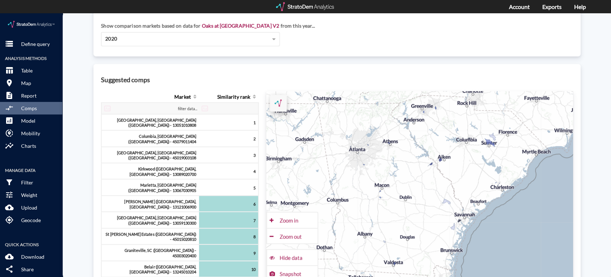
click div "Savannah, GA (Chatham County) - 13051010808"
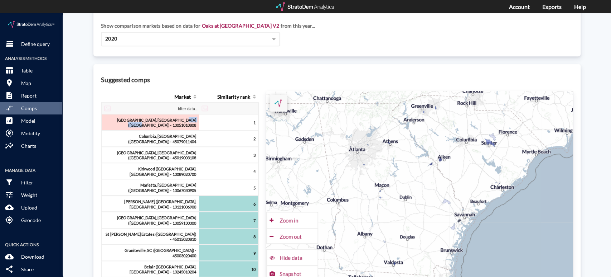
click div "Savannah, GA (Chatham County) - 13051010808"
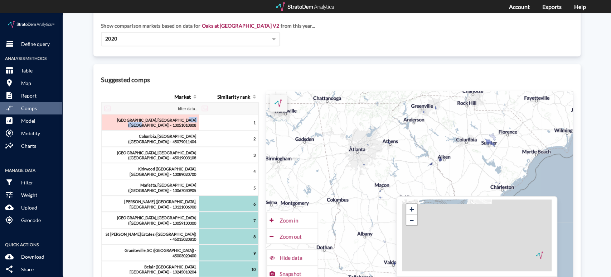
click div "Savannah, GA (Chatham County) - 13051010808"
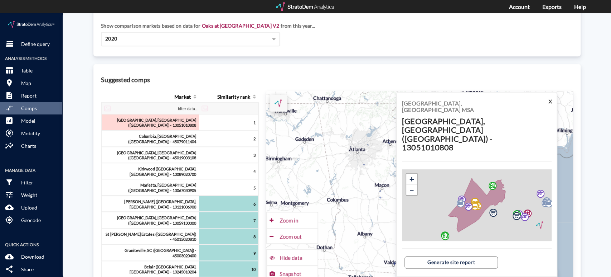
click td "Columbia, SC (Richland County) - 45079011404"
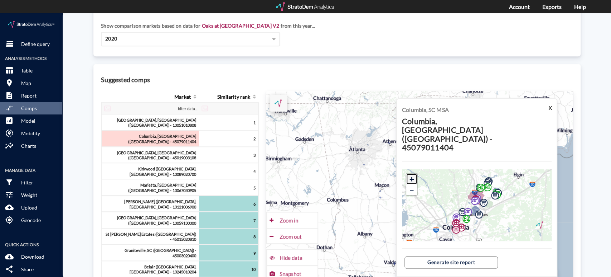
click link "+"
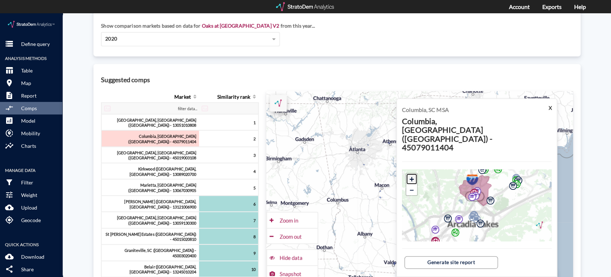
click link "+"
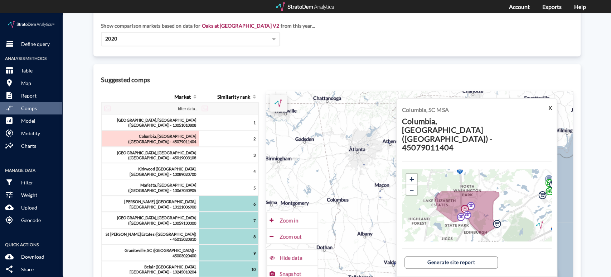
drag, startPoint x: 474, startPoint y: 198, endPoint x: 468, endPoint y: 224, distance: 26.8
click div "+ − © StratoDem Analytics, LLC. All rights reserved. Leaflet | OpenStreetMap Le…"
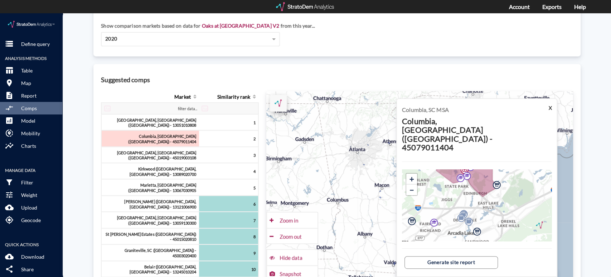
drag, startPoint x: 436, startPoint y: 218, endPoint x: 436, endPoint y: 174, distance: 43.7
click div "+ − © StratoDem Analytics, LLC. All rights reserved. Leaflet | OpenStreetMap Le…"
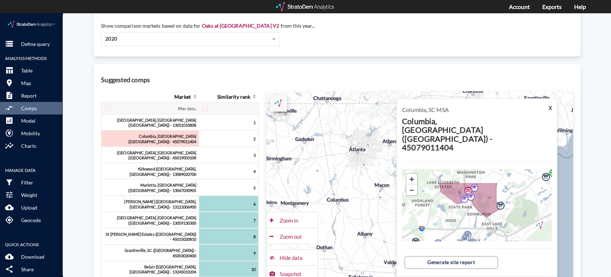
drag, startPoint x: 434, startPoint y: 201, endPoint x: 438, endPoint y: 221, distance: 20.1
click div "+ − © StratoDem Analytics, LLC. All rights reserved. Leaflet | OpenStreetMap Le…"
click link "+"
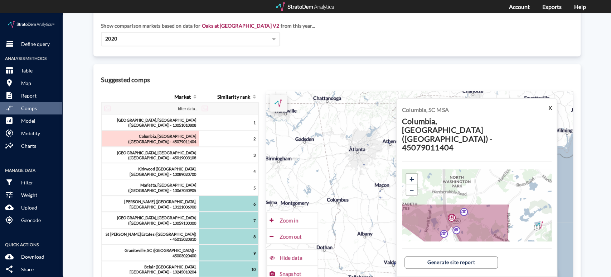
drag, startPoint x: 447, startPoint y: 193, endPoint x: 439, endPoint y: 240, distance: 48.0
click div "Columbia, SC MSA Columbia, SC (Richland County) - 45079011404 X + − © StratoDem…"
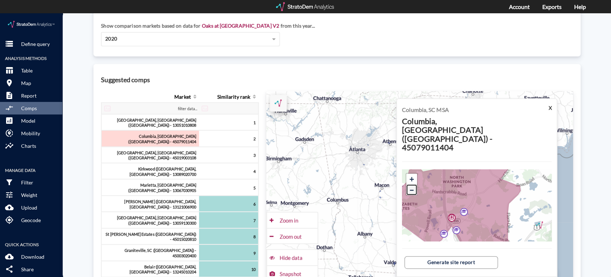
click link "−"
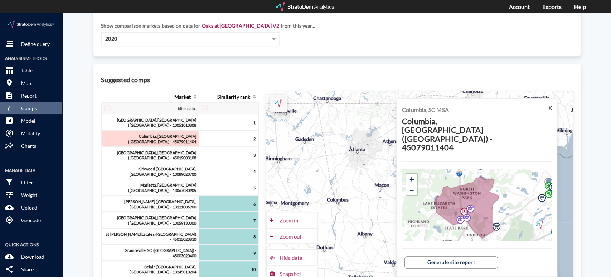
click div "Kirkwood (Atlanta, GA) - 13089020700"
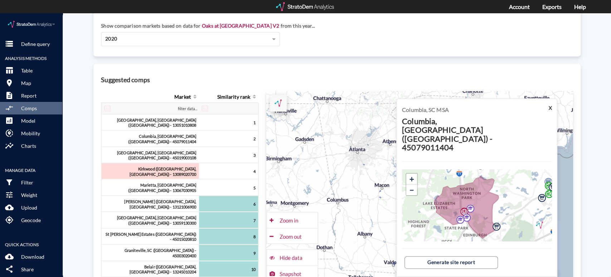
click td "Kirkwood (Atlanta, GA) - 13089020700"
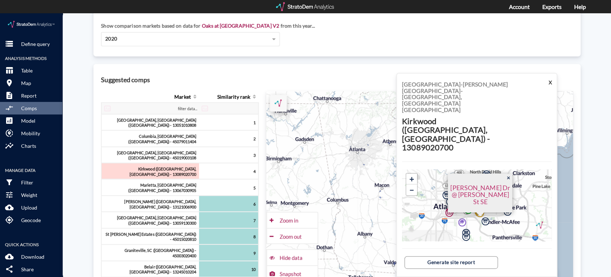
scroll to position [278, 0]
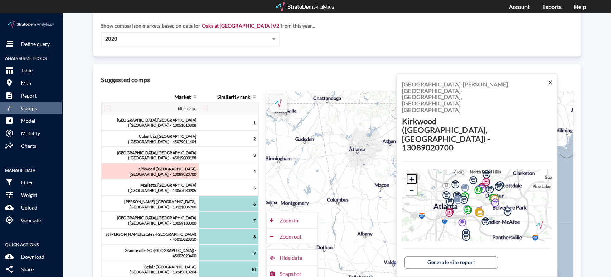
click link "+"
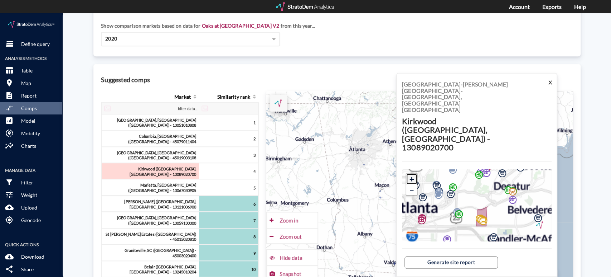
click link "+"
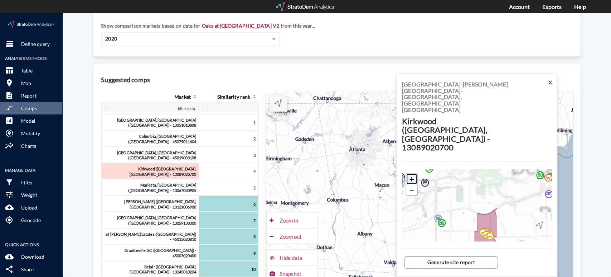
click link "+"
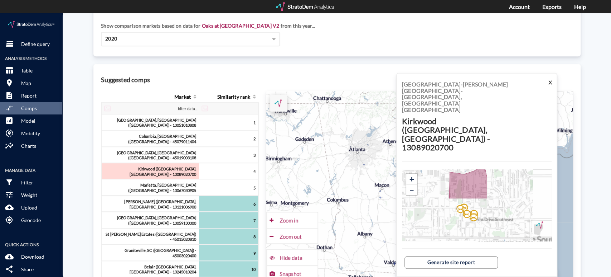
drag, startPoint x: 466, startPoint y: 215, endPoint x: 436, endPoint y: 161, distance: 61.8
click div "+ − © StratoDem Analytics, LLC. All rights reserved. Leaflet | OpenStreetMap Le…"
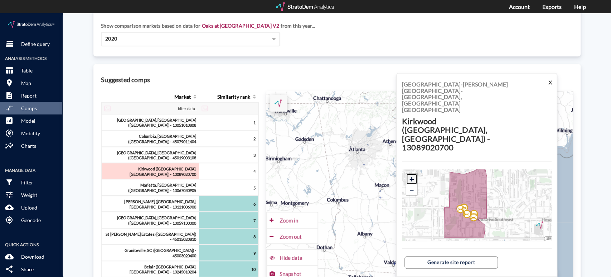
click link "+"
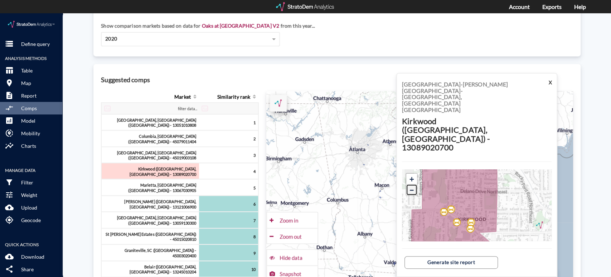
click link "−"
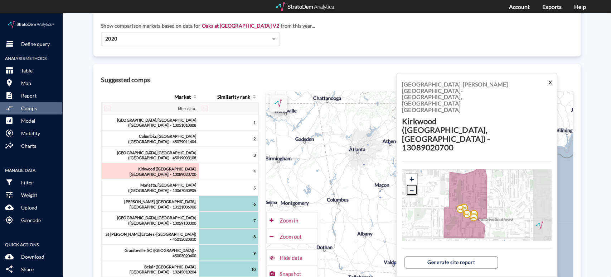
click link "−"
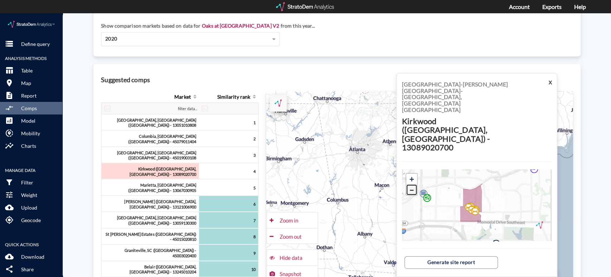
click link "−"
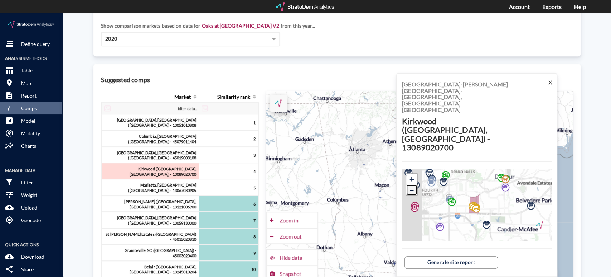
click link "−"
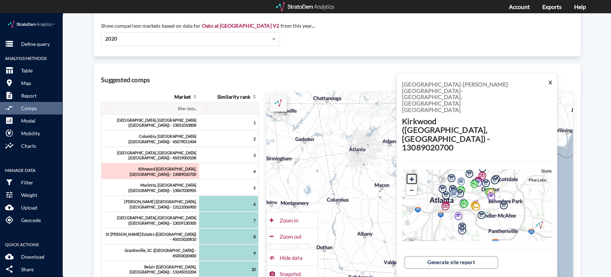
click link "+"
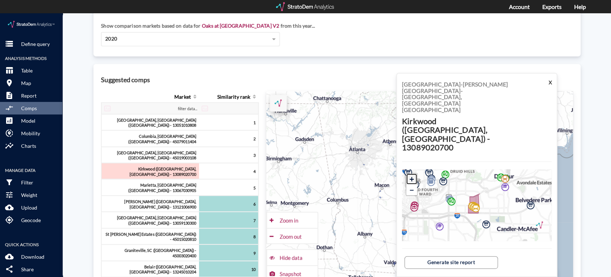
click link "+"
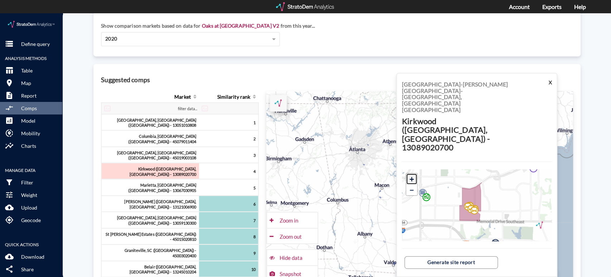
click link "+"
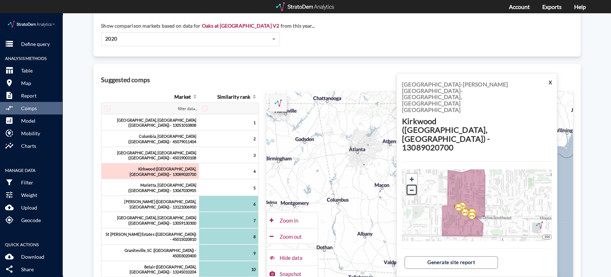
click link "−"
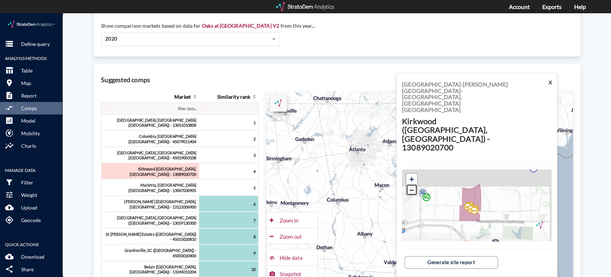
click link "−"
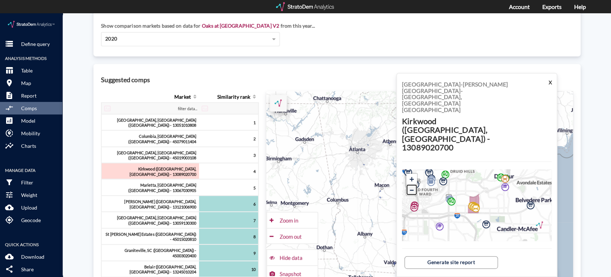
click link "−"
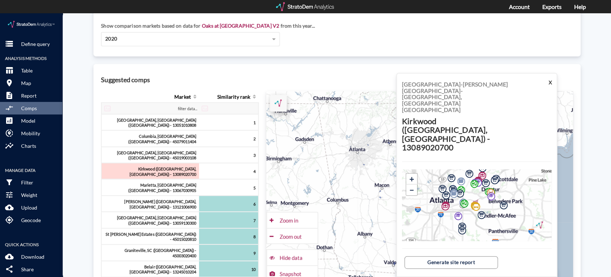
click div "North Charleston, SC (Charleston County) - 45019003108"
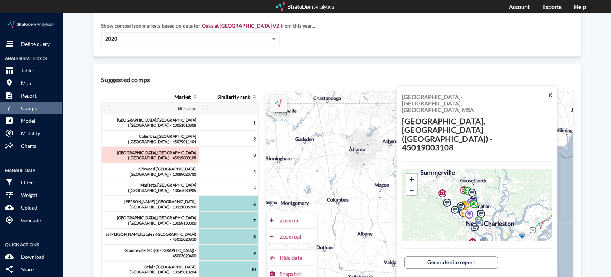
drag, startPoint x: 469, startPoint y: 210, endPoint x: 456, endPoint y: 218, distance: 15.6
click div "+ − © StratoDem Analytics, LLC. All rights reserved. Leaflet | OpenStreetMap Le…"
click link "+"
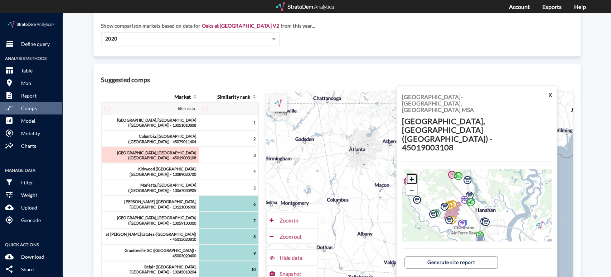
click link "+"
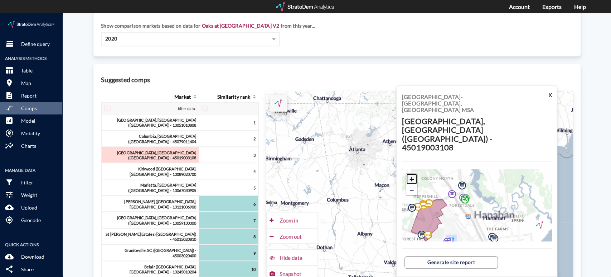
click link "+"
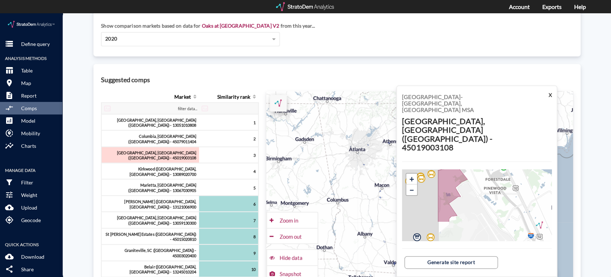
drag, startPoint x: 467, startPoint y: 206, endPoint x: 518, endPoint y: 179, distance: 57.4
click div "+ − © StratoDem Analytics, LLC. All rights reserved. Leaflet | OpenStreetMap Le…"
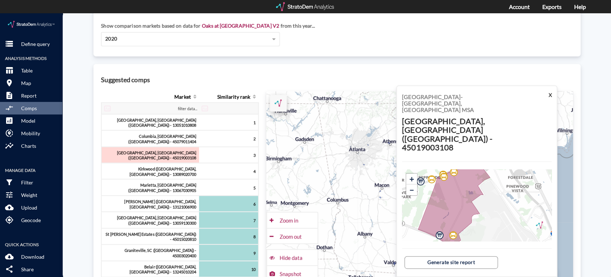
drag, startPoint x: 490, startPoint y: 190, endPoint x: 516, endPoint y: 187, distance: 26.7
click div "+ − © StratoDem Analytics, LLC. All rights reserved. Leaflet | OpenStreetMap Le…"
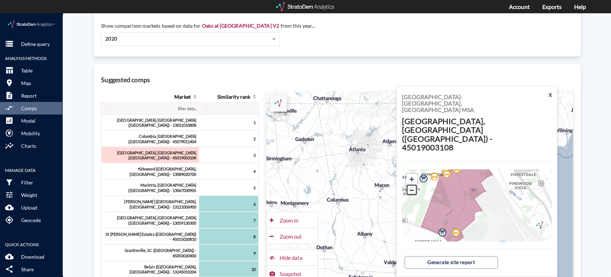
click link "−"
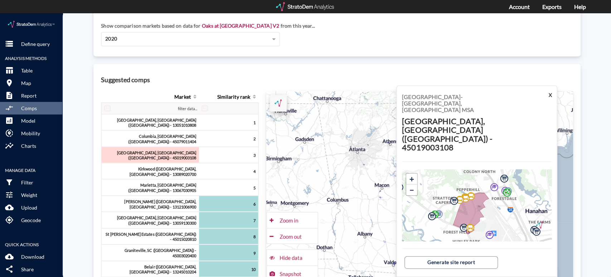
drag, startPoint x: 428, startPoint y: 161, endPoint x: 433, endPoint y: 171, distance: 10.9
click div "+ − © StratoDem Analytics, LLC. All rights reserved. Leaflet | OpenStreetMap Le…"
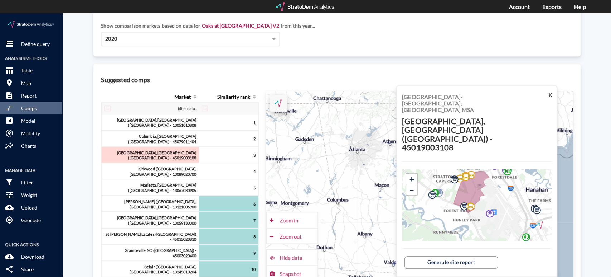
drag, startPoint x: 500, startPoint y: 203, endPoint x: 500, endPoint y: 179, distance: 24.7
click div "+ − © StratoDem Analytics, LLC. All rights reserved. Leaflet | OpenStreetMap Le…"
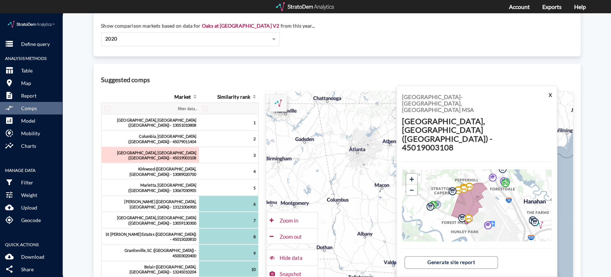
drag, startPoint x: 493, startPoint y: 187, endPoint x: 491, endPoint y: 201, distance: 14.1
click div "+ − © StratoDem Analytics, LLC. All rights reserved. Leaflet | OpenStreetMap Le…"
click button "X"
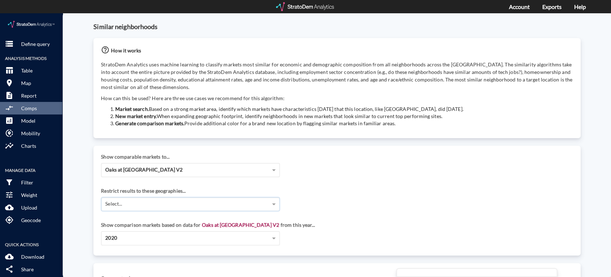
scroll to position [134, 0]
drag, startPoint x: 105, startPoint y: 187, endPoint x: 149, endPoint y: 186, distance: 43.7
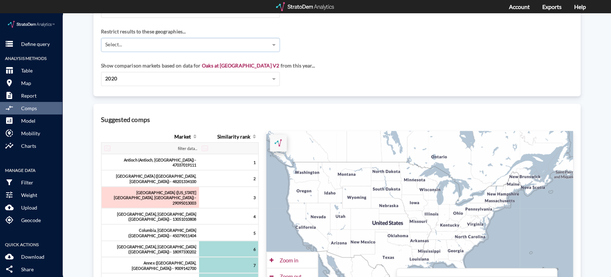
scroll to position [199, 0]
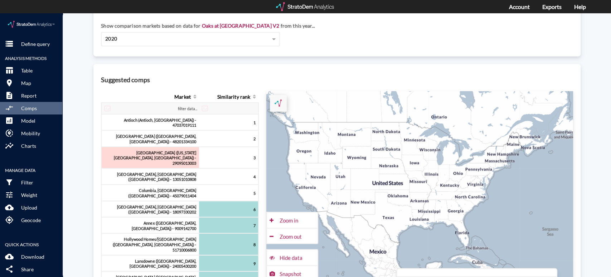
click div "Antioch (Antioch, TN) - 47037019111"
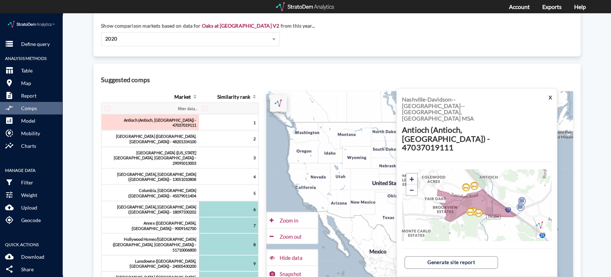
scroll to position [173, 0]
click link "−"
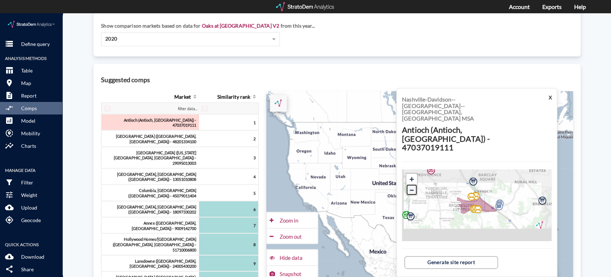
click link "−"
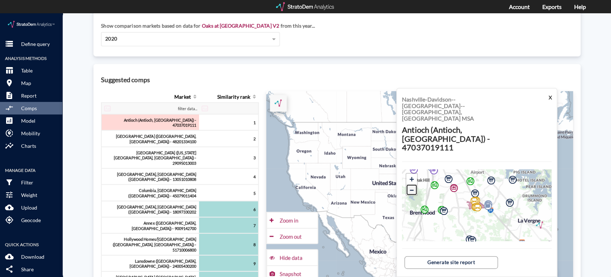
click link "−"
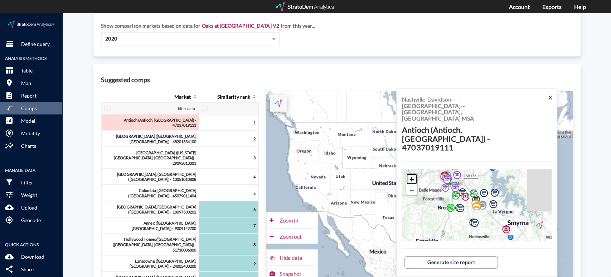
click link "+"
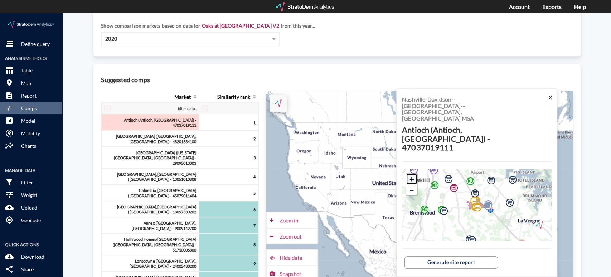
click link "+"
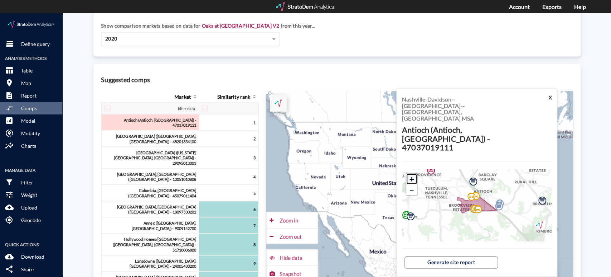
click link "+"
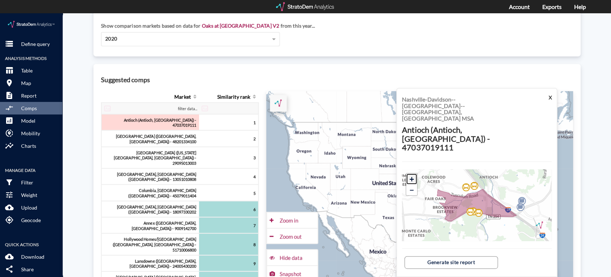
click link "+"
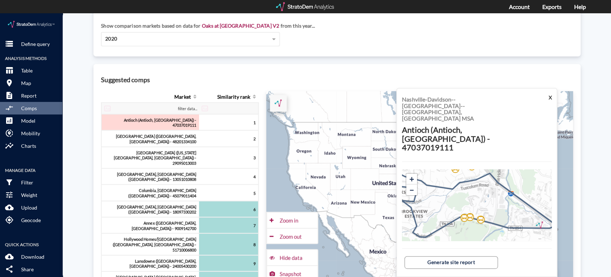
click icon
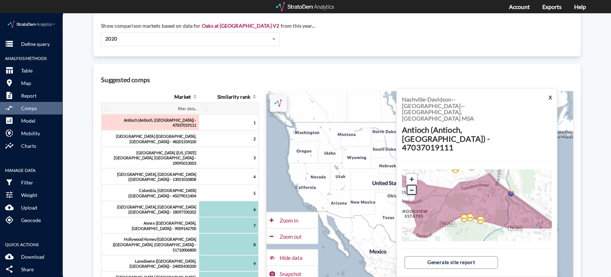
click link "−"
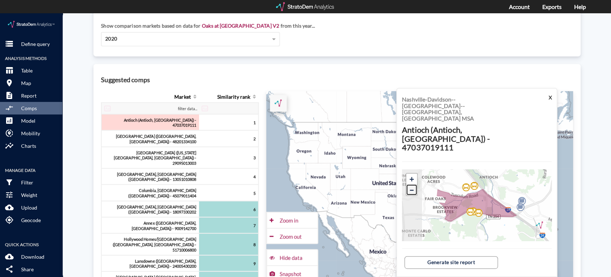
click link "−"
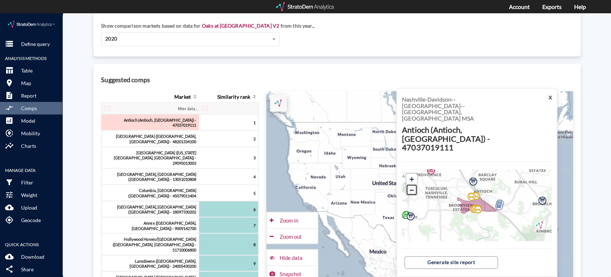
click link "−"
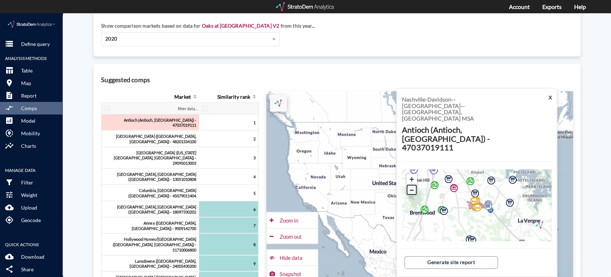
click link "−"
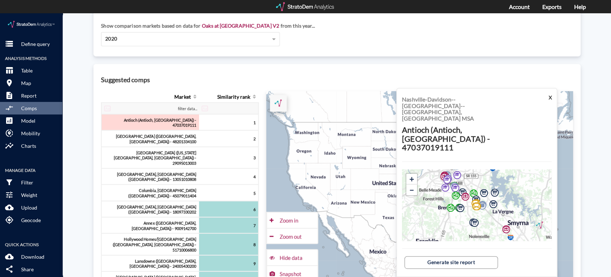
click h3 "Suggested comps"
click button "X"
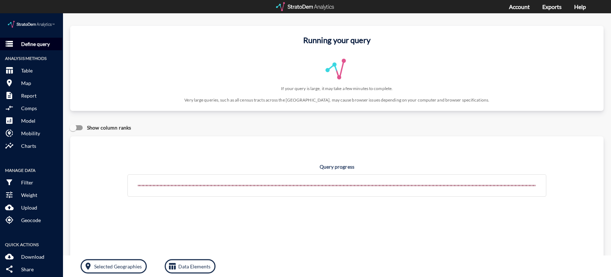
click p "Define query"
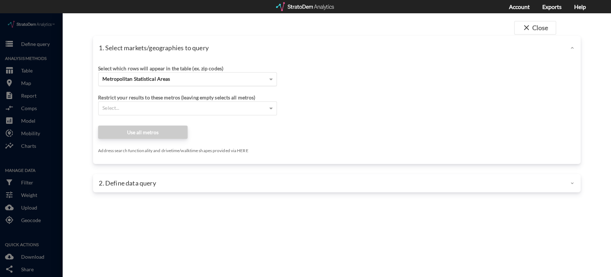
click div "Metropolitan Statistical Areas"
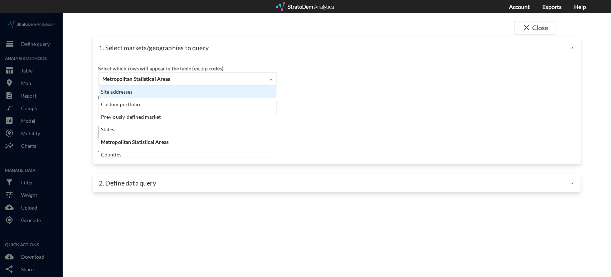
click div "Site addresses"
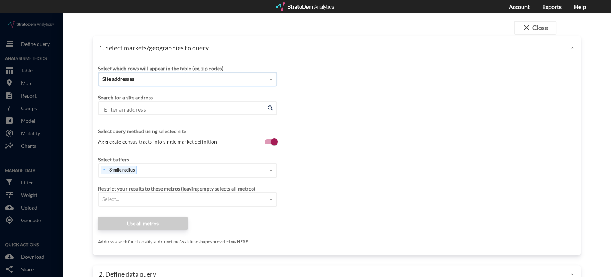
click input "Enter an address"
paste input "3613 E Broadway St, Pearland, TX 77581"
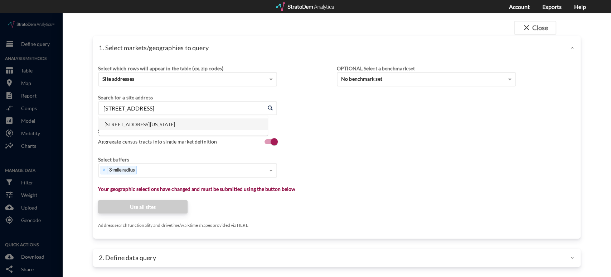
click li "3613 E Broadway St, Pearland, Texas"
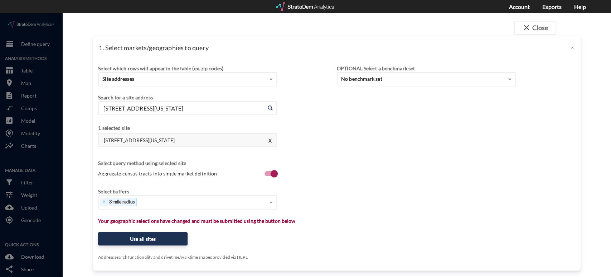
type input "3613 E Broadway St, Pearland, Texas"
click div "Select which rows will appear in the table (ex. zip codes) Site addresses Selec…"
click button "Use all sites"
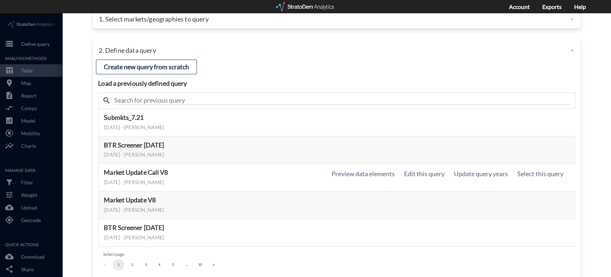
scroll to position [40, 0]
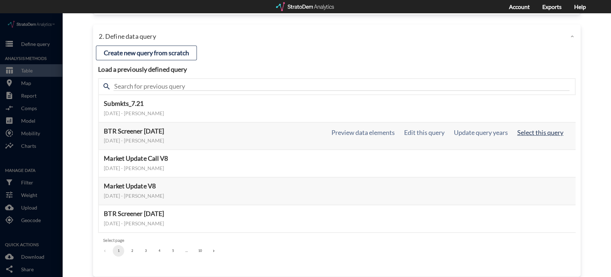
click button "Select this query"
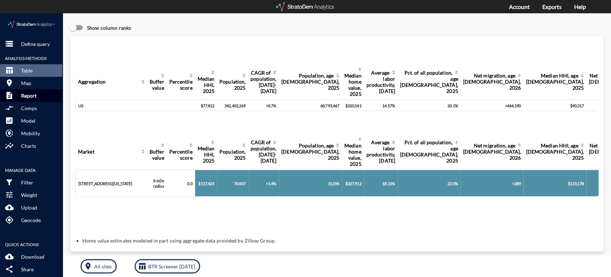
click button "description Report"
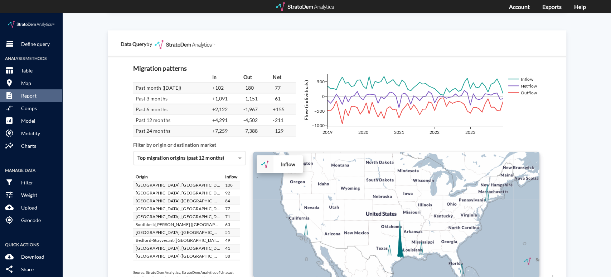
scroll to position [1261, 0]
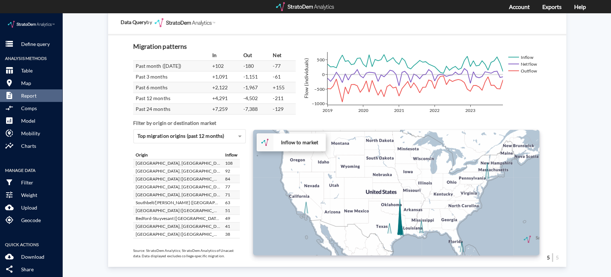
click div "+ − Inflow to market CUSTOMIZE DATA Draw a polygon Draw a rectangle Draw a mark…"
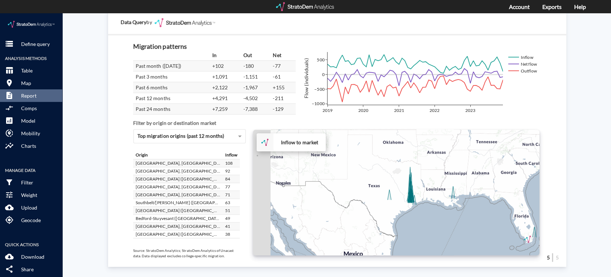
drag, startPoint x: 387, startPoint y: 221, endPoint x: 417, endPoint y: 194, distance: 40.1
click div "+ − Inflow to market CUSTOMIZE DATA Draw a polygon Draw a rectangle Draw a mark…"
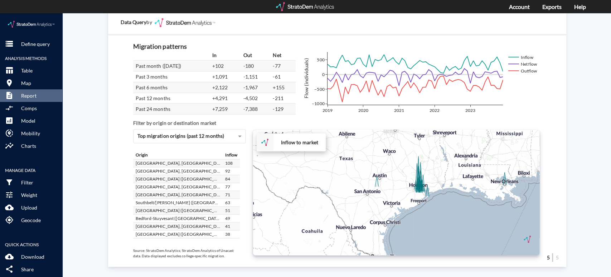
click div "+ − Inflow to market CUSTOMIZE DATA Draw a polygon Draw a rectangle Draw a mark…"
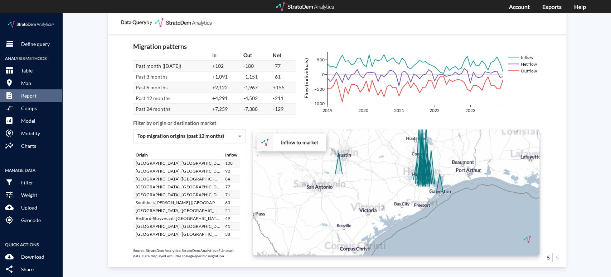
click div "+ − Inflow to market CUSTOMIZE DATA Draw a polygon Draw a rectangle Draw a mark…"
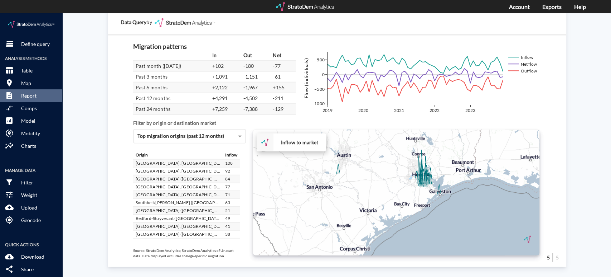
click div "+ − Inflow to market CUSTOMIZE DATA Draw a polygon Draw a rectangle Draw a mark…"
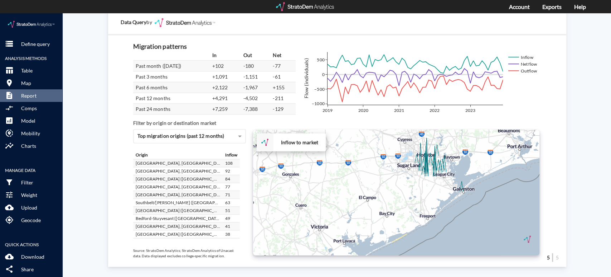
click div "+ − Inflow to market CUSTOMIZE DATA Draw a polygon Draw a rectangle Draw a mark…"
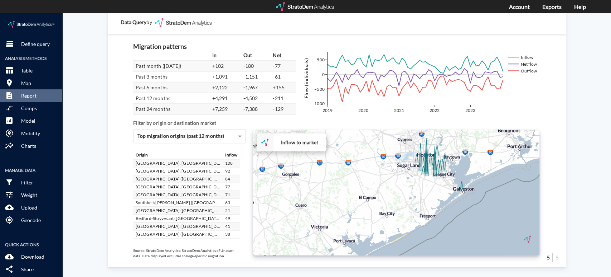
click div "+ − Inflow to market CUSTOMIZE DATA Draw a polygon Draw a rectangle Draw a mark…"
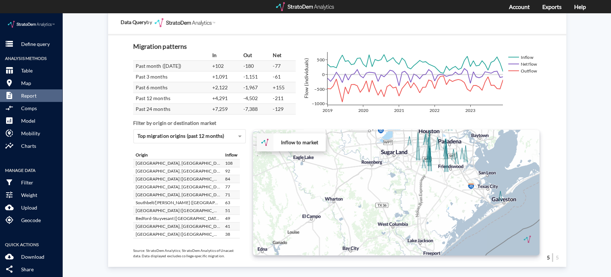
click div "+ − Inflow to market CUSTOMIZE DATA Draw a polygon Draw a rectangle Draw a mark…"
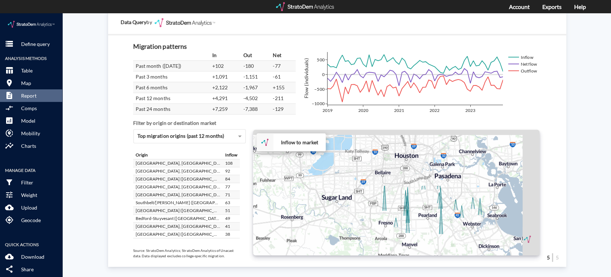
drag, startPoint x: 396, startPoint y: 140, endPoint x: 369, endPoint y: 211, distance: 76.6
click div "+ − Inflow to market CUSTOMIZE DATA Draw a polygon Draw a rectangle Draw a mark…"
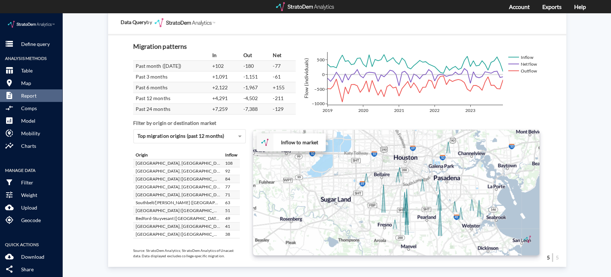
click div "+ − Inflow to market CUSTOMIZE DATA Draw a polygon Draw a rectangle Draw a mark…"
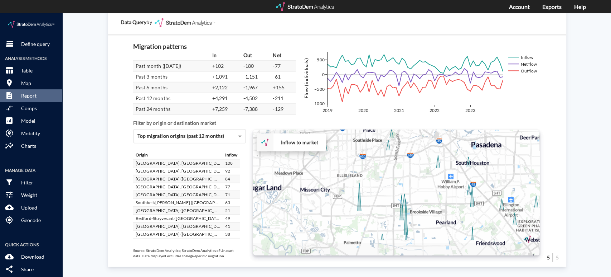
drag, startPoint x: 410, startPoint y: 181, endPoint x: 414, endPoint y: 150, distance: 31.1
click div "+ − Inflow to market CUSTOMIZE DATA Draw a polygon Draw a rectangle Draw a mark…"
click span "Top migration origins (past 12 months)"
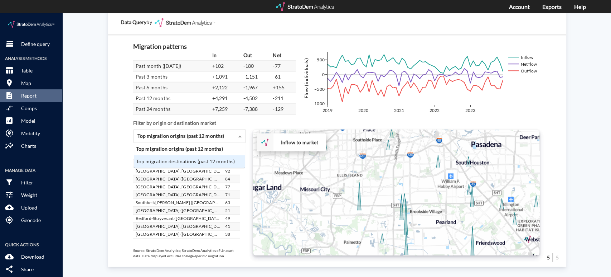
click div "Top migration destinations (past 12 months)"
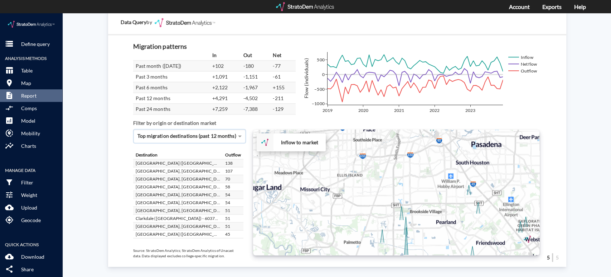
click span "Top migration destinations (past 12 months)"
click div "Top migration origins (past 12 months)"
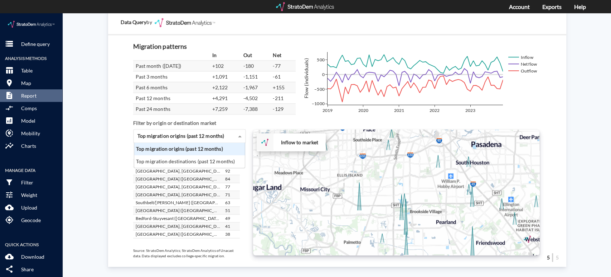
click span "Top migration origins (past 12 months)"
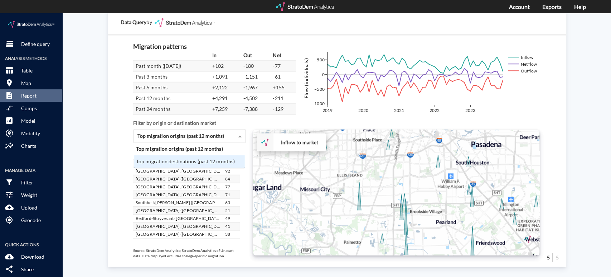
click div "Top migration destinations (past 12 months)"
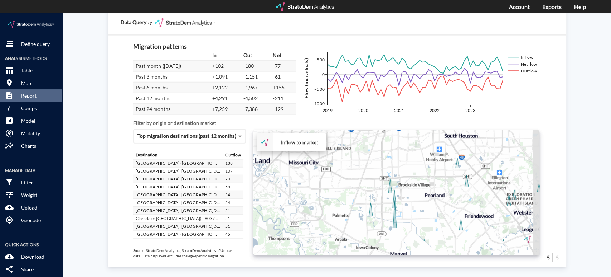
drag, startPoint x: 365, startPoint y: 188, endPoint x: 354, endPoint y: 161, distance: 29.2
click div "+ − Inflow to market CUSTOMIZE DATA Draw a polygon Draw a rectangle Draw a mark…"
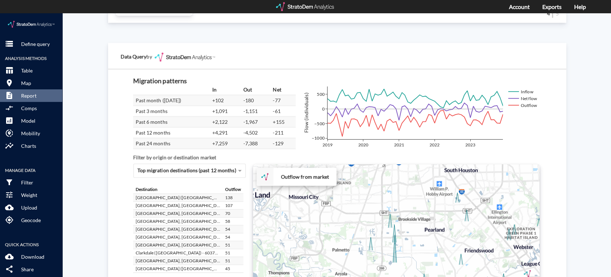
scroll to position [1261, 0]
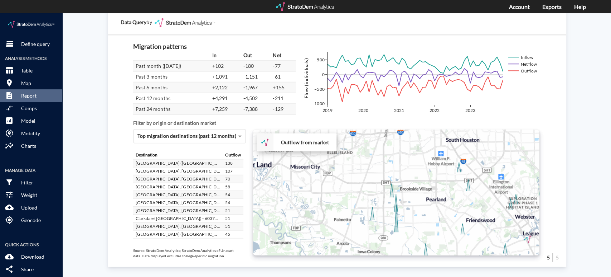
drag, startPoint x: 409, startPoint y: 172, endPoint x: 410, endPoint y: 178, distance: 6.6
click div "+ − Outflow from market CUSTOMIZE DATA Draw a polygon Draw a rectangle Draw a m…"
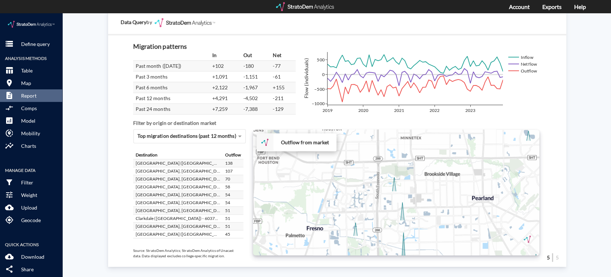
click div "+ − Outflow from market CUSTOMIZE DATA Draw a polygon Draw a rectangle Draw a m…"
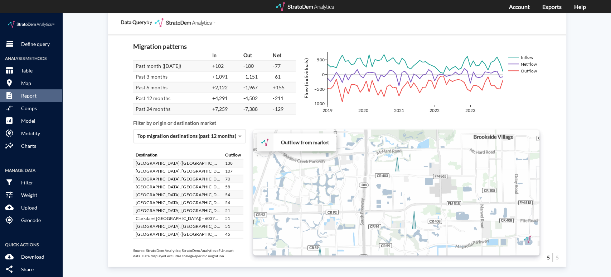
drag, startPoint x: 369, startPoint y: 184, endPoint x: 367, endPoint y: 177, distance: 7.9
click div "+ − Outflow from market CUSTOMIZE DATA Draw a polygon Draw a rectangle Draw a m…"
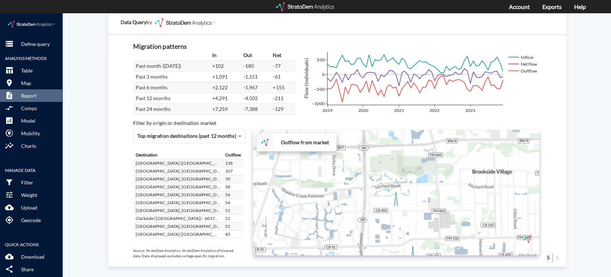
drag, startPoint x: 390, startPoint y: 162, endPoint x: 389, endPoint y: 201, distance: 38.3
click div "+ − Outflow from market CUSTOMIZE DATA Draw a polygon Draw a rectangle Draw a m…"
click div "Outflow from market CUSTOMIZE DATA"
click strong "Outflow from market"
click img
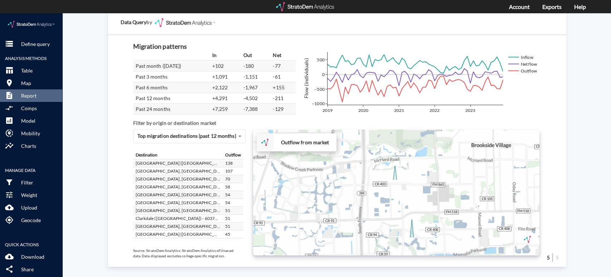
drag, startPoint x: 387, startPoint y: 195, endPoint x: 385, endPoint y: 166, distance: 28.7
click div "+ − Outflow from market CUSTOMIZE DATA Draw a polygon Draw a rectangle Draw a m…"
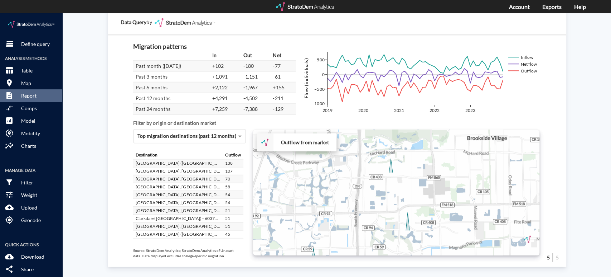
drag, startPoint x: 390, startPoint y: 183, endPoint x: 385, endPoint y: 180, distance: 5.8
click div "+ − Outflow from market CUSTOMIZE DATA Draw a polygon Draw a rectangle Draw a m…"
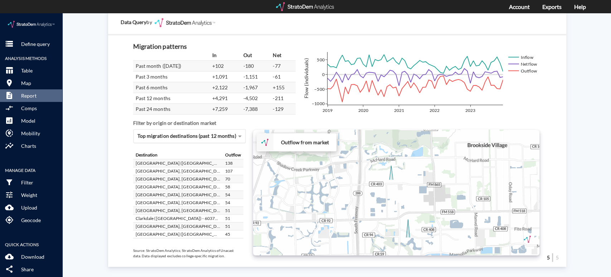
drag, startPoint x: 159, startPoint y: 122, endPoint x: 158, endPoint y: 118, distance: 4.7
click div "Top migration destinations (past 12 months)"
click div "Top migration origins (past 12 months)"
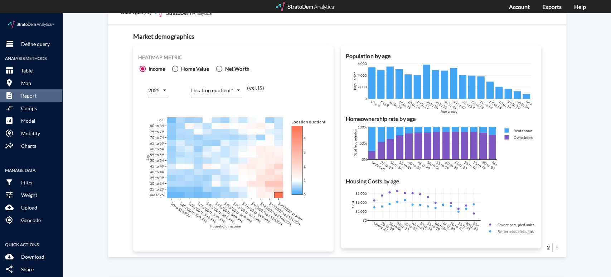
scroll to position [346, 0]
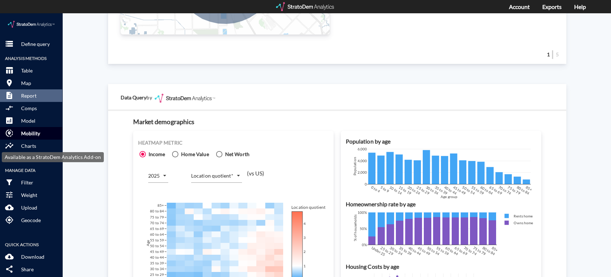
click p "Mobility"
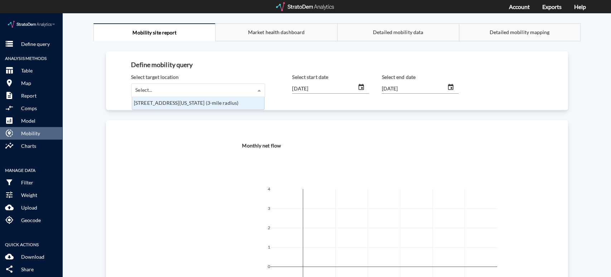
click div "Select..."
click div "3613 E Broadway St, Pearland, Texas (3-mile radius)"
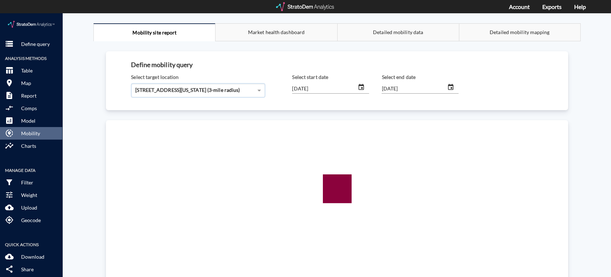
click input "[DATE]"
type input "2020/01/01"
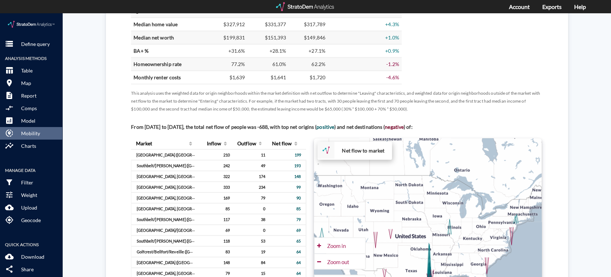
scroll to position [438, 0]
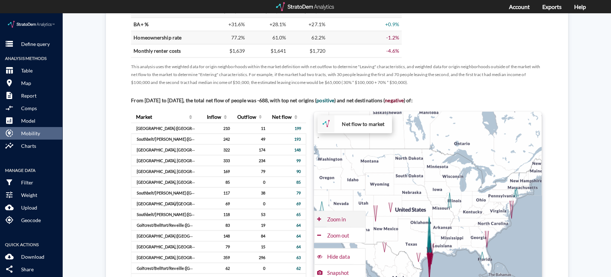
click div "Zoom in"
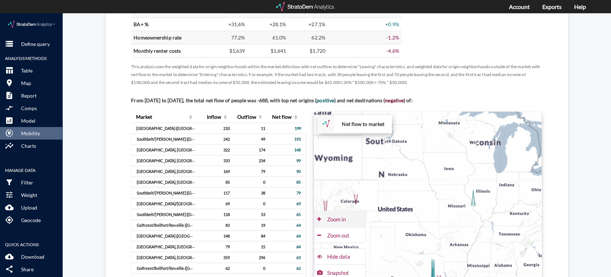
click div "Zoom in"
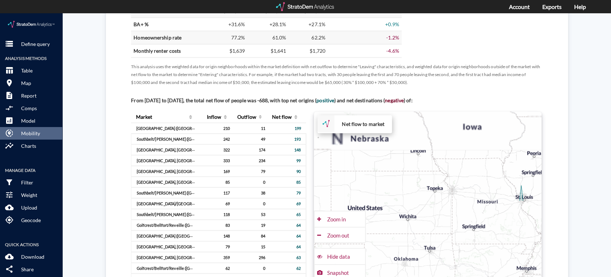
type input "2025/06/01"
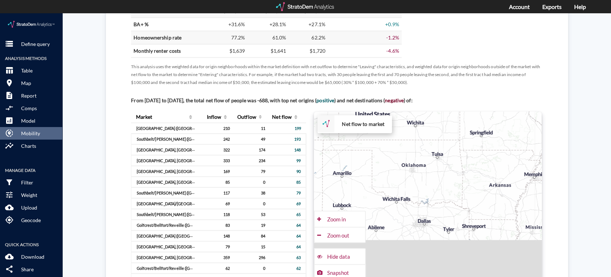
drag, startPoint x: 427, startPoint y: 245, endPoint x: 434, endPoint y: 141, distance: 104.8
click div "+ − Net flow to market CUSTOMIZE DATA Draw a polygon Draw a rectangle Draw a ma…"
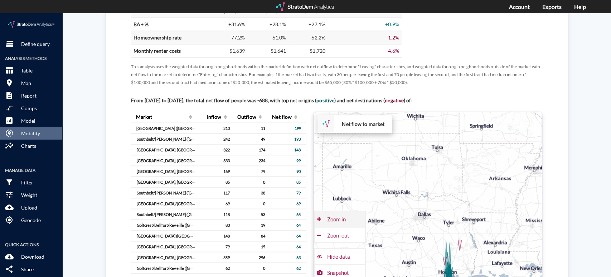
click div "Zoom in"
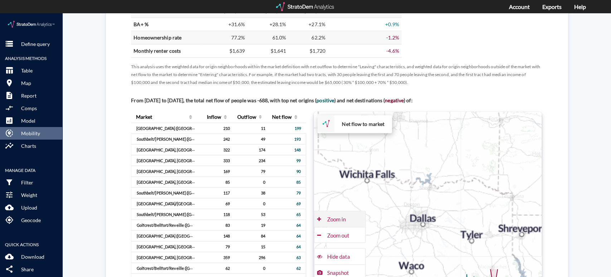
click div "Zoom in"
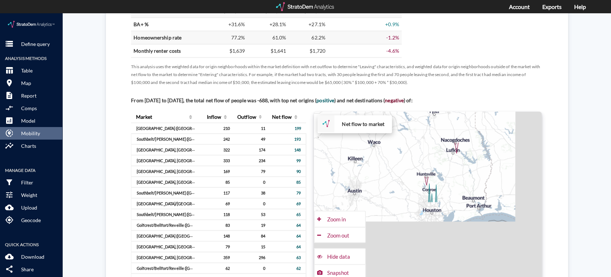
drag, startPoint x: 450, startPoint y: 238, endPoint x: 407, endPoint y: 89, distance: 154.6
click div "+ − Net flow to market CUSTOMIZE DATA Draw a polygon Draw a rectangle Draw a ma…"
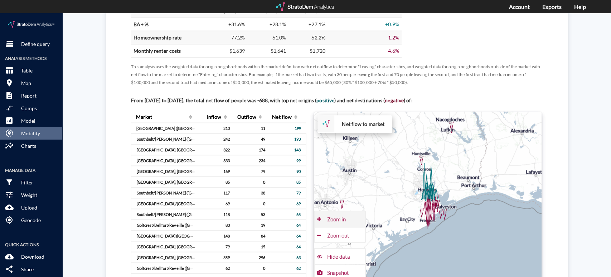
click div "Zoom in"
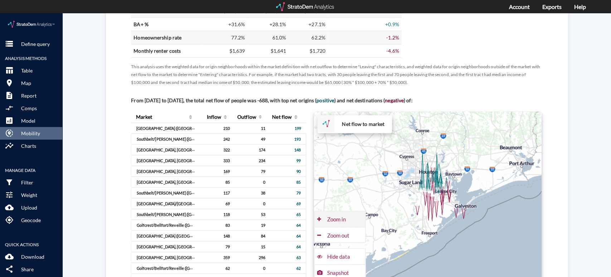
click div "Zoom in"
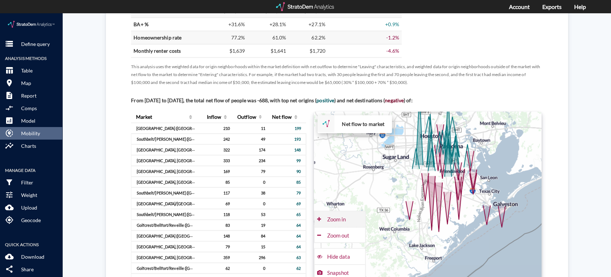
click div "Zoom in"
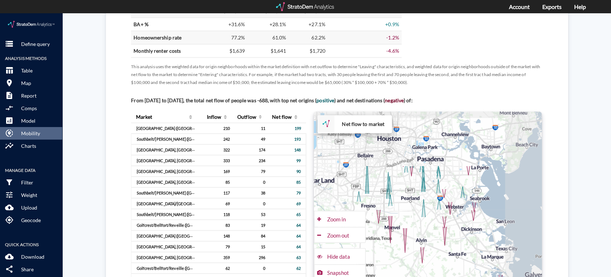
drag, startPoint x: 418, startPoint y: 114, endPoint x: 370, endPoint y: 192, distance: 91.7
click div "+ − Net flow to market CUSTOMIZE DATA Draw a polygon Draw a rectangle Draw a ma…"
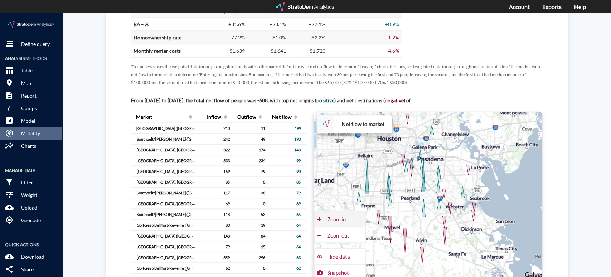
click div "Zoom in"
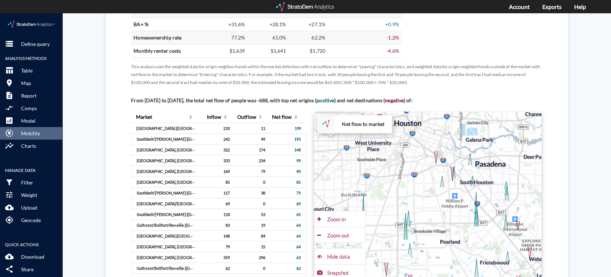
drag, startPoint x: 399, startPoint y: 148, endPoint x: 457, endPoint y: 203, distance: 79.3
click div "+ − Net flow to market CUSTOMIZE DATA Draw a polygon Draw a rectangle Draw a ma…"
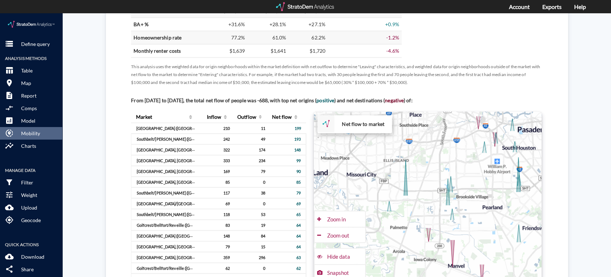
drag, startPoint x: 453, startPoint y: 226, endPoint x: 495, endPoint y: 188, distance: 57.3
click div "+ − Net flow to market CUSTOMIZE DATA Draw a polygon Draw a rectangle Draw a ma…"
click div "Zoom out"
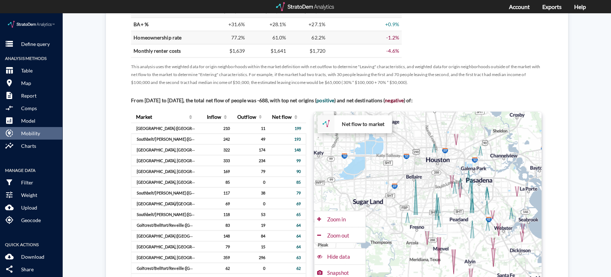
drag, startPoint x: 441, startPoint y: 150, endPoint x: 441, endPoint y: 162, distance: 12.5
click div "+ − Net flow to market CUSTOMIZE DATA Draw a polygon Draw a rectangle Draw a ma…"
click div "Zoom in"
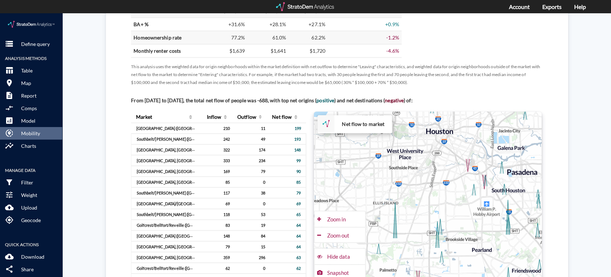
drag, startPoint x: 465, startPoint y: 151, endPoint x: 451, endPoint y: 173, distance: 25.9
click div "+ − Net flow to market CUSTOMIZE DATA Draw a polygon Draw a rectangle Draw a ma…"
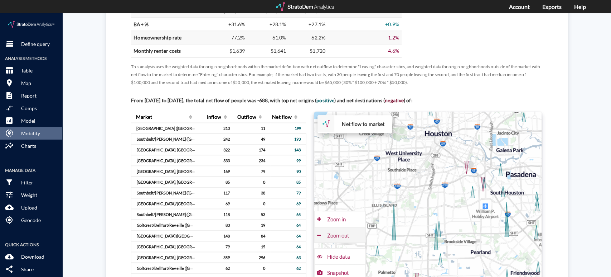
click div "Zoom out"
